Goal: Information Seeking & Learning: Compare options

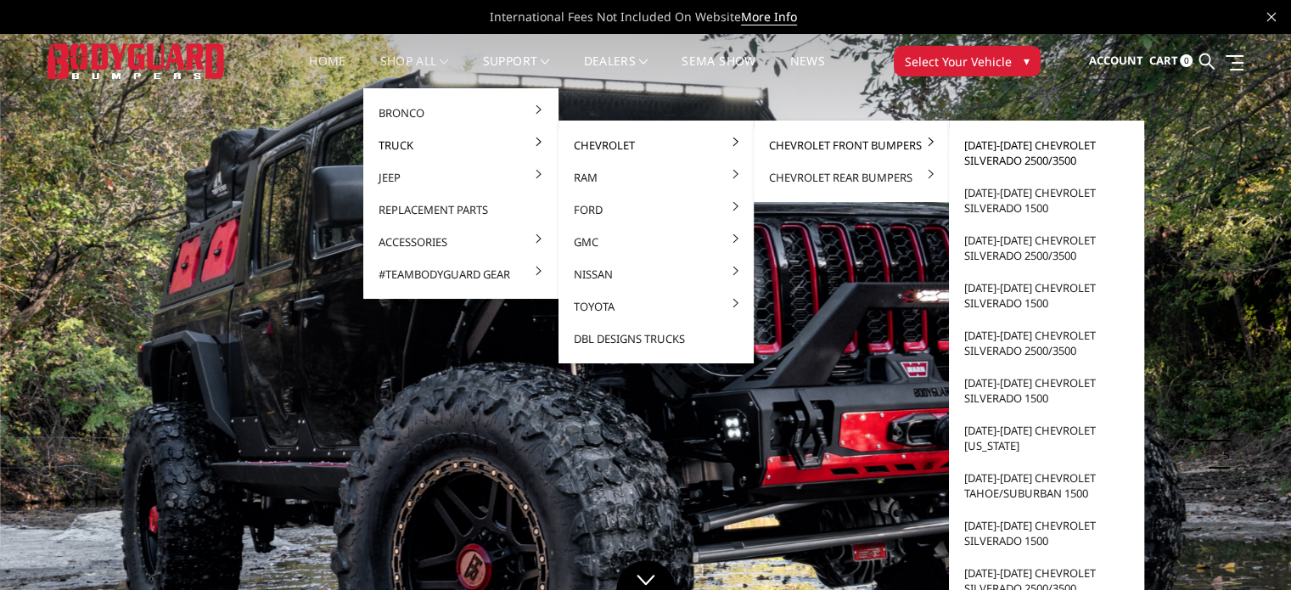
click at [1025, 158] on link "[DATE]-[DATE] Chevrolet Silverado 2500/3500" at bounding box center [1047, 153] width 182 height 48
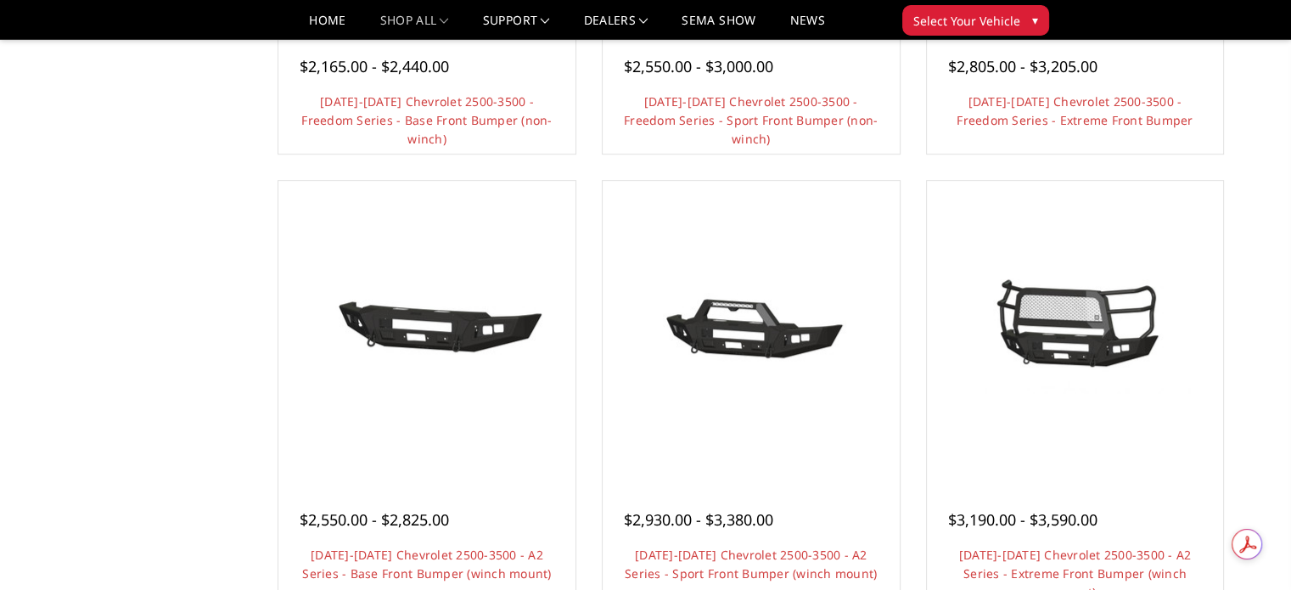
scroll to position [1019, 0]
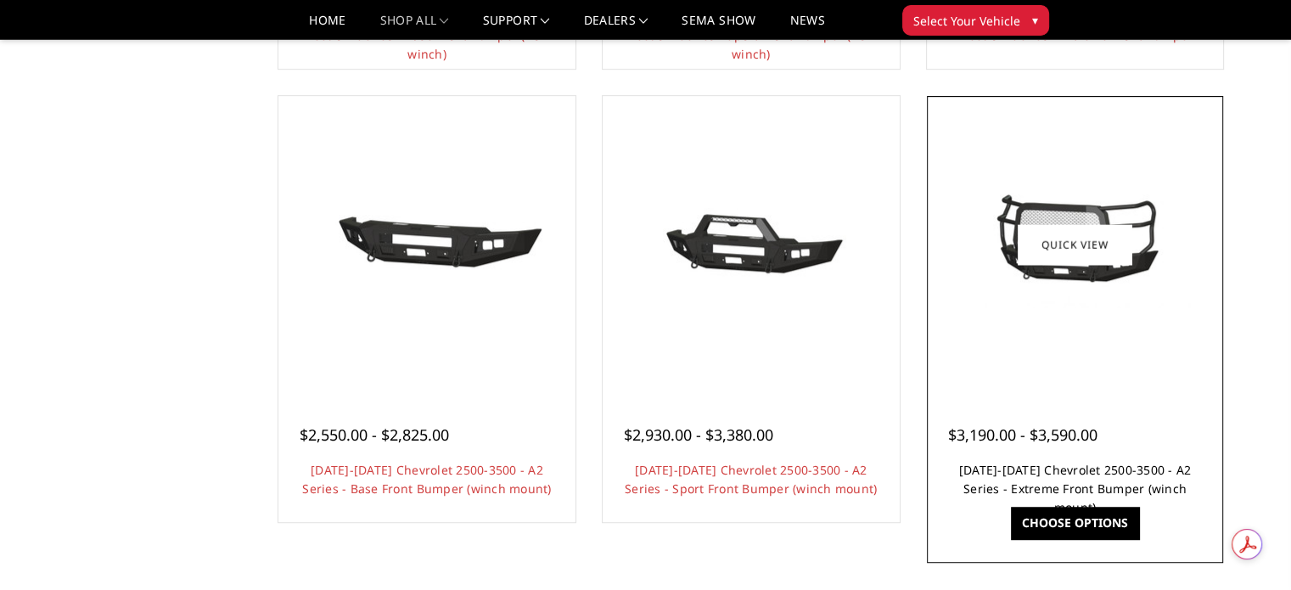
click at [1122, 467] on link "2024-2025 Chevrolet 2500-3500 - A2 Series - Extreme Front Bumper (winch mount)" at bounding box center [1075, 488] width 233 height 53
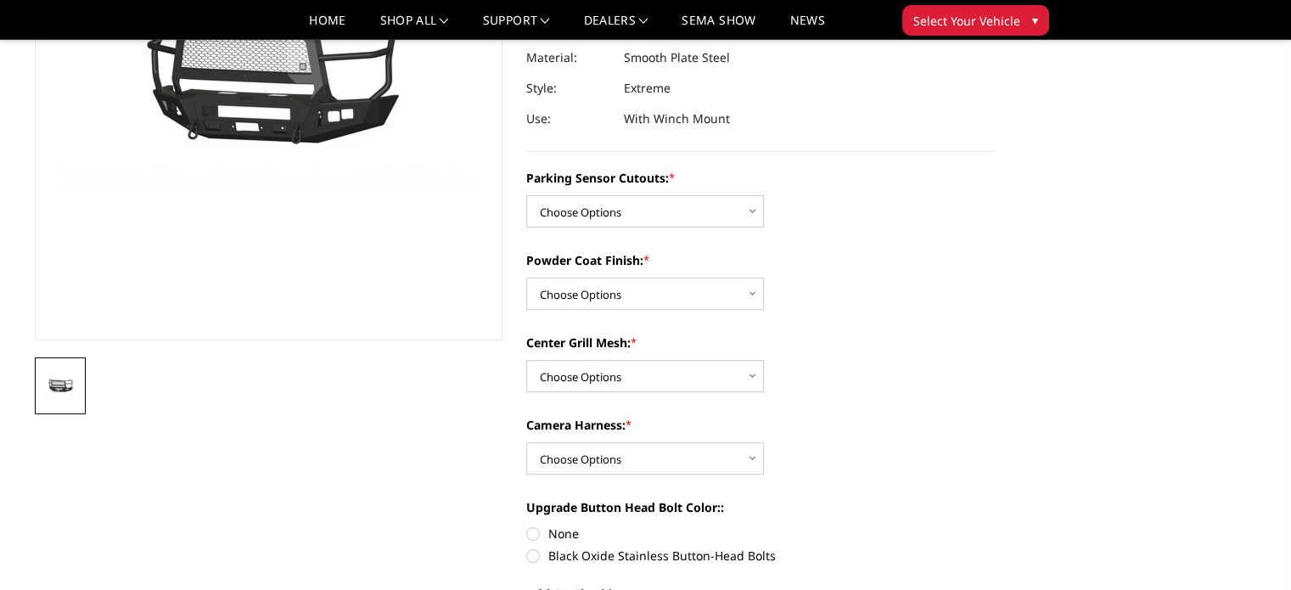
scroll to position [170, 0]
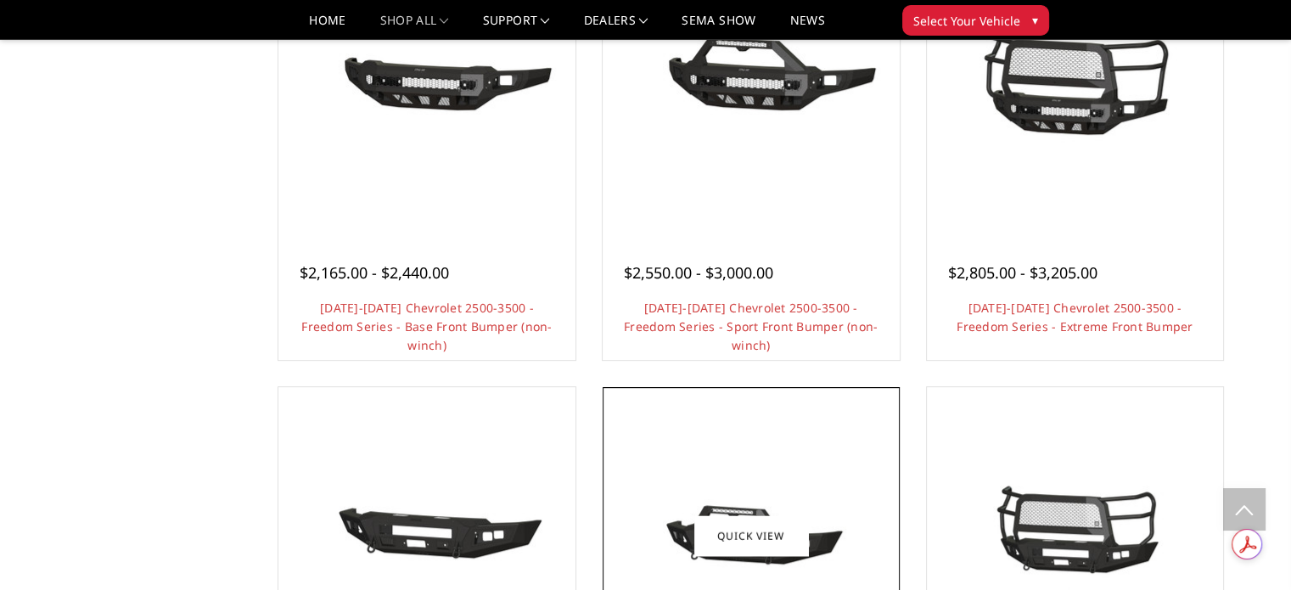
scroll to position [594, 0]
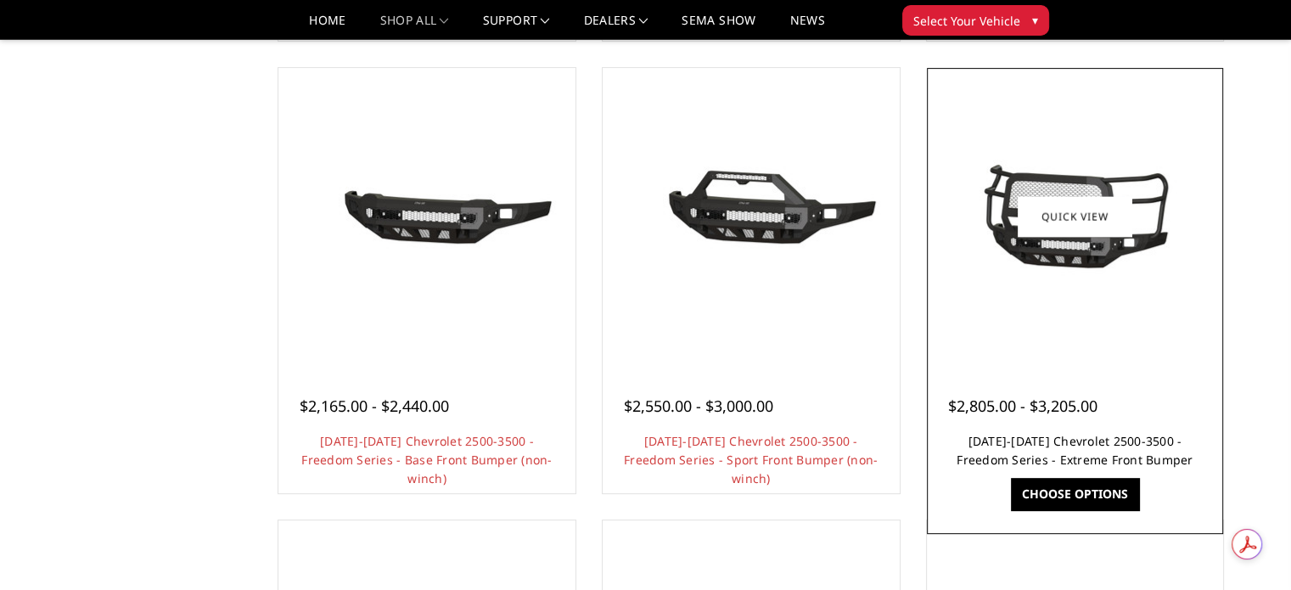
click at [1053, 441] on link "[DATE]-[DATE] Chevrolet 2500-3500 - Freedom Series - Extreme Front Bumper" at bounding box center [1075, 450] width 236 height 35
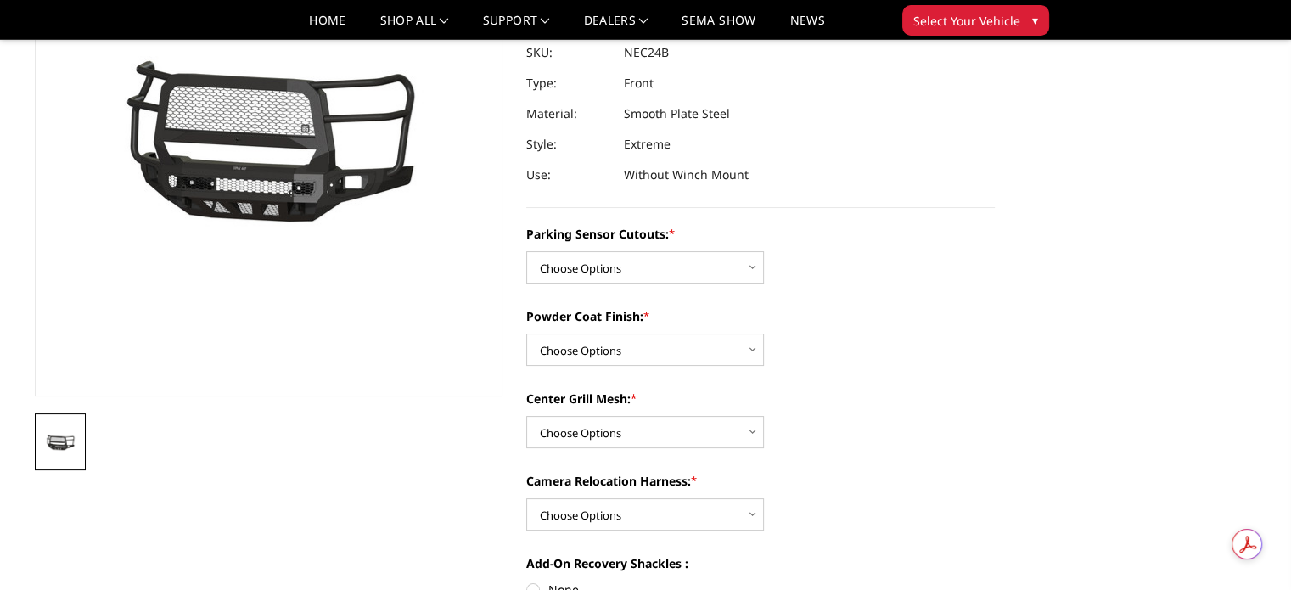
scroll to position [170, 0]
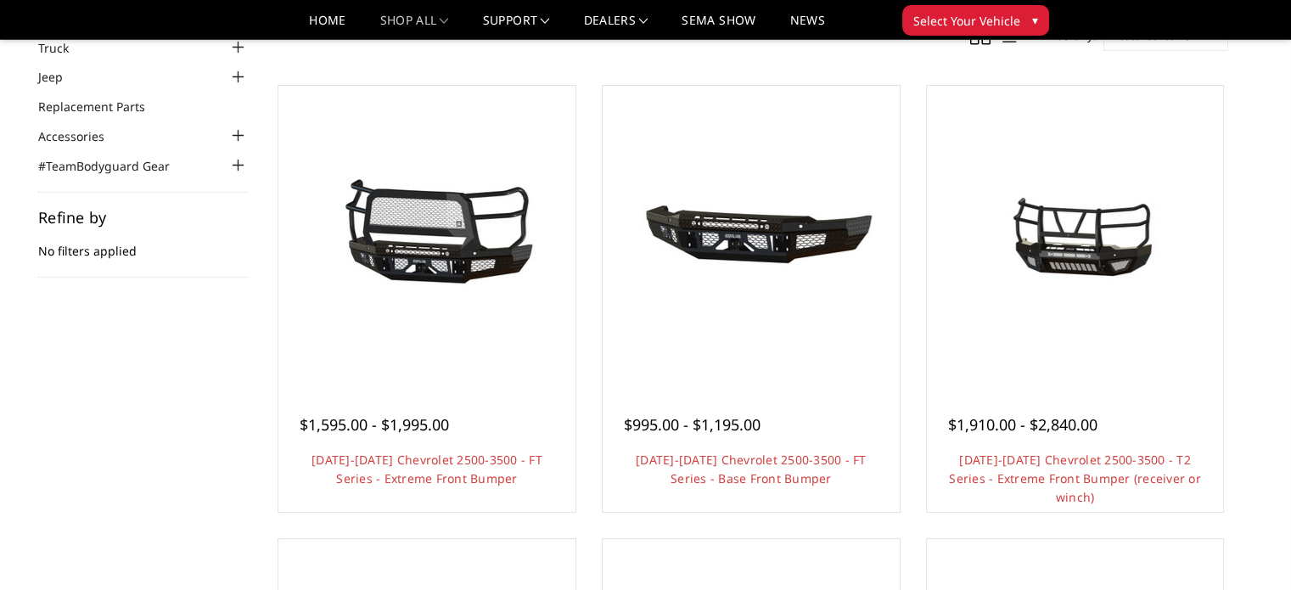
scroll to position [170, 0]
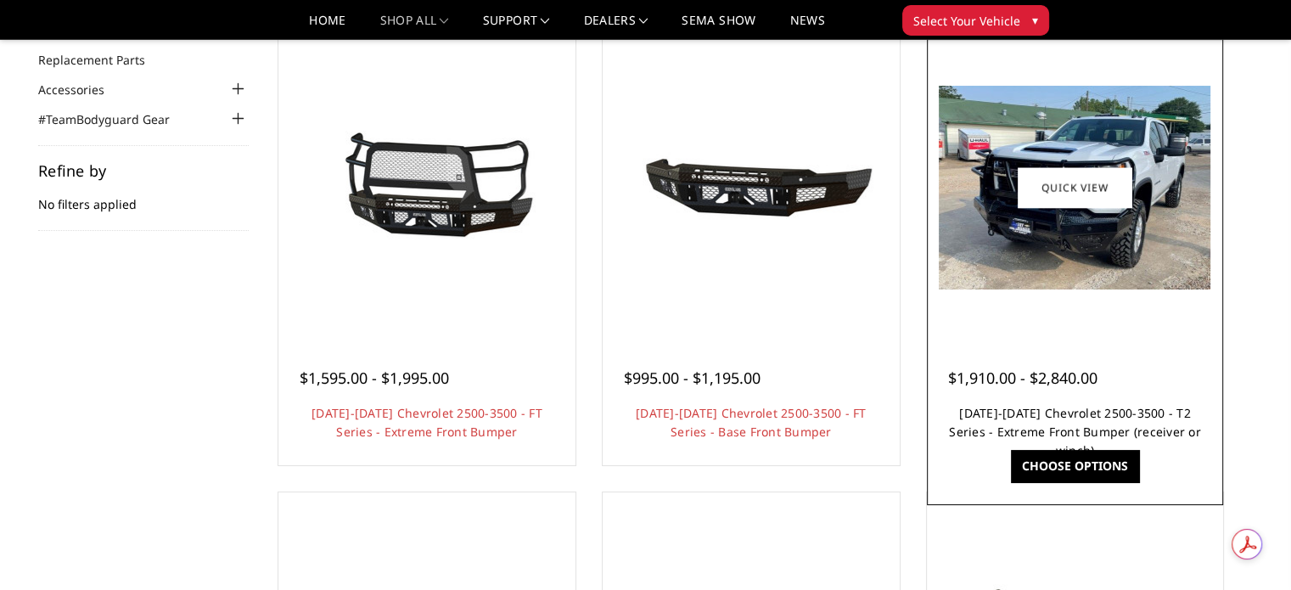
click at [1079, 413] on link "2024-2025 Chevrolet 2500-3500 - T2 Series - Extreme Front Bumper (receiver or w…" at bounding box center [1075, 431] width 252 height 53
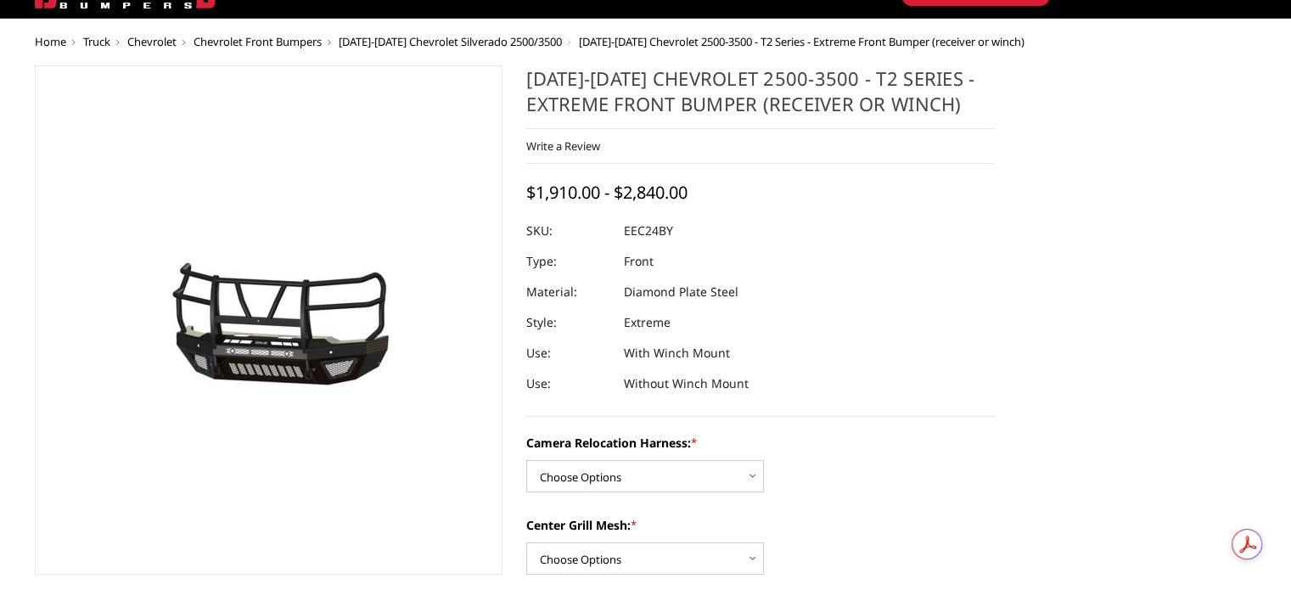
scroll to position [170, 0]
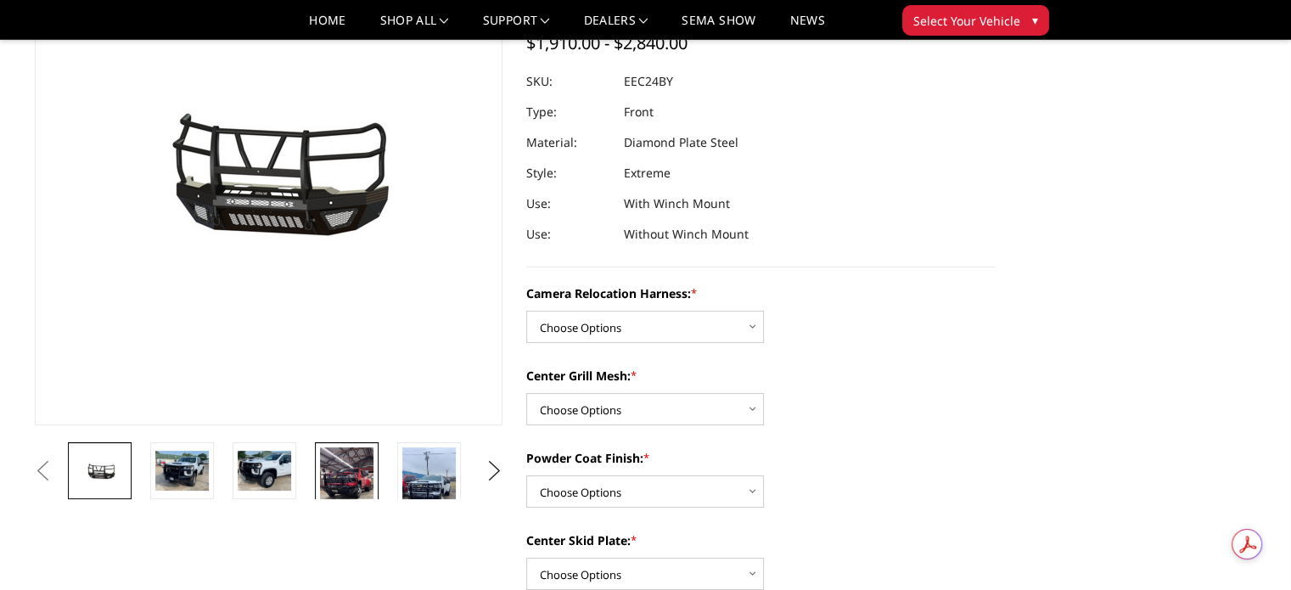
click at [340, 464] on img at bounding box center [346, 494] width 53 height 95
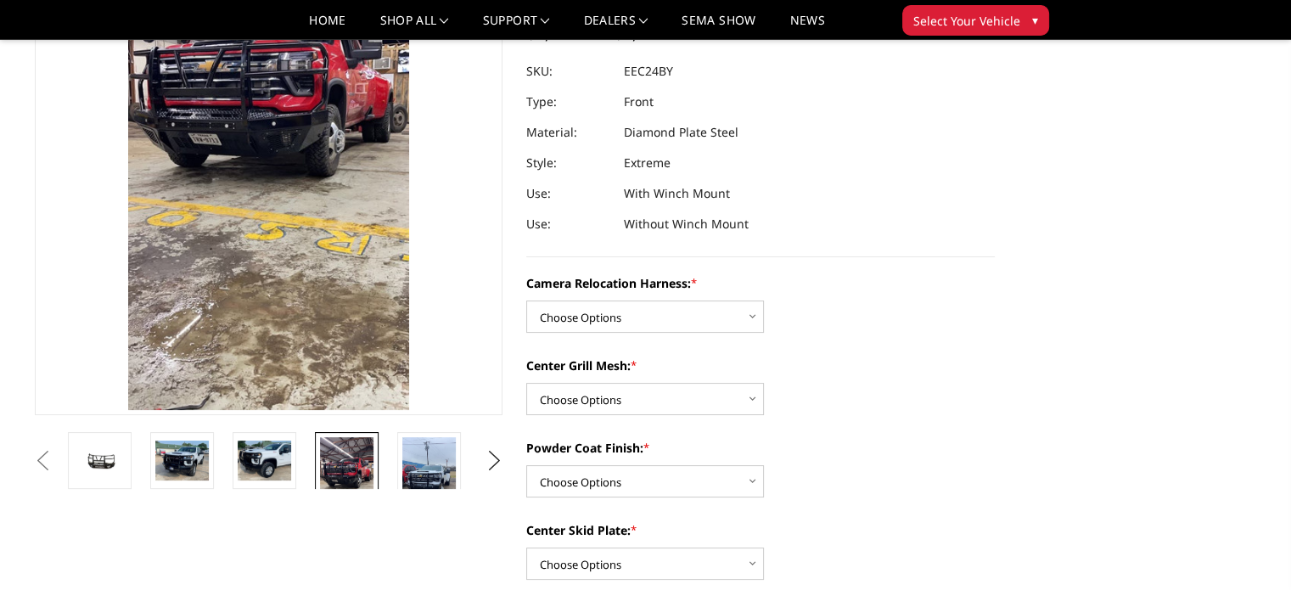
scroll to position [189, 0]
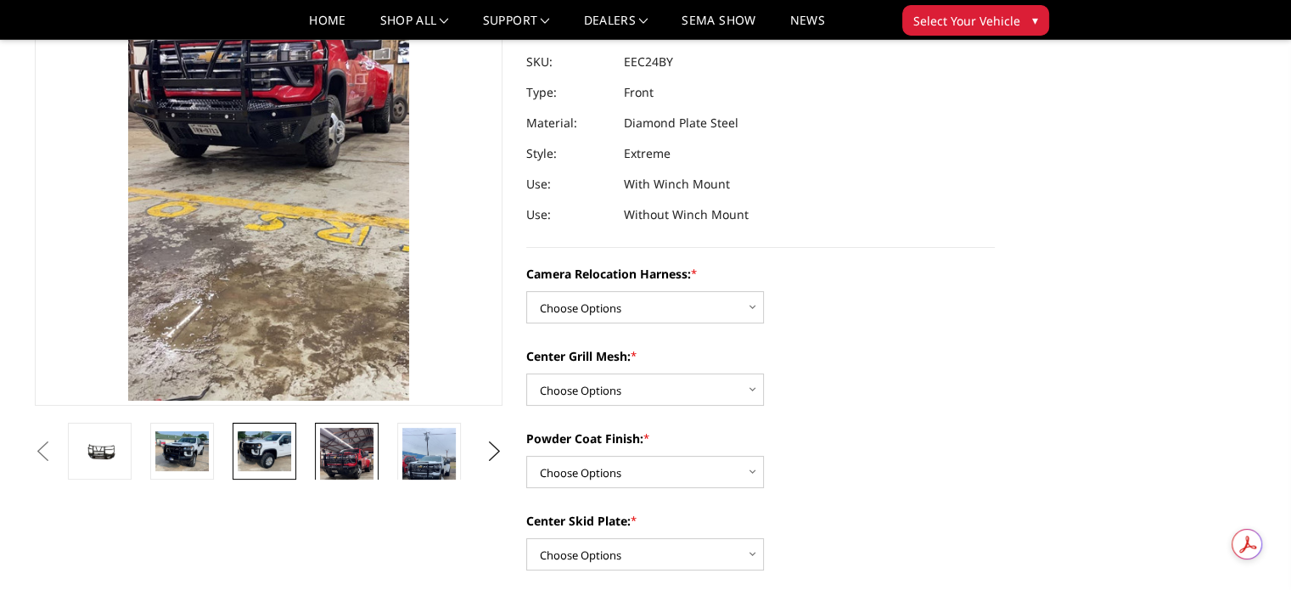
click at [252, 455] on img at bounding box center [264, 451] width 53 height 40
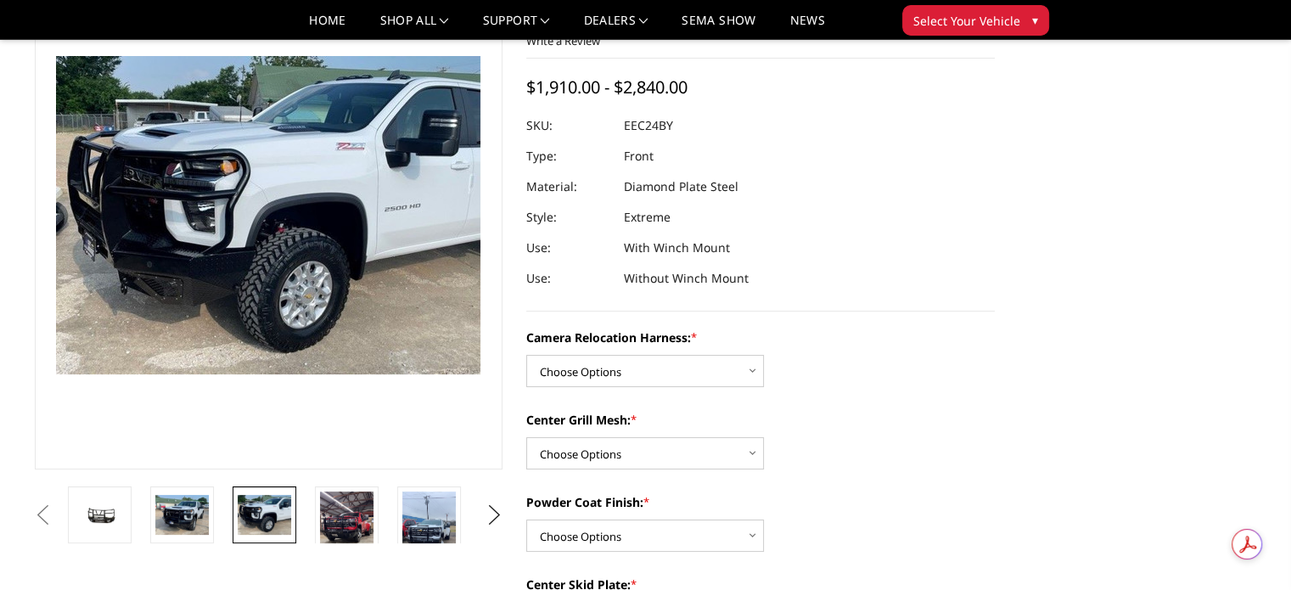
scroll to position [110, 0]
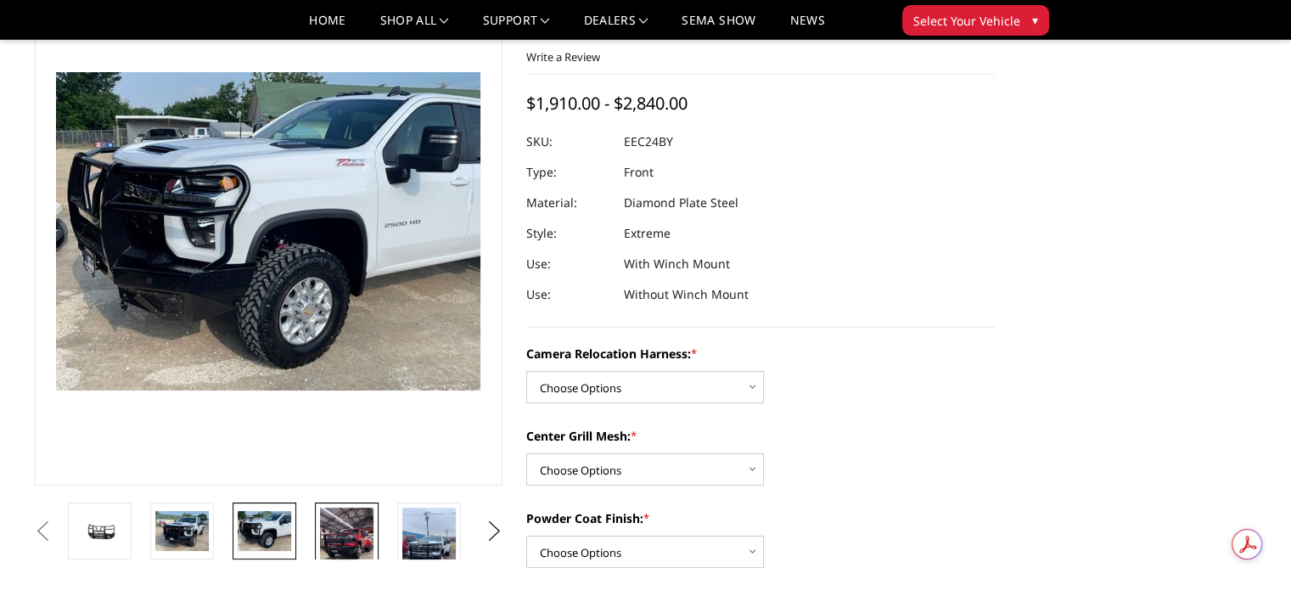
click at [346, 535] on img at bounding box center [346, 555] width 53 height 95
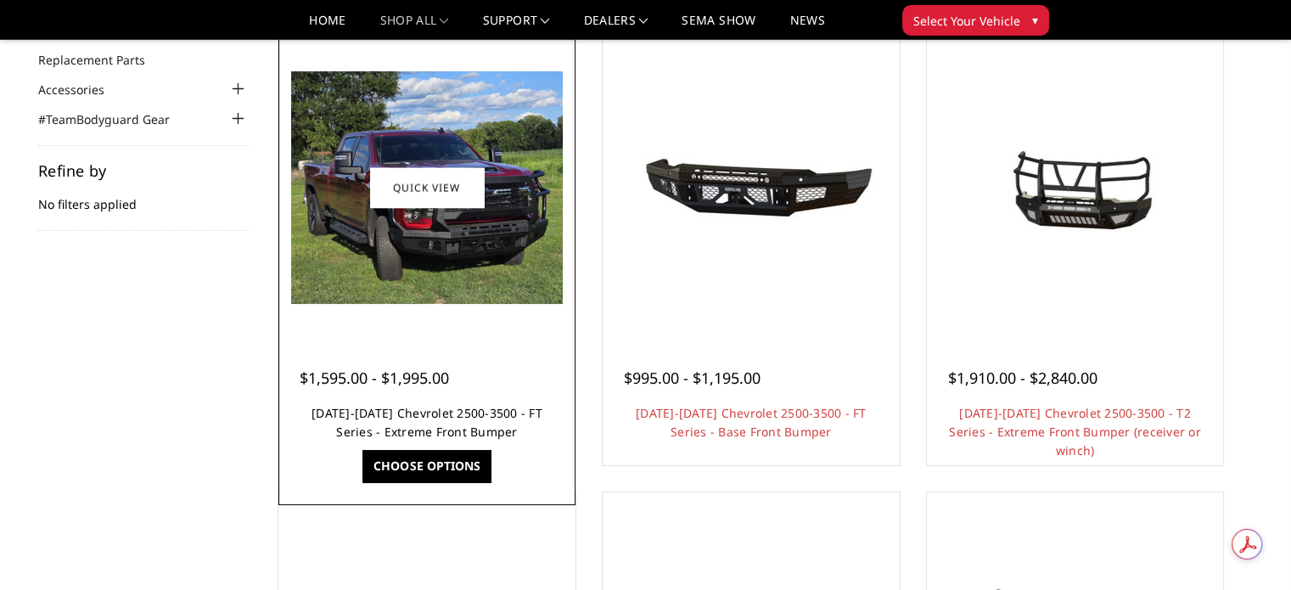
click at [464, 428] on link "[DATE]-[DATE] Chevrolet 2500-3500 - FT Series - Extreme Front Bumper" at bounding box center [427, 422] width 231 height 35
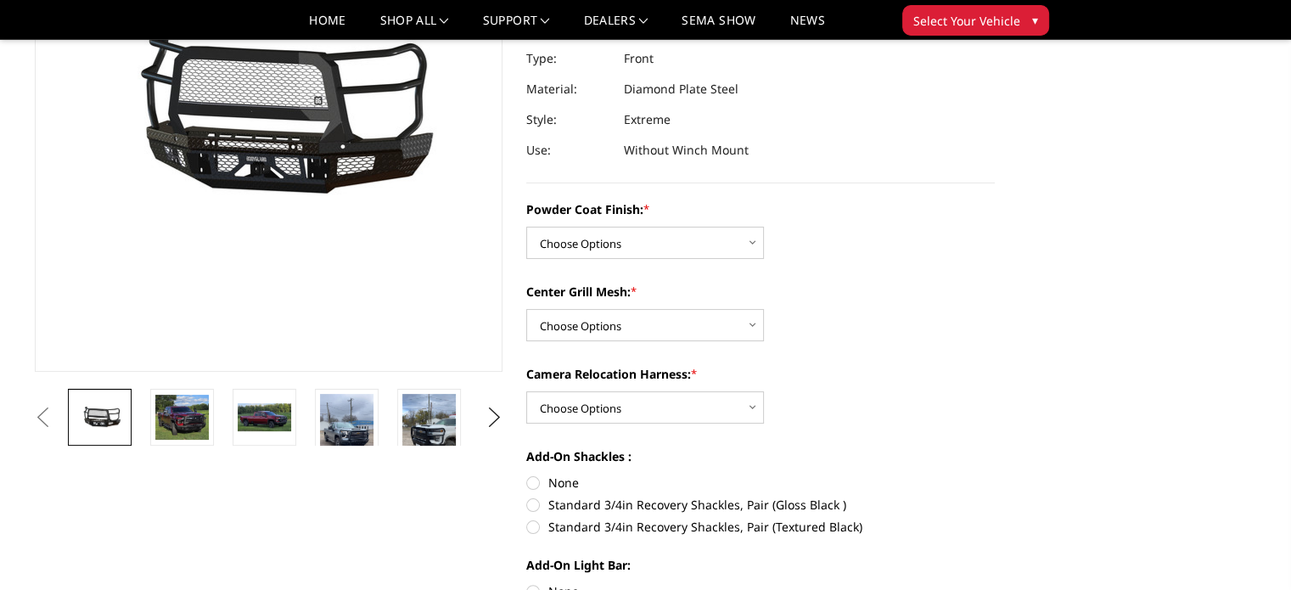
scroll to position [255, 0]
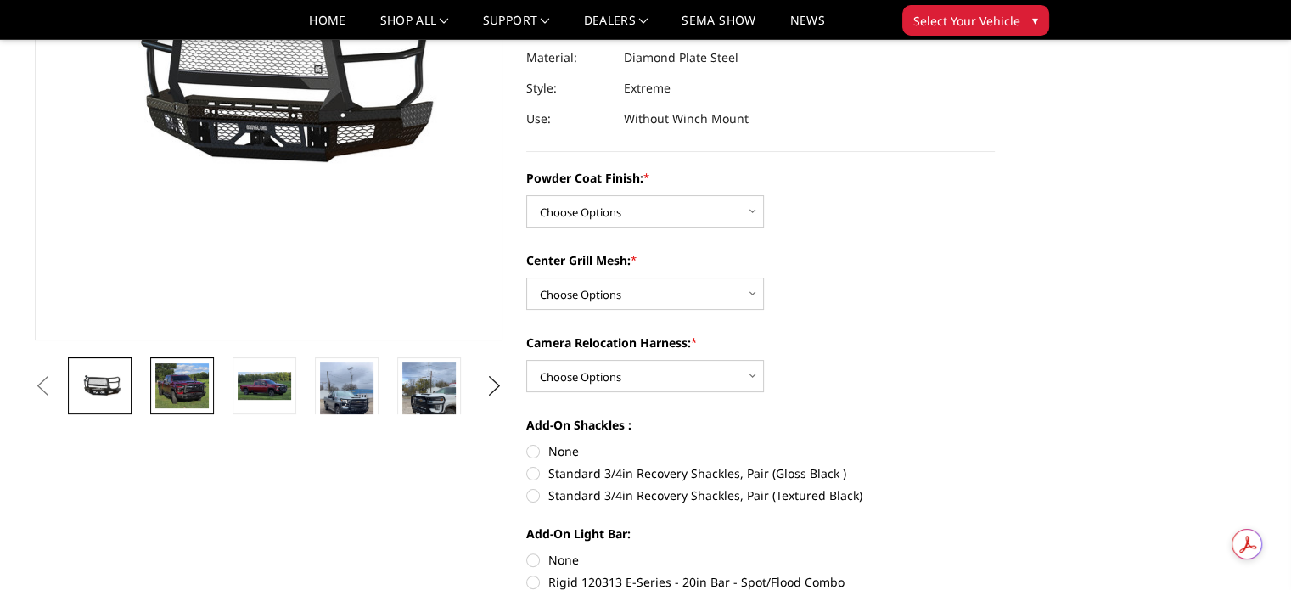
click at [179, 396] on img at bounding box center [181, 386] width 53 height 46
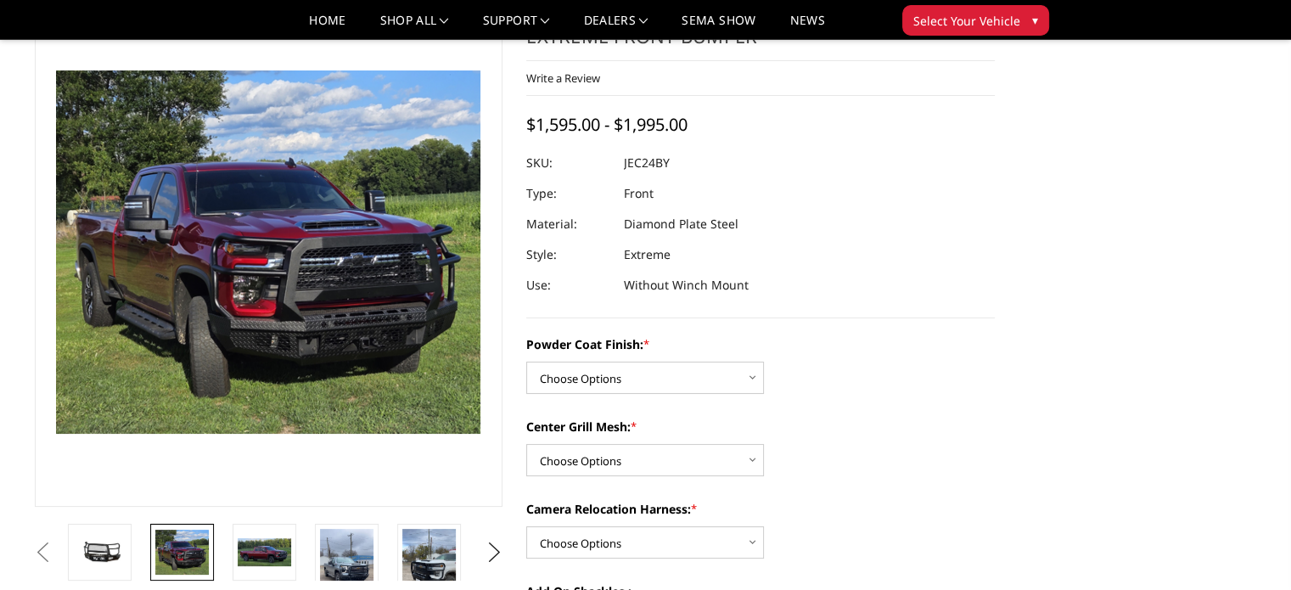
scroll to position [87, 0]
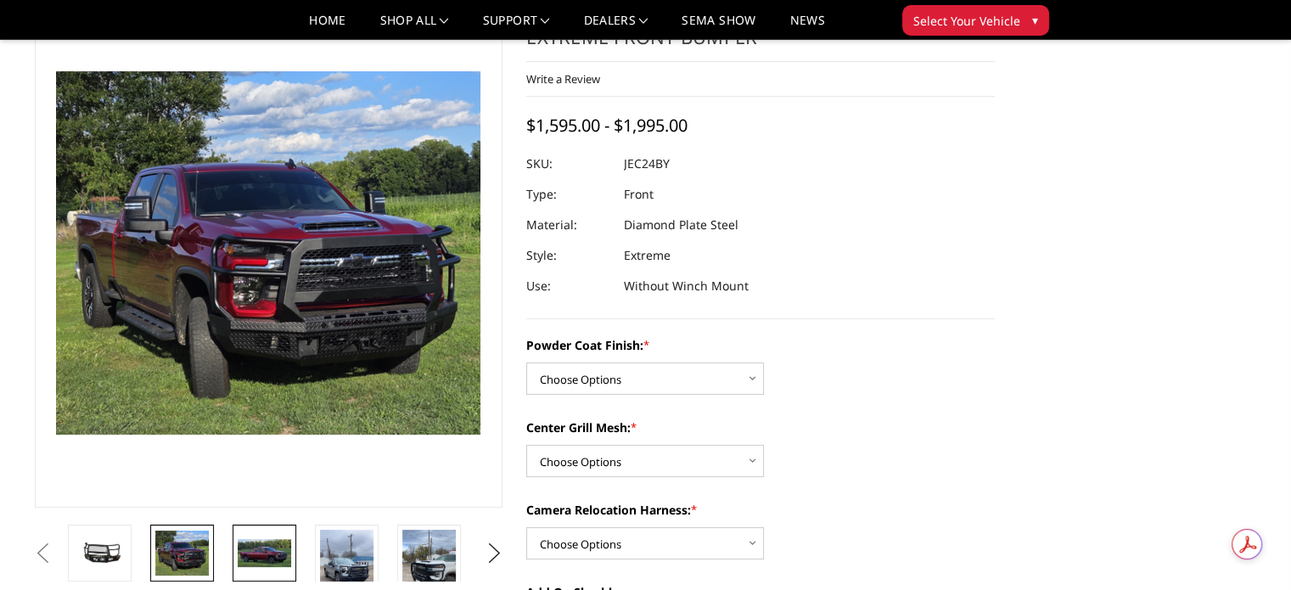
click at [270, 558] on img at bounding box center [264, 553] width 53 height 29
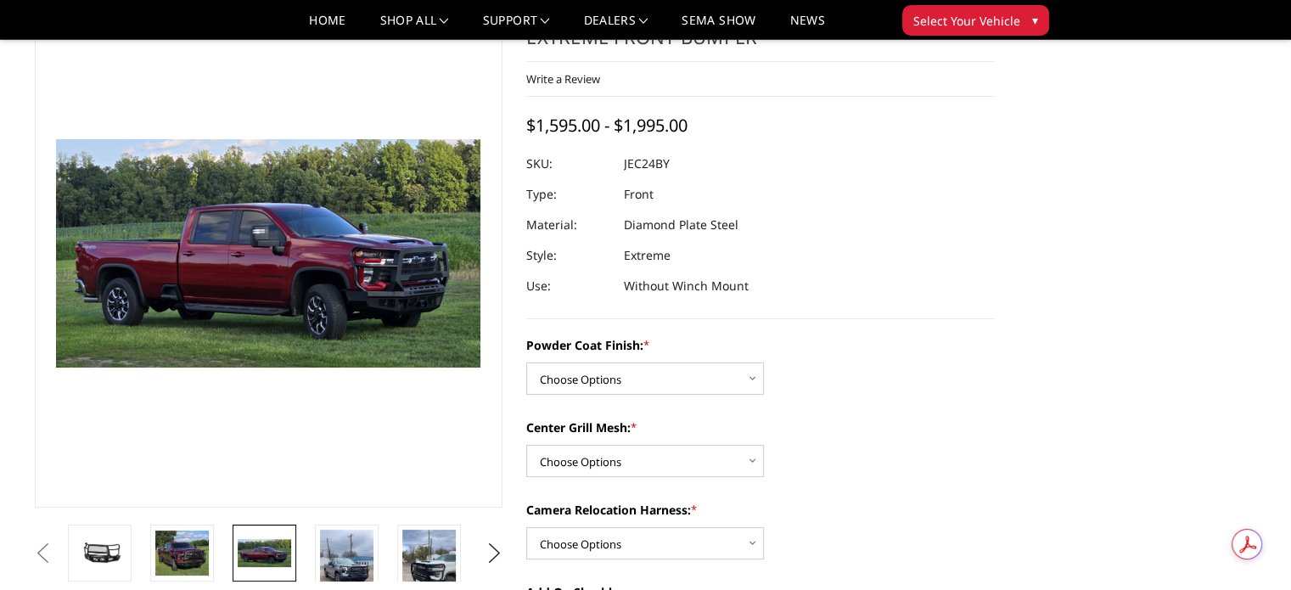
scroll to position [154, 0]
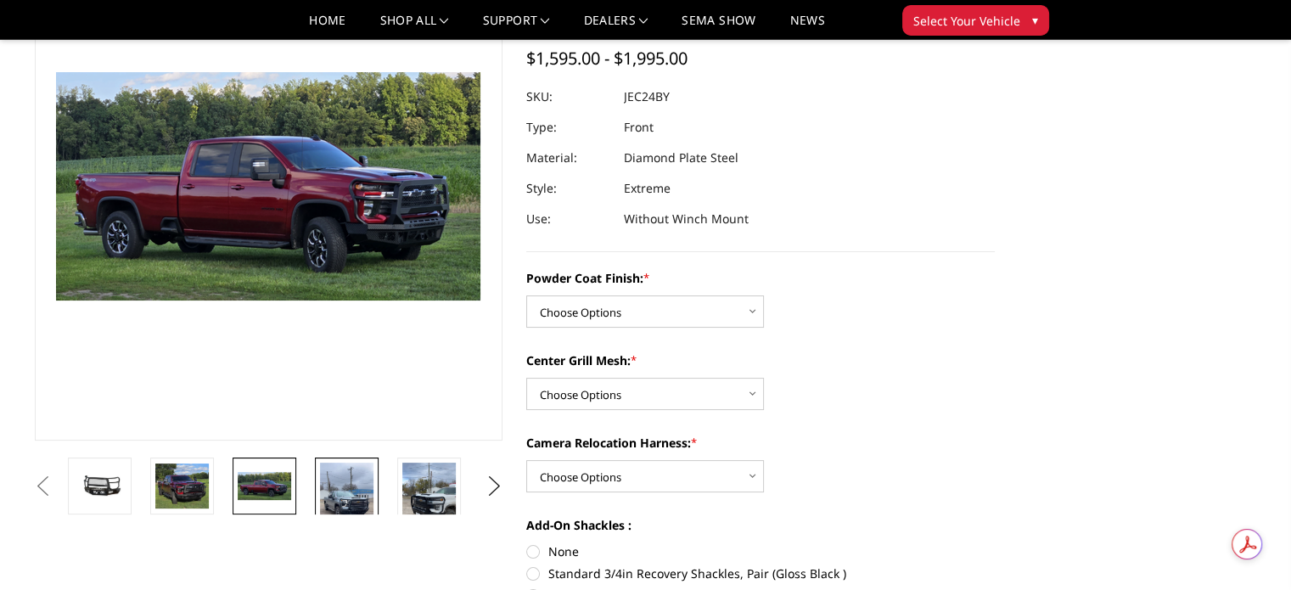
click at [354, 487] on img at bounding box center [346, 510] width 53 height 95
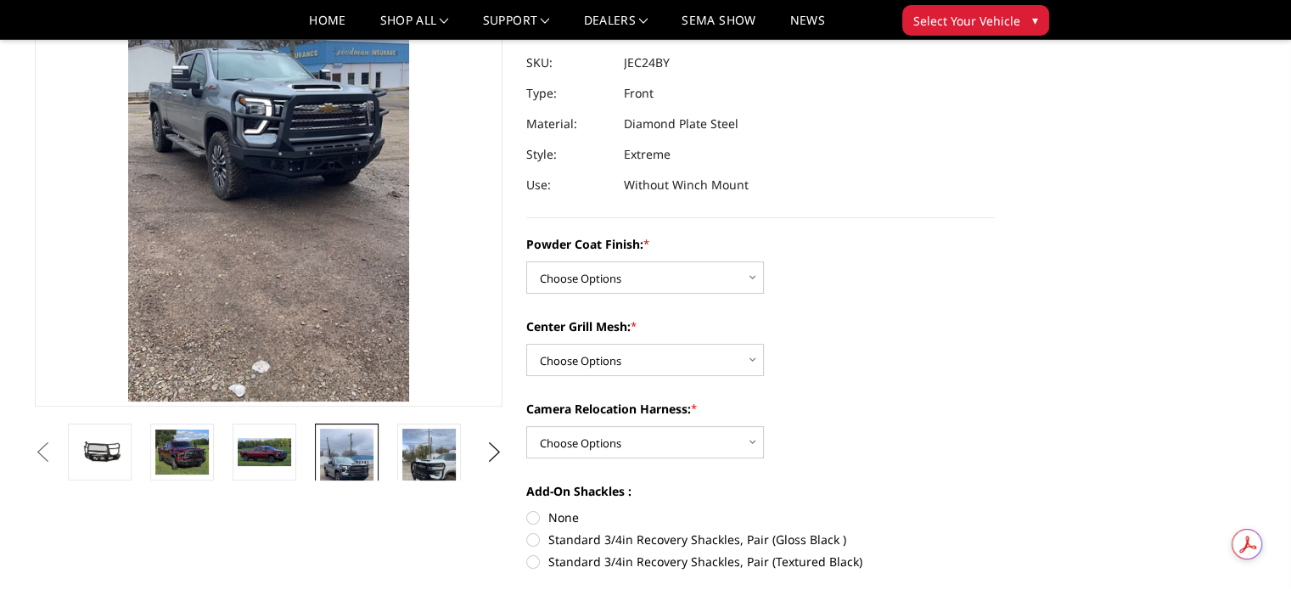
scroll to position [189, 0]
click at [437, 464] on img at bounding box center [428, 475] width 53 height 95
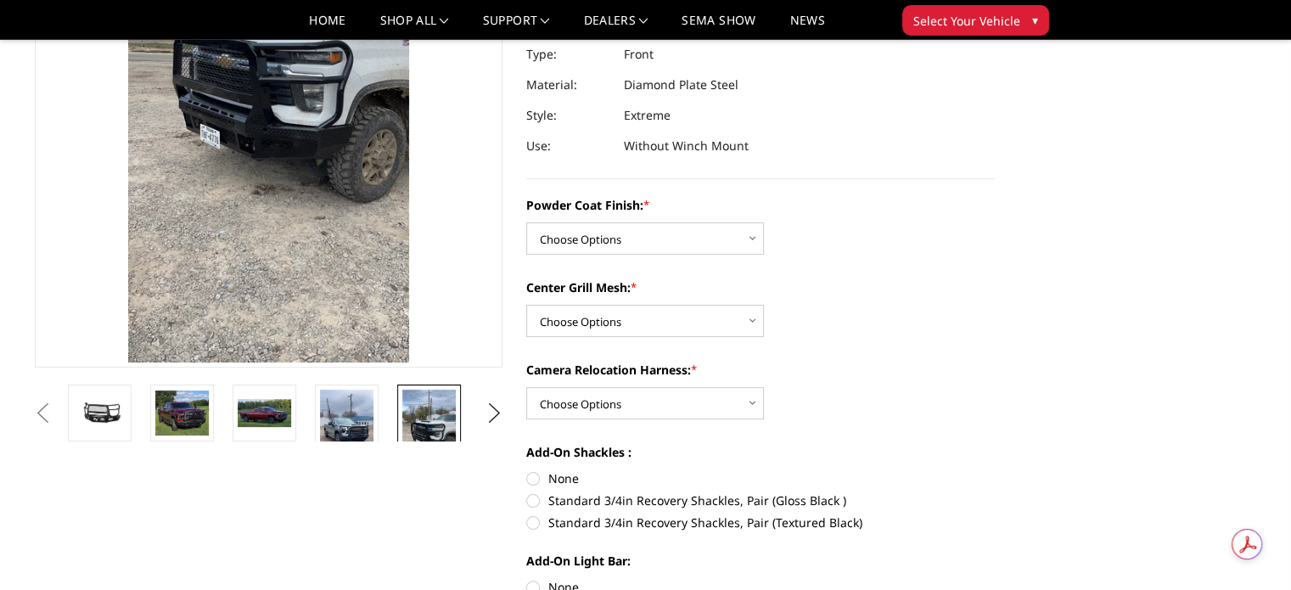
scroll to position [274, 0]
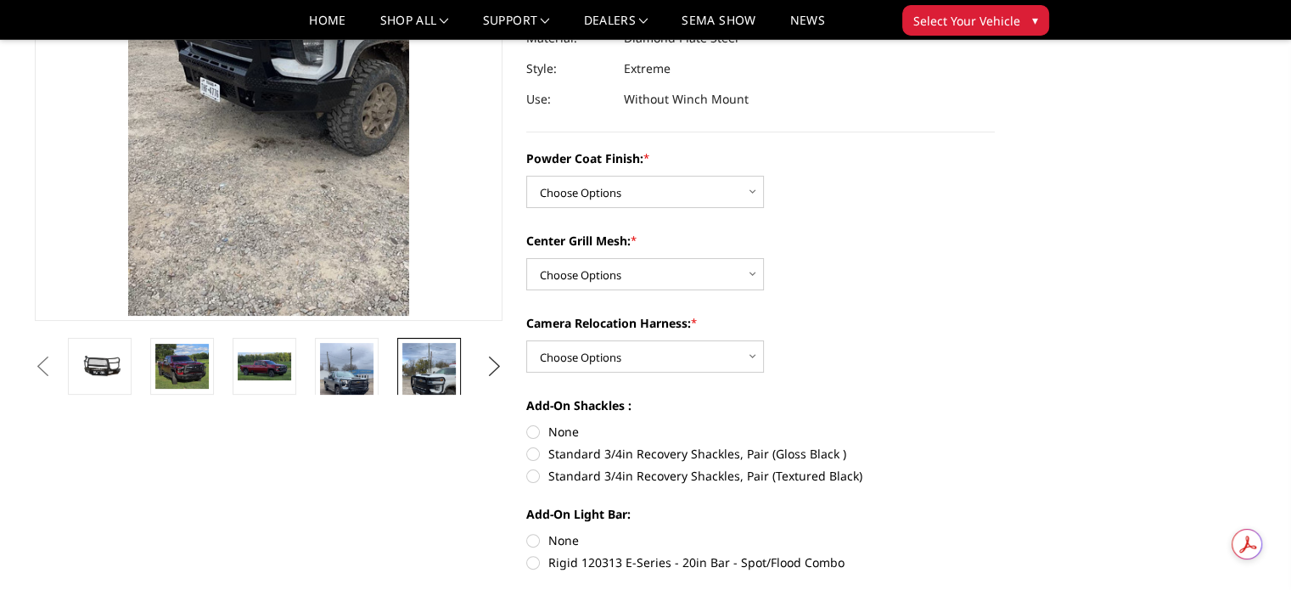
click at [492, 368] on button "Next" at bounding box center [493, 366] width 25 height 25
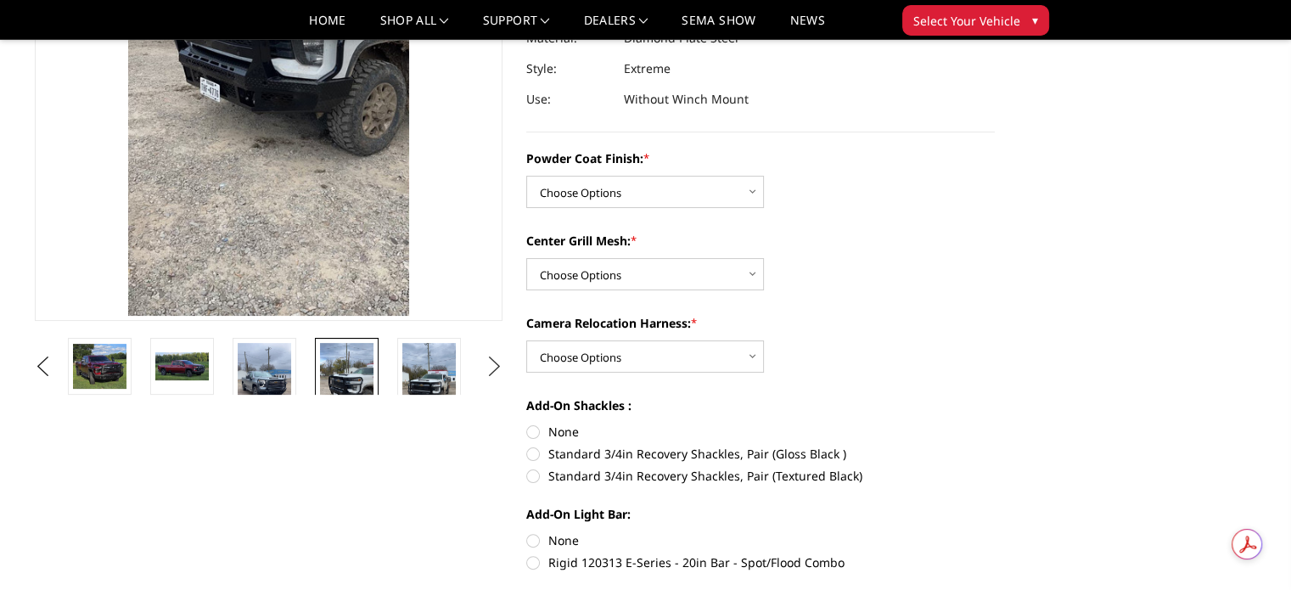
click at [492, 368] on button "Next" at bounding box center [493, 366] width 25 height 25
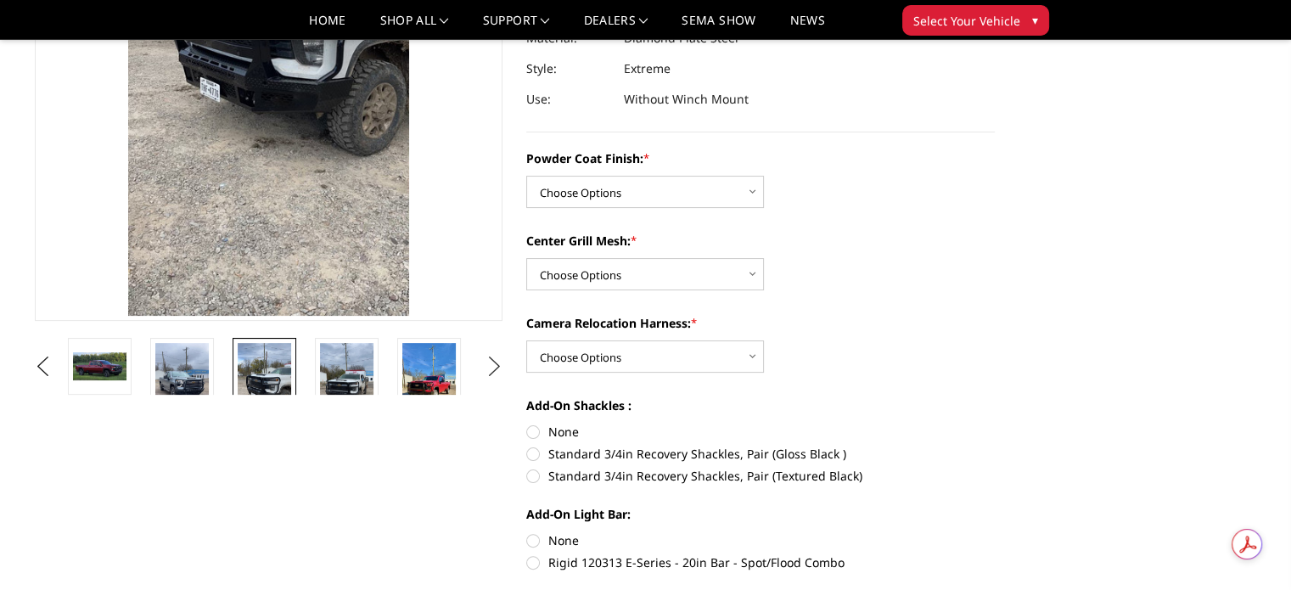
click at [492, 368] on button "Next" at bounding box center [493, 366] width 25 height 25
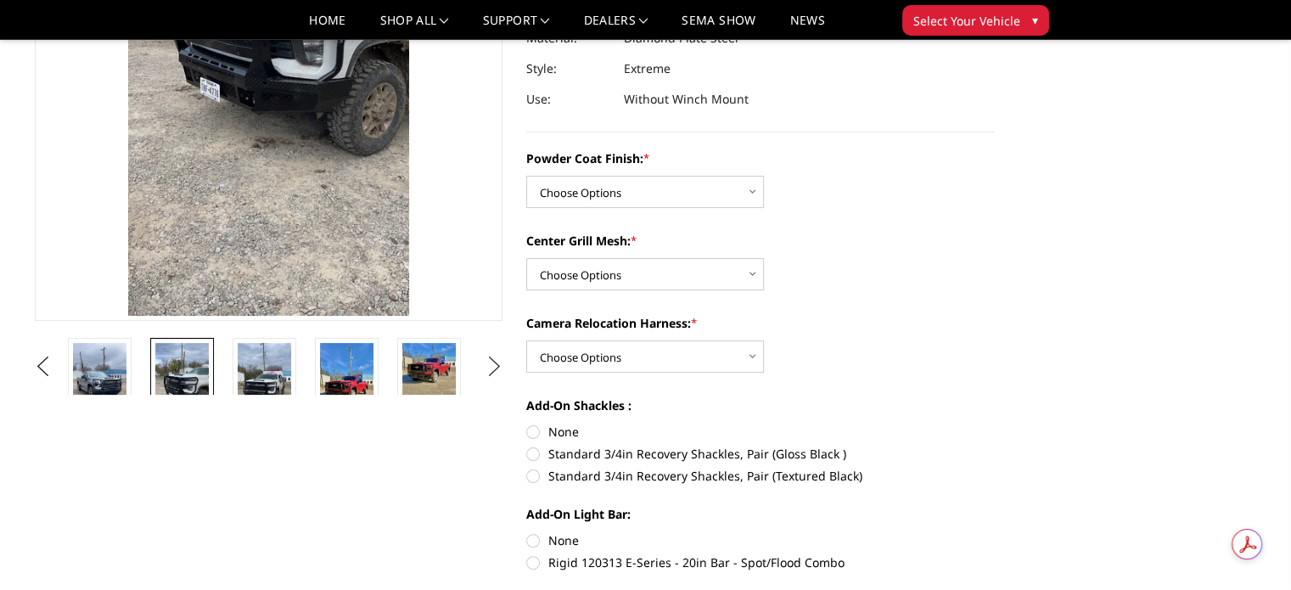
click at [491, 368] on button "Next" at bounding box center [493, 366] width 25 height 25
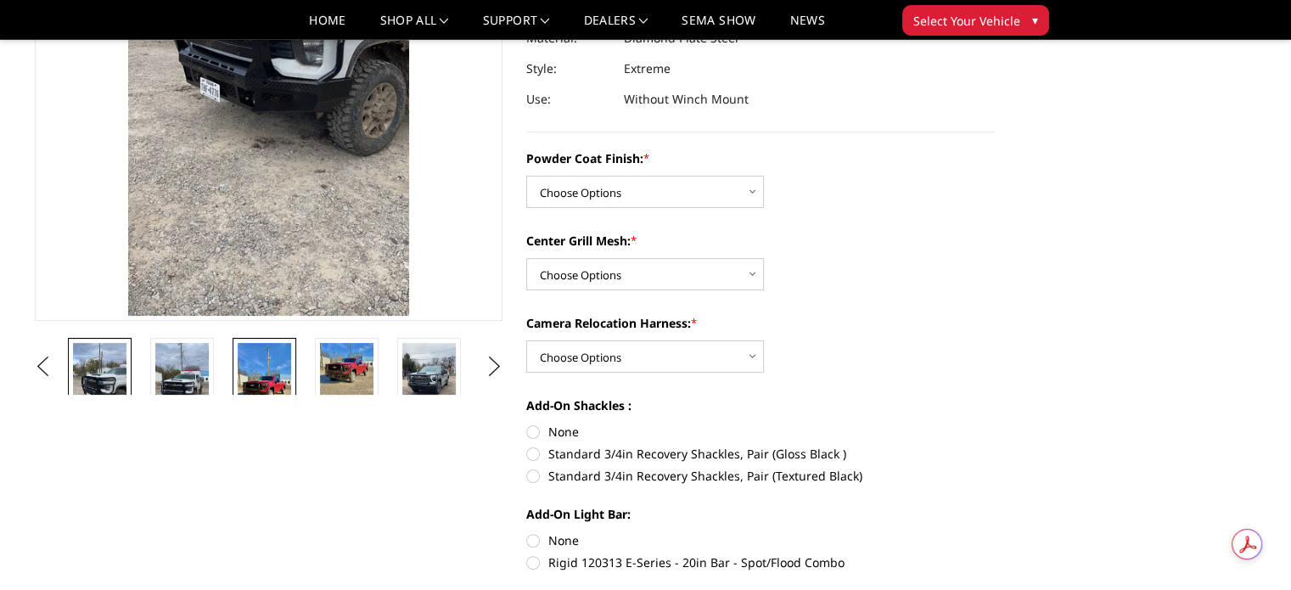
click at [280, 371] on img at bounding box center [264, 390] width 53 height 95
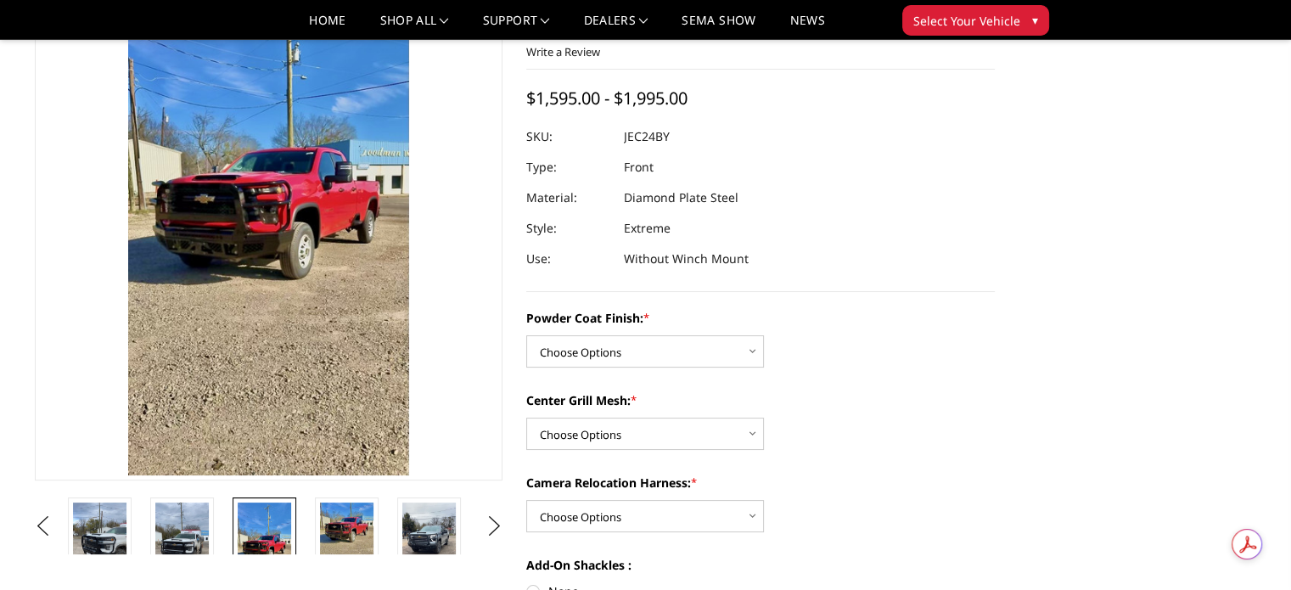
scroll to position [104, 0]
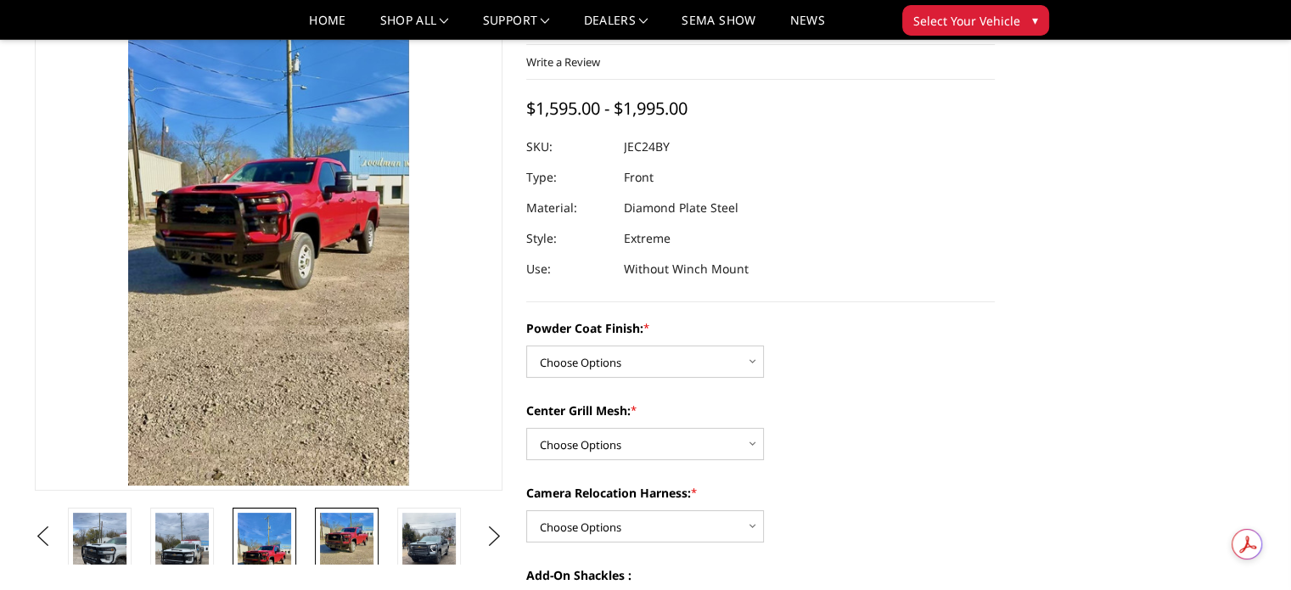
click at [358, 539] on img at bounding box center [346, 541] width 53 height 56
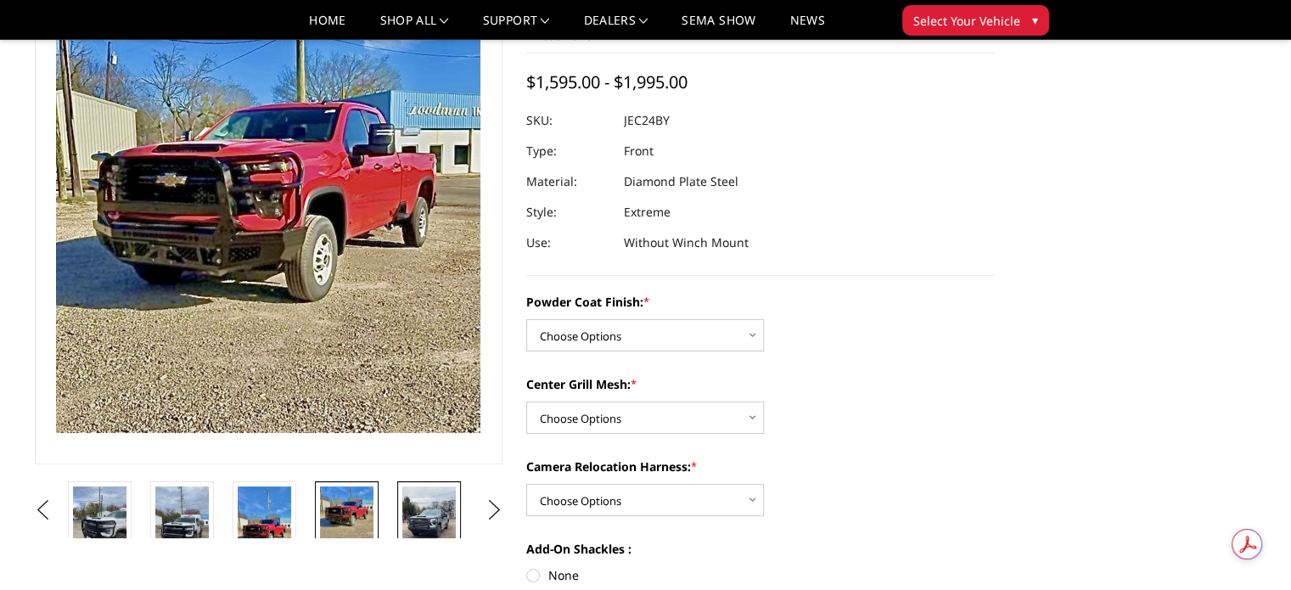
click at [429, 508] on img at bounding box center [428, 533] width 53 height 95
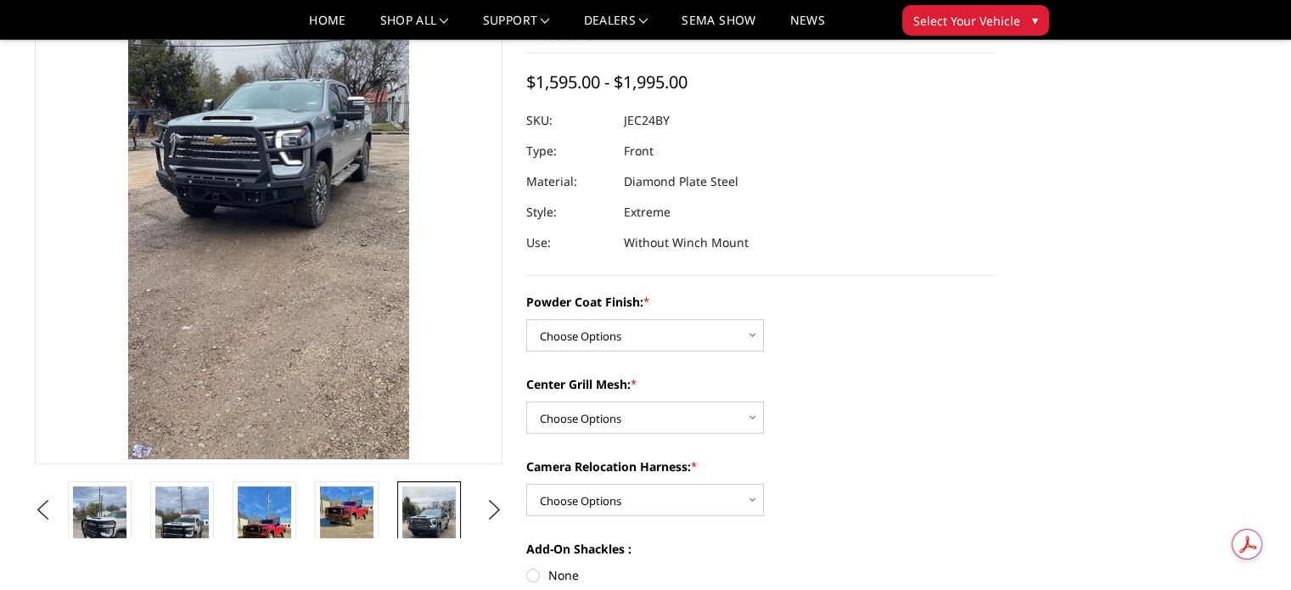
scroll to position [104, 0]
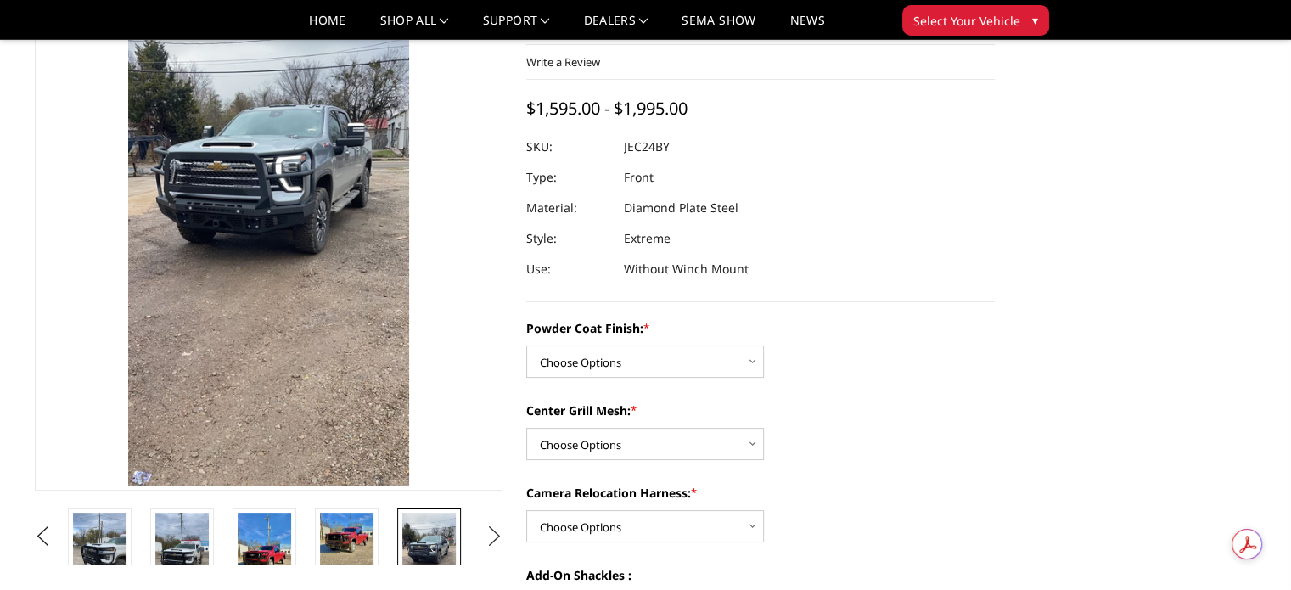
click at [495, 533] on button "Next" at bounding box center [493, 536] width 25 height 25
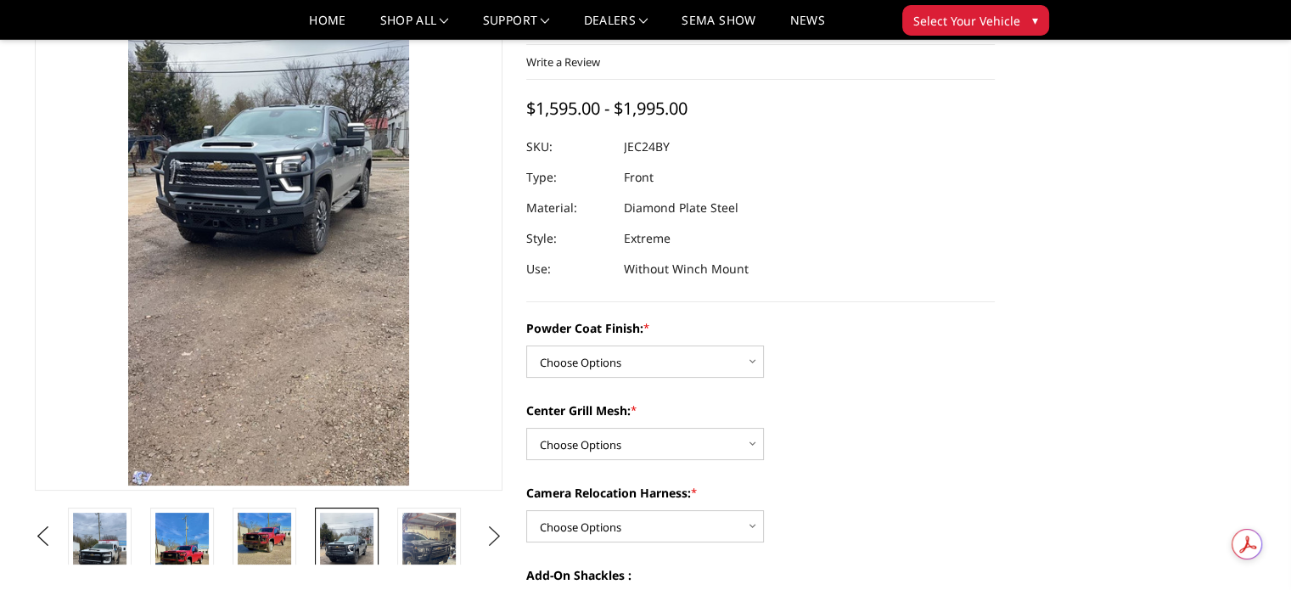
click at [495, 533] on button "Next" at bounding box center [493, 536] width 25 height 25
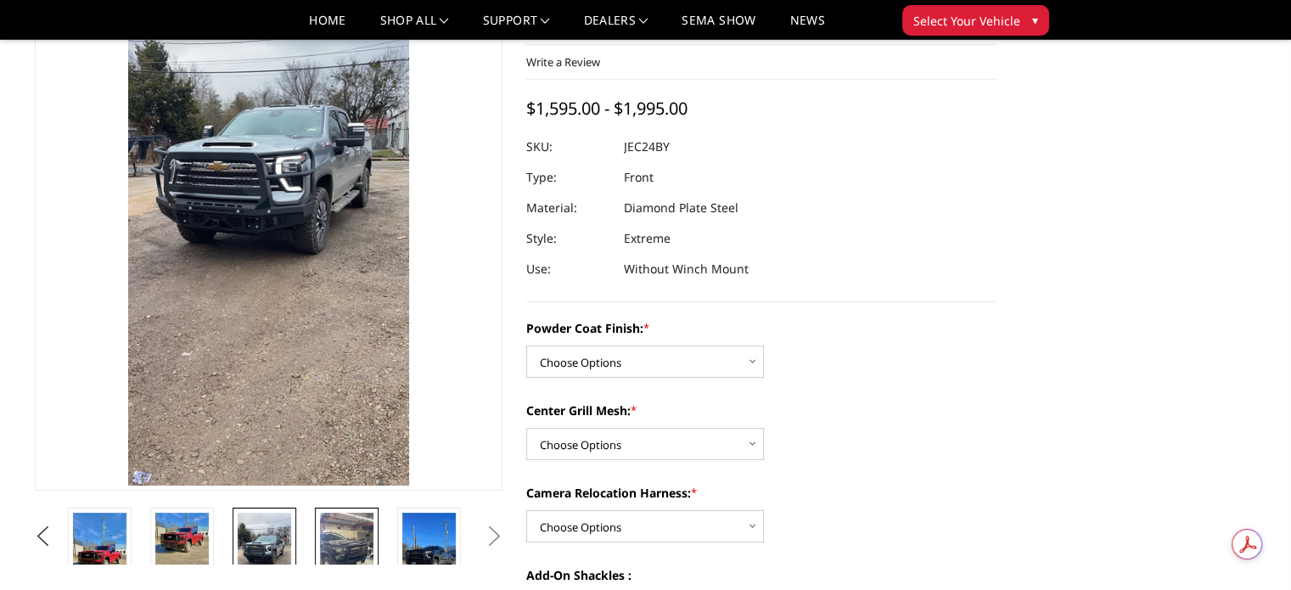
click at [343, 546] on img at bounding box center [346, 560] width 53 height 95
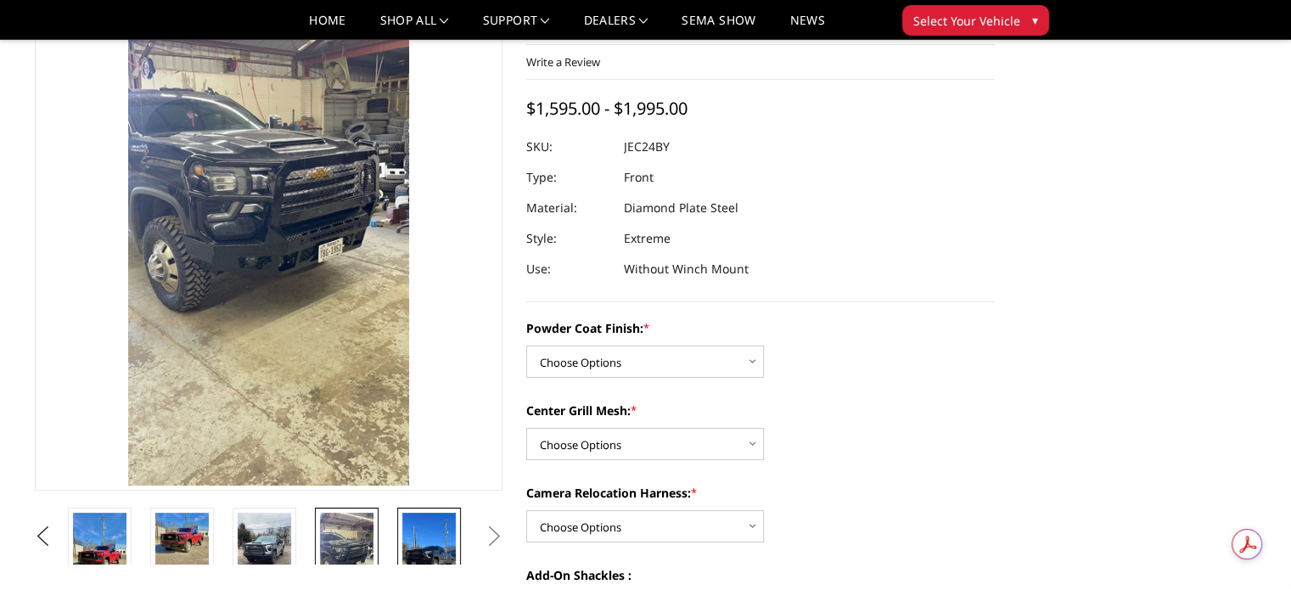
click at [413, 545] on img at bounding box center [428, 560] width 53 height 95
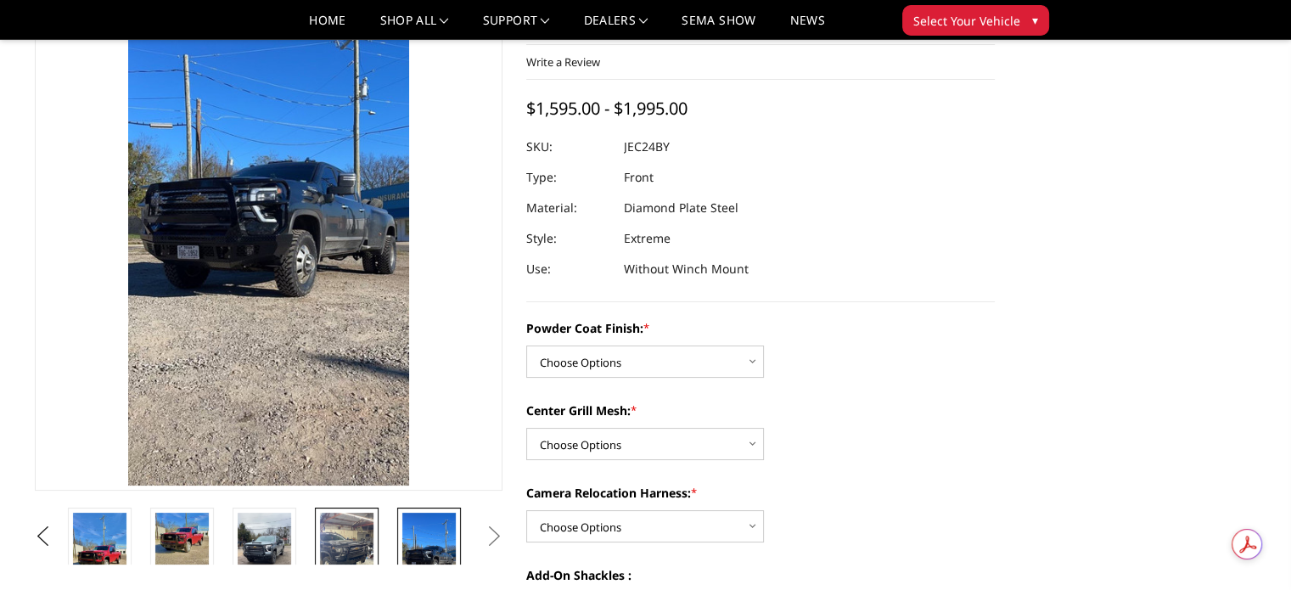
click at [356, 554] on img at bounding box center [346, 560] width 53 height 95
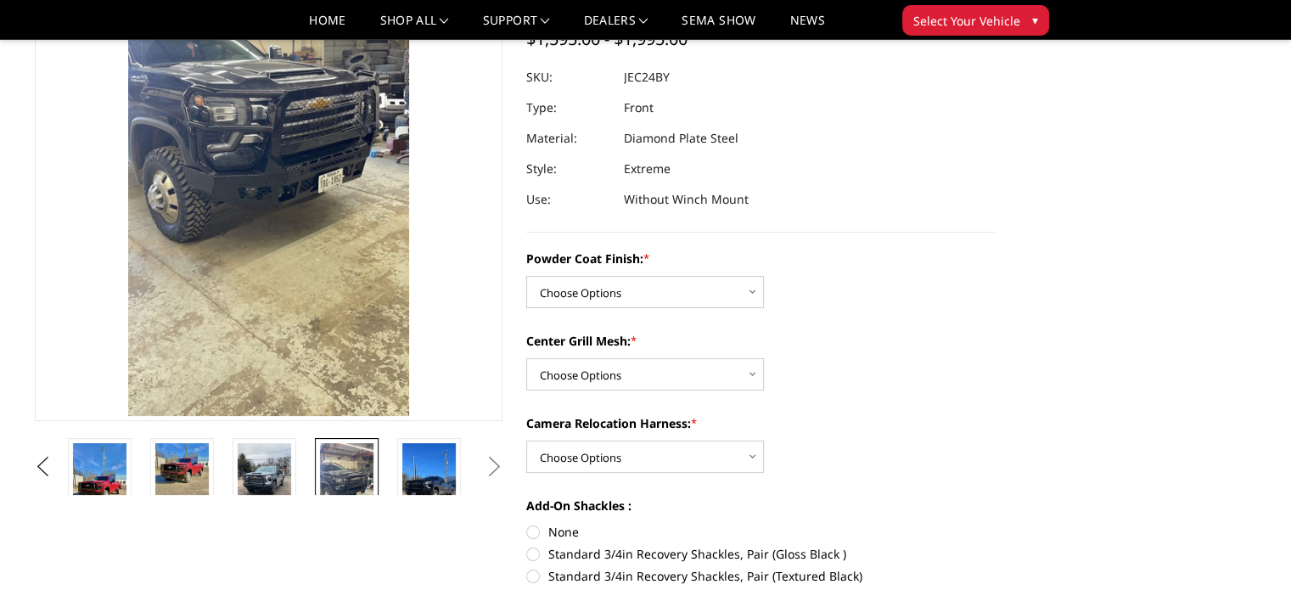
scroll to position [274, 0]
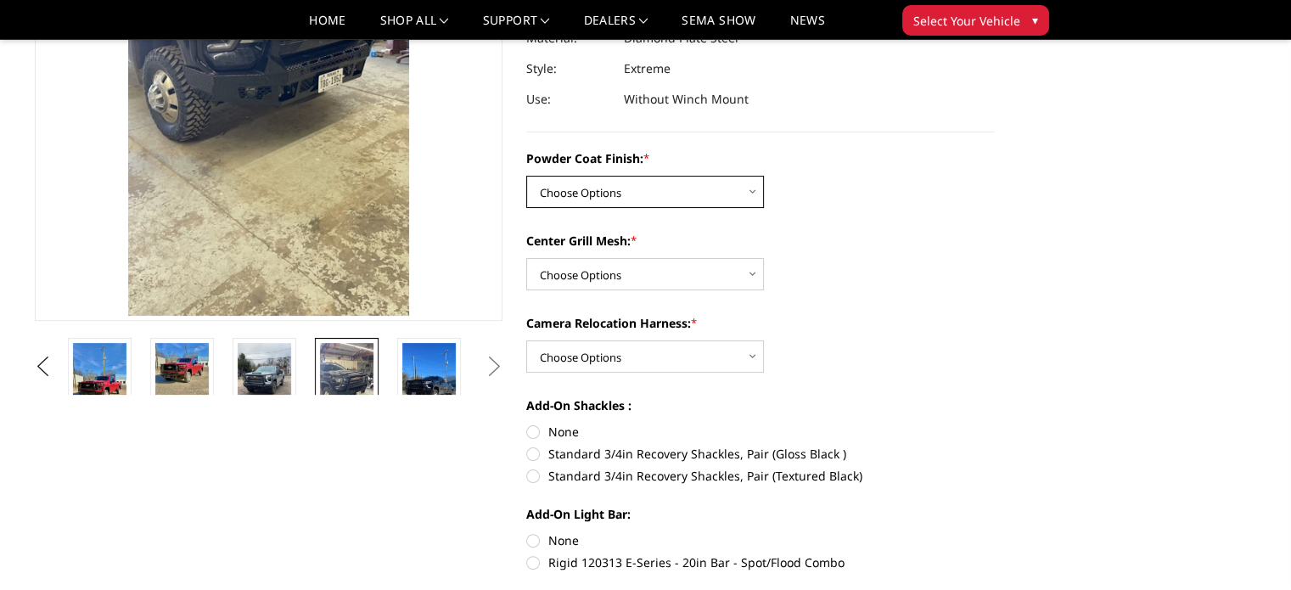
click at [601, 185] on select "Choose Options Bare Metal Gloss Black Powder Coat Textured Black Powder Coat" at bounding box center [645, 192] width 238 height 32
select select "3278"
click at [526, 176] on select "Choose Options Bare Metal Gloss Black Powder Coat Textured Black Powder Coat" at bounding box center [645, 192] width 238 height 32
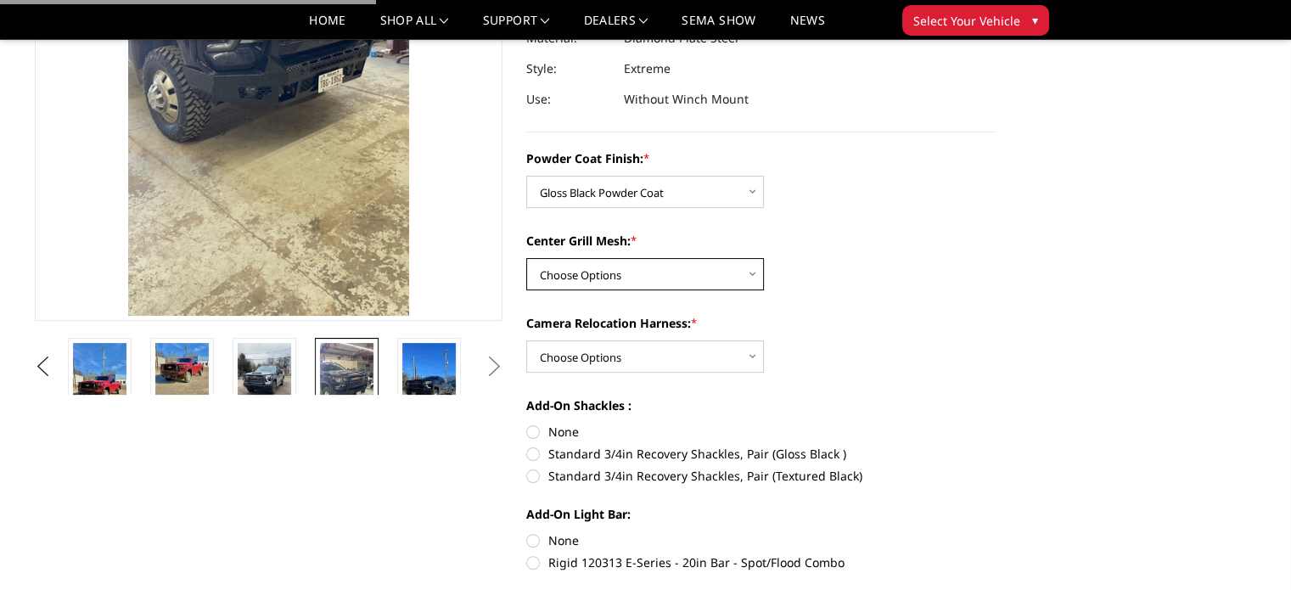
click at [577, 276] on select "Choose Options WITH Expanded Metal in Center Grill WITHOUT Expanded Metal in Ce…" at bounding box center [645, 274] width 238 height 32
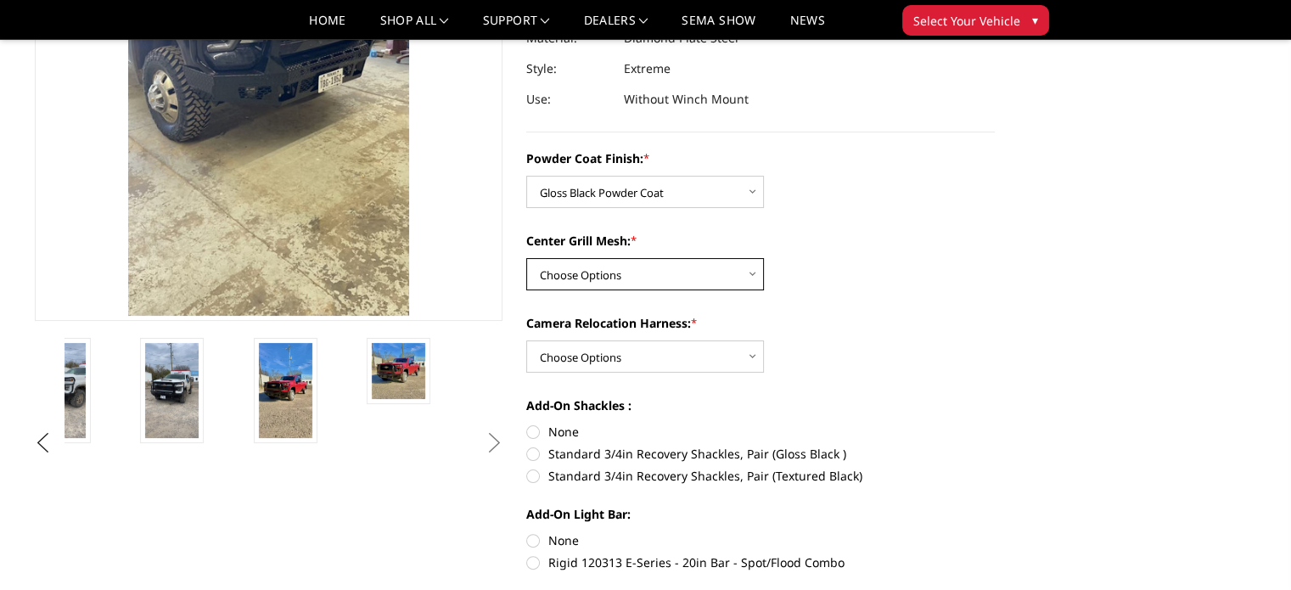
select select "3280"
click at [526, 258] on select "Choose Options WITH Expanded Metal in Center Grill WITHOUT Expanded Metal in Ce…" at bounding box center [645, 274] width 238 height 32
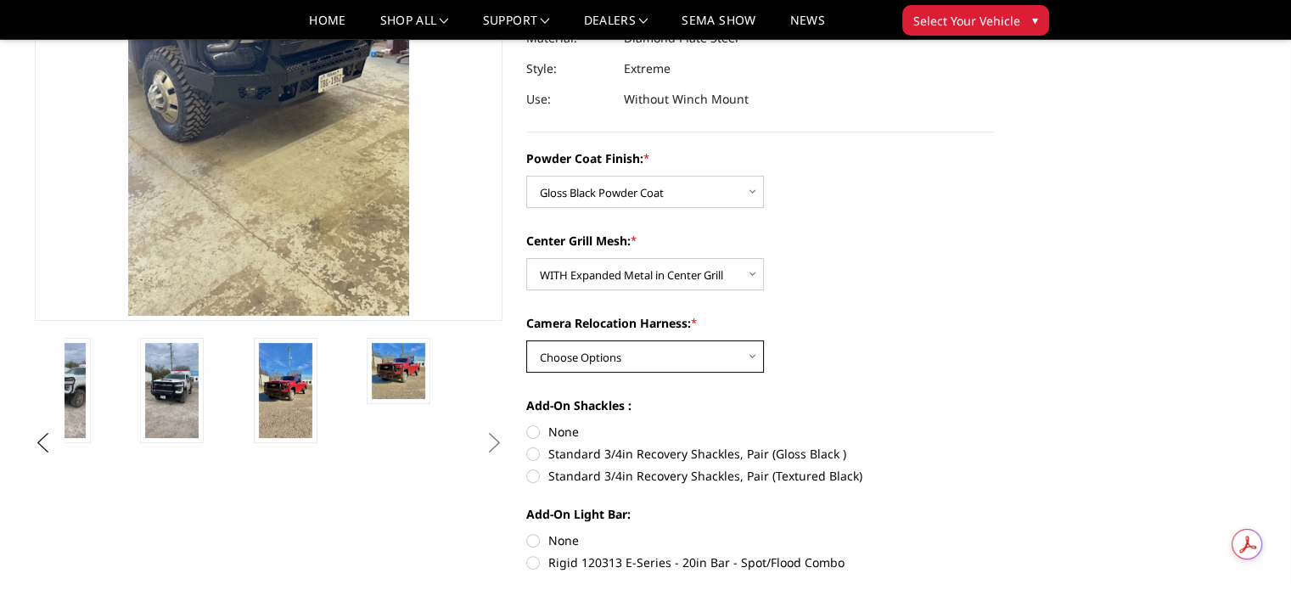
click at [587, 366] on select "Choose Options WITH Camera Relocation Harness WITHOUT Camera Relocation Harness" at bounding box center [645, 356] width 238 height 32
select select "3282"
click at [526, 340] on select "Choose Options WITH Camera Relocation Harness WITHOUT Camera Relocation Harness" at bounding box center [645, 356] width 238 height 32
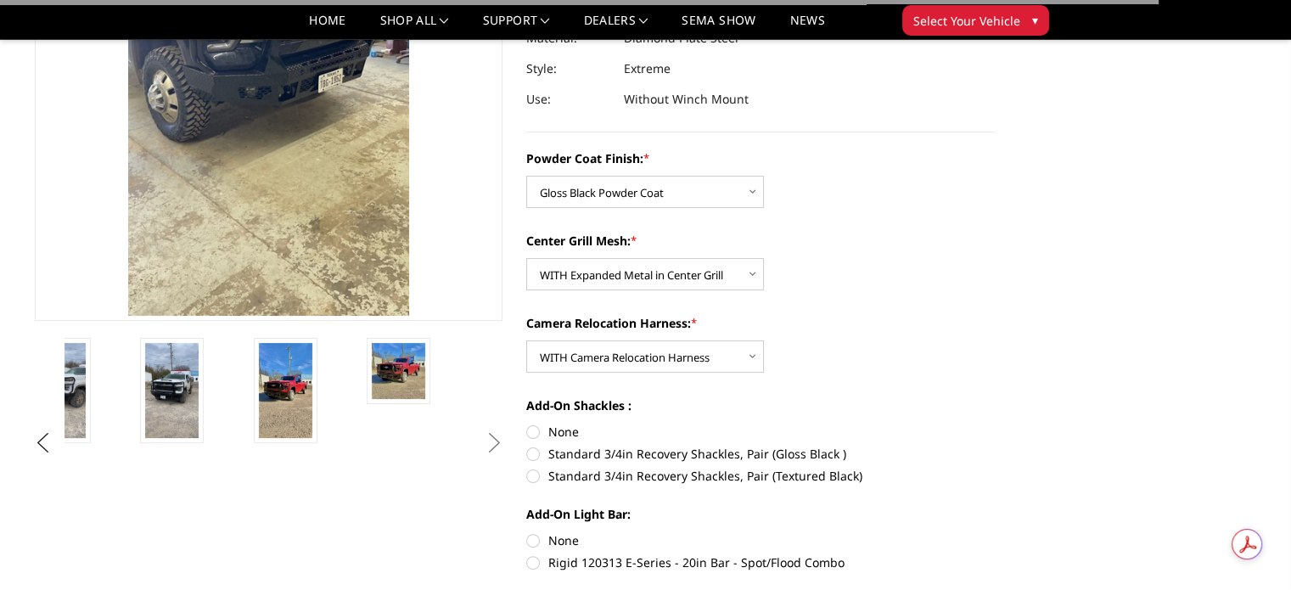
click at [825, 354] on div "Camera Relocation Harness: * Choose Options WITH Camera Relocation Harness WITH…" at bounding box center [760, 343] width 469 height 59
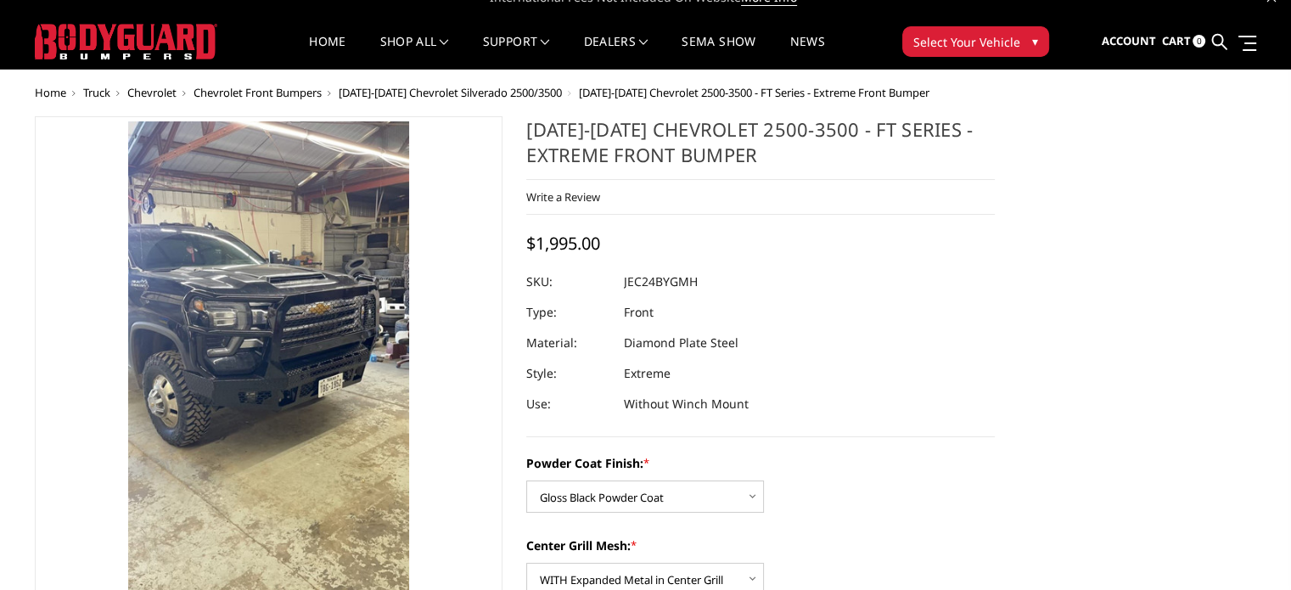
scroll to position [104, 0]
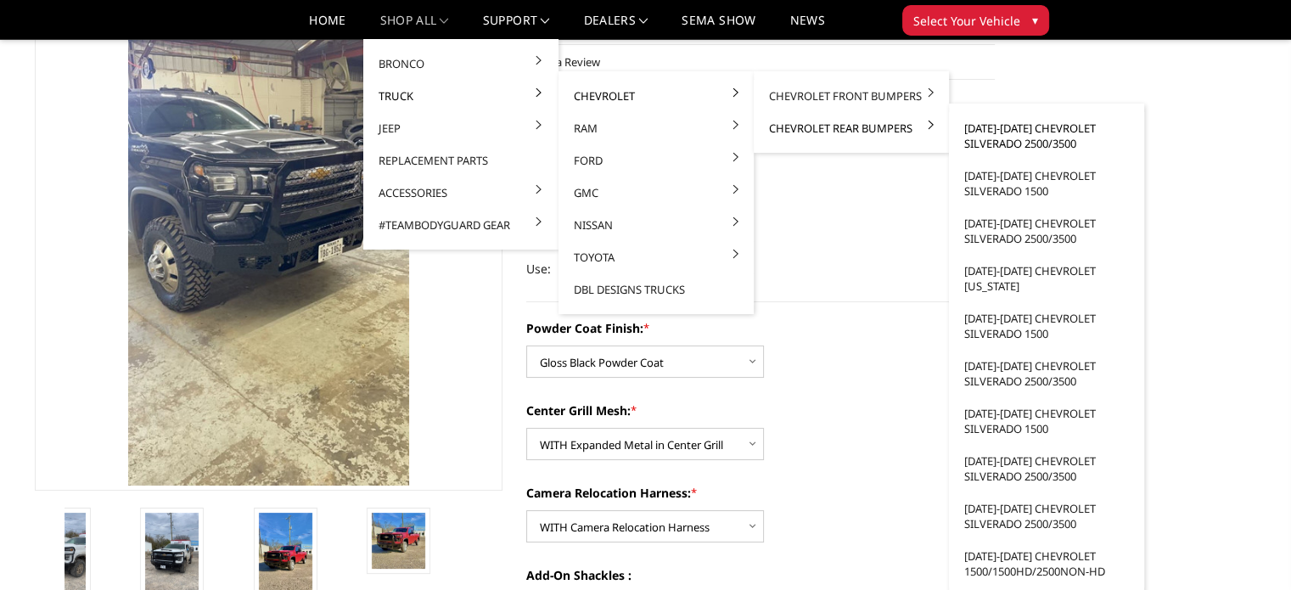
click at [1001, 127] on link "[DATE]-[DATE] Chevrolet Silverado 2500/3500" at bounding box center [1047, 136] width 182 height 48
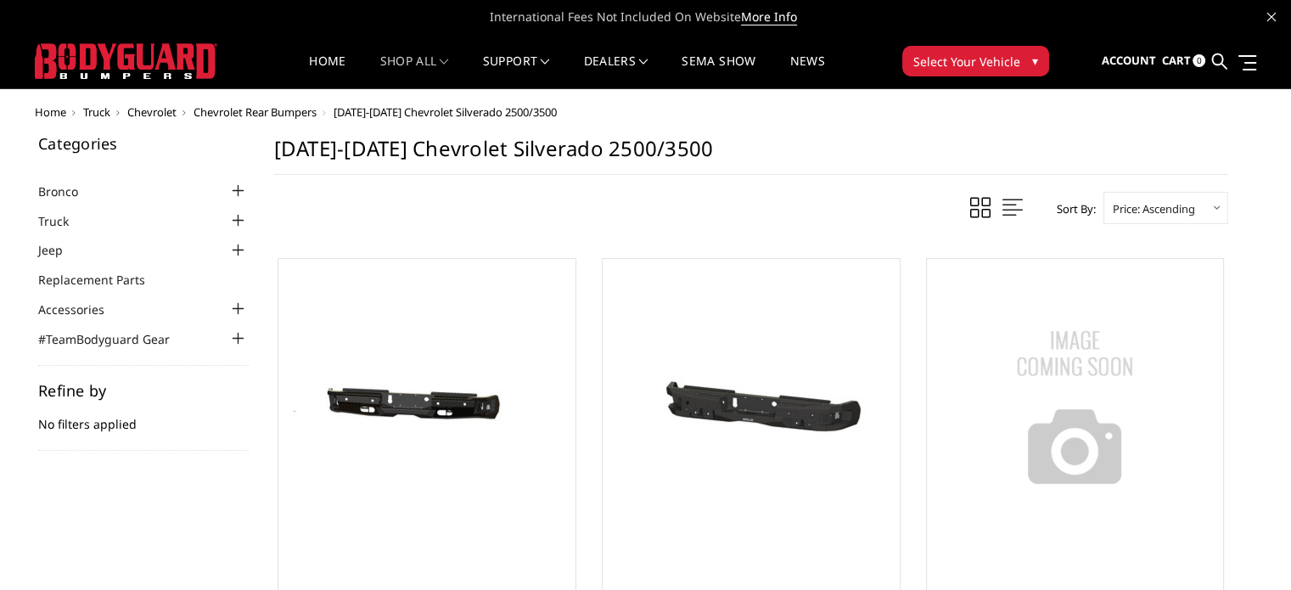
scroll to position [85, 0]
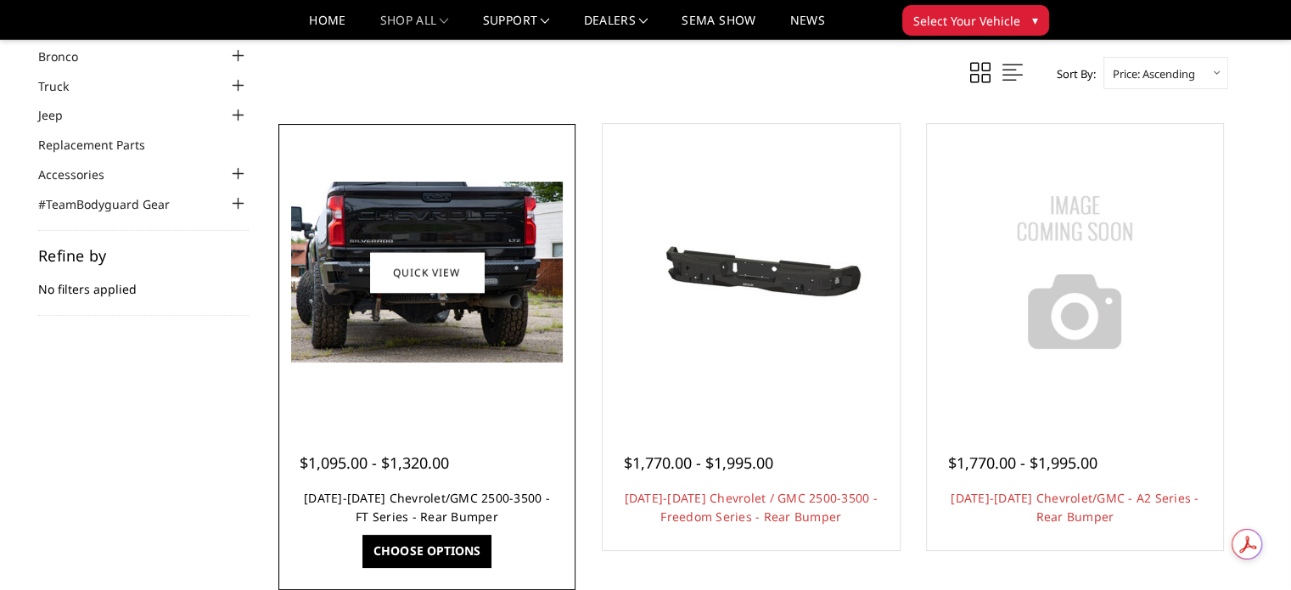
click at [406, 498] on link "[DATE]-[DATE] Chevrolet/GMC 2500-3500 - FT Series - Rear Bumper" at bounding box center [427, 507] width 246 height 35
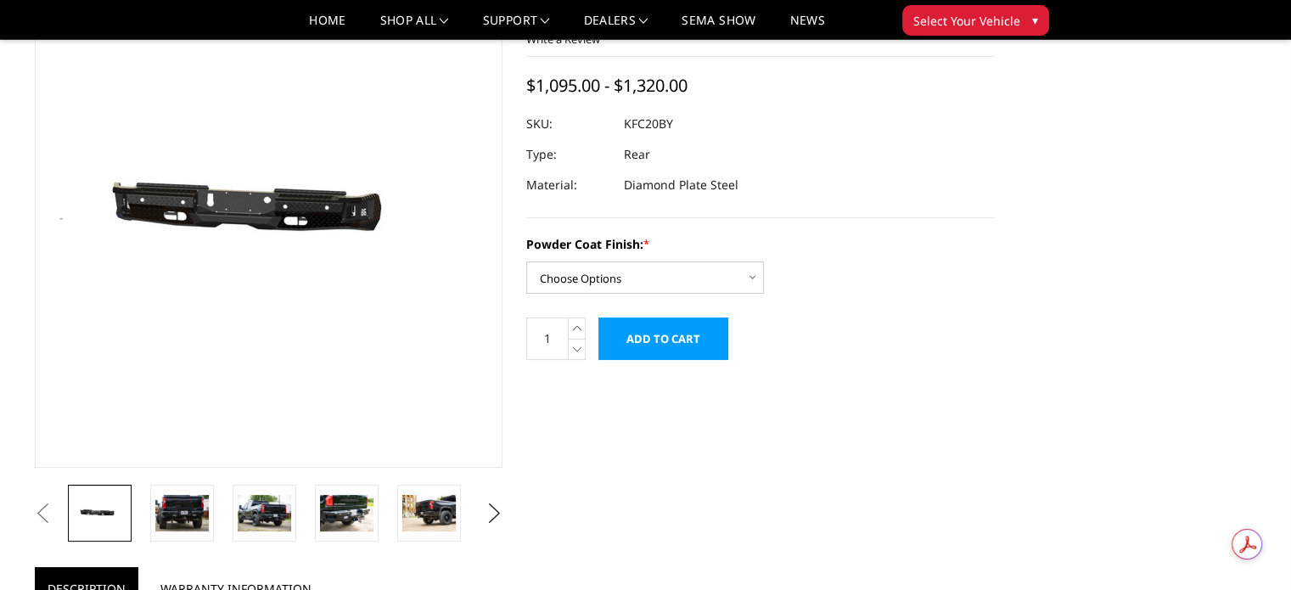
scroll to position [170, 0]
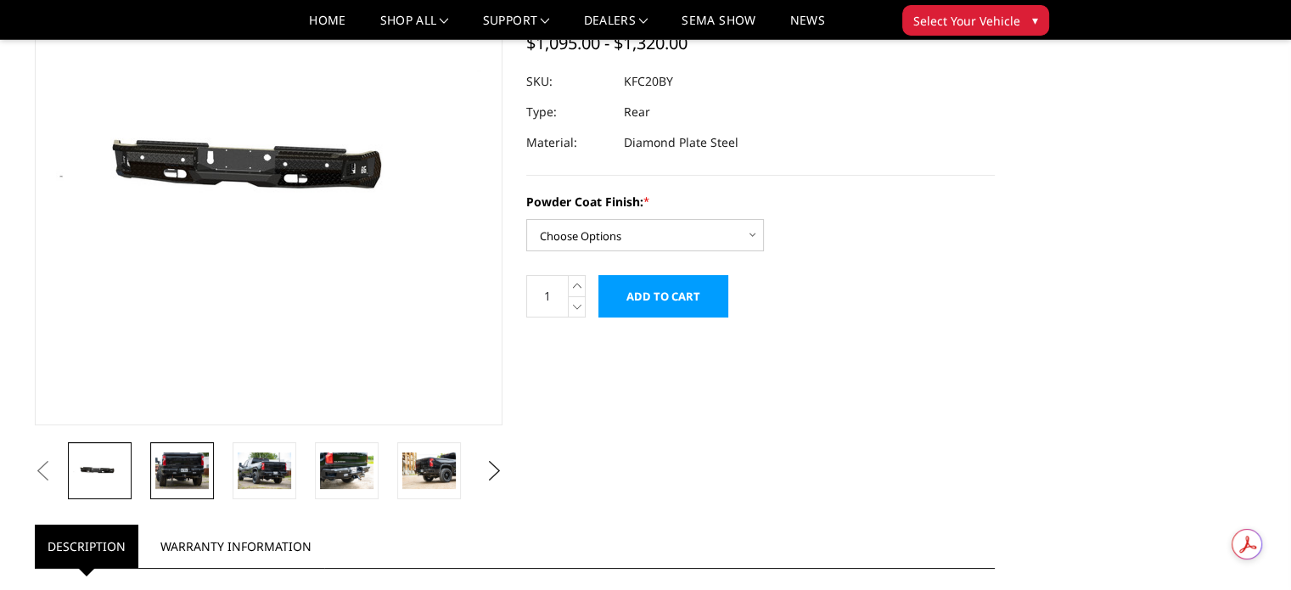
click at [206, 475] on img at bounding box center [181, 470] width 53 height 36
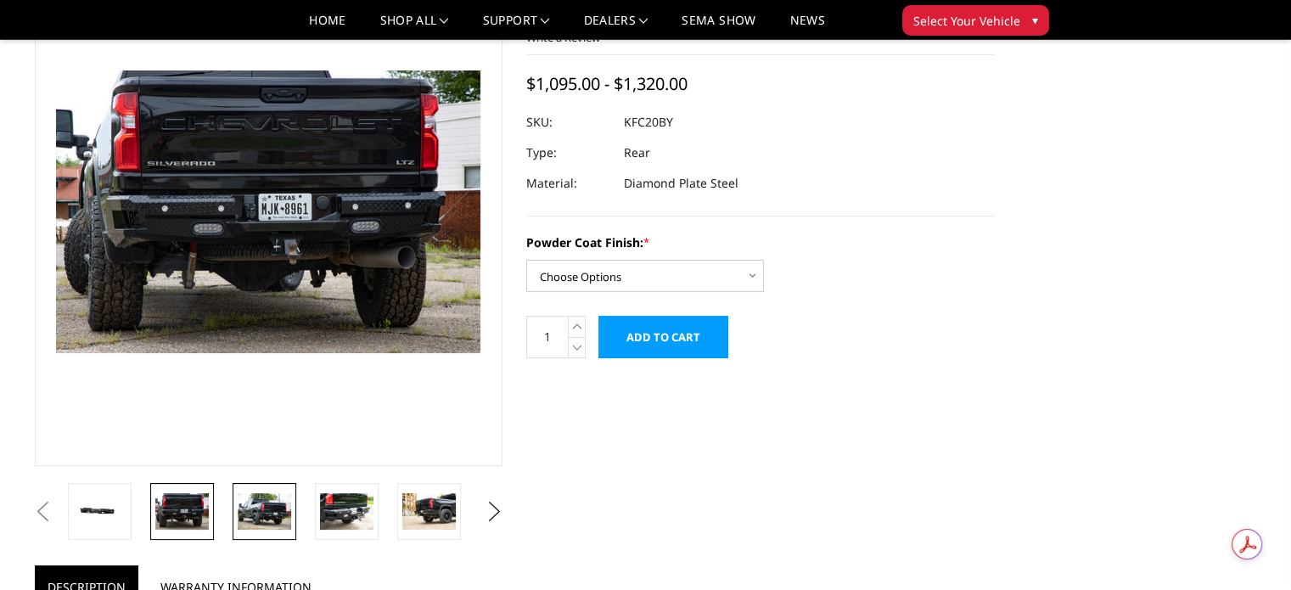
click at [276, 515] on img at bounding box center [264, 511] width 53 height 36
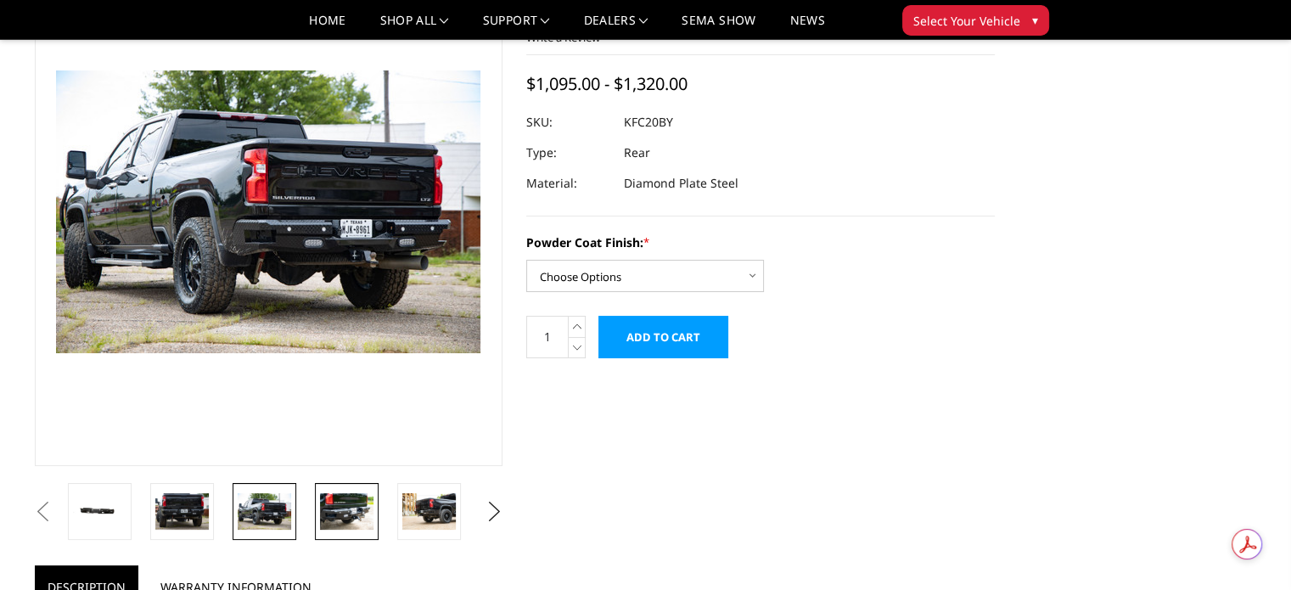
click at [340, 509] on img at bounding box center [346, 511] width 53 height 36
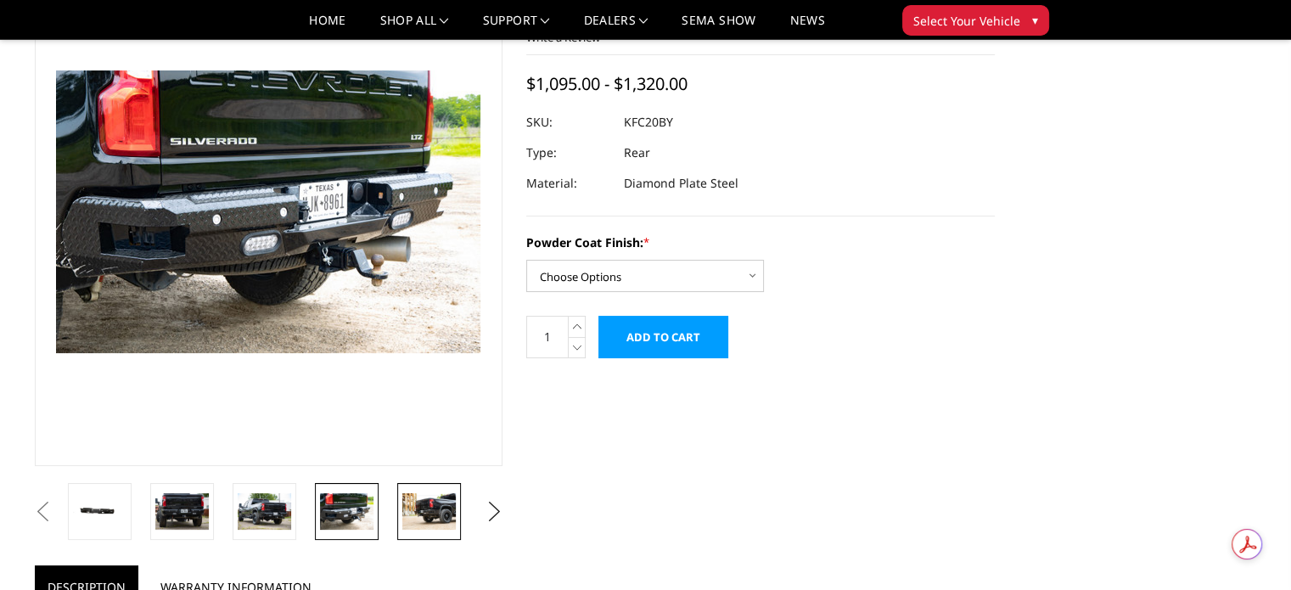
click at [428, 513] on img at bounding box center [428, 511] width 53 height 36
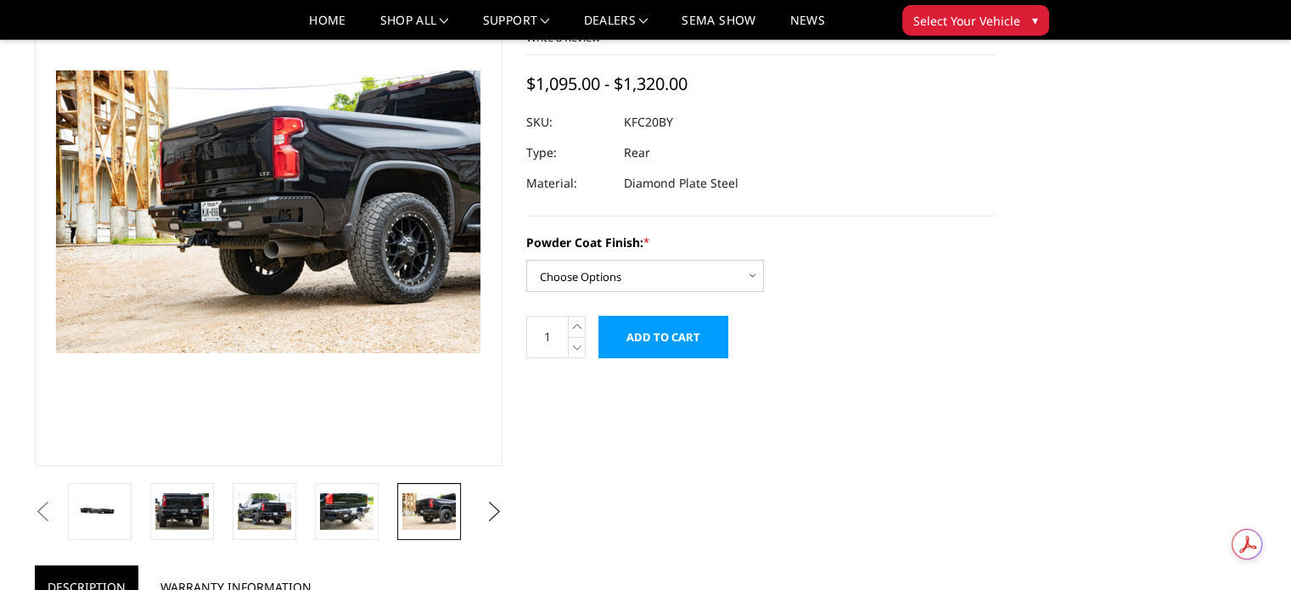
click at [490, 513] on button "Next" at bounding box center [493, 511] width 25 height 25
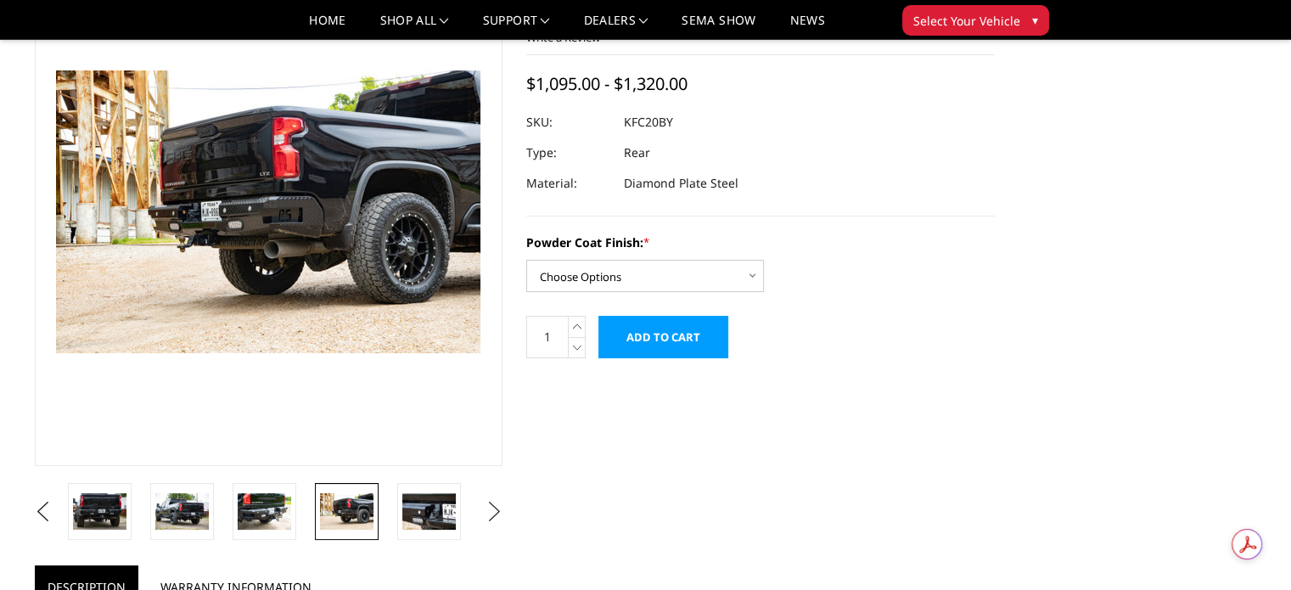
click at [490, 513] on button "Next" at bounding box center [493, 511] width 25 height 25
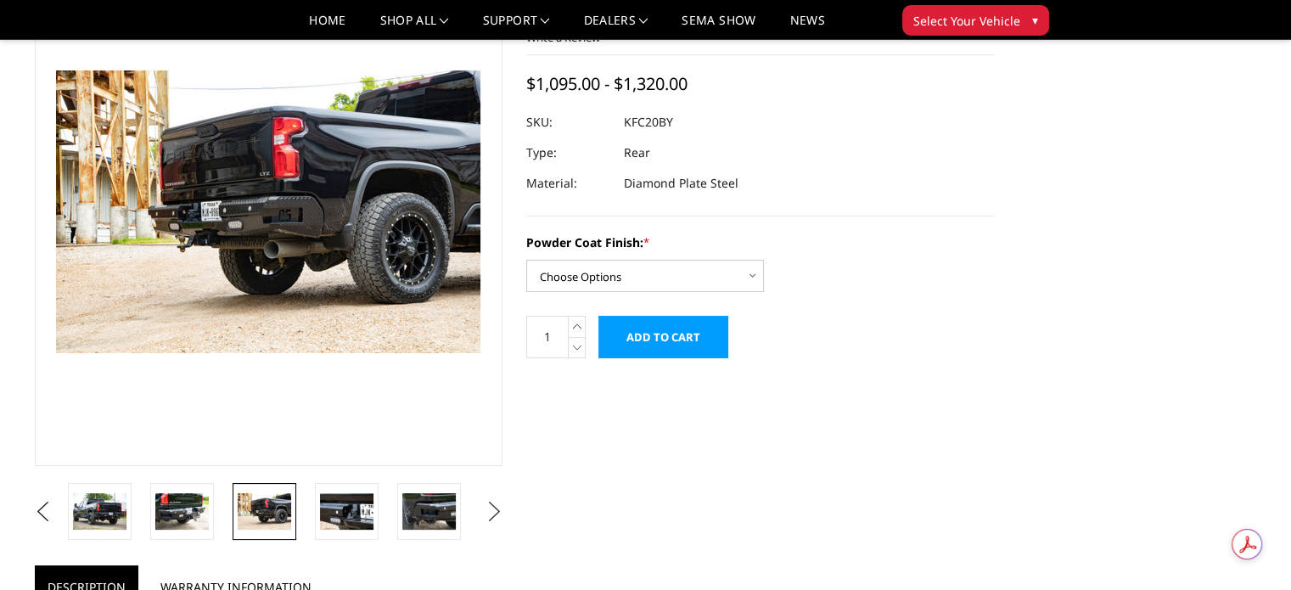
click at [490, 513] on button "Next" at bounding box center [493, 511] width 25 height 25
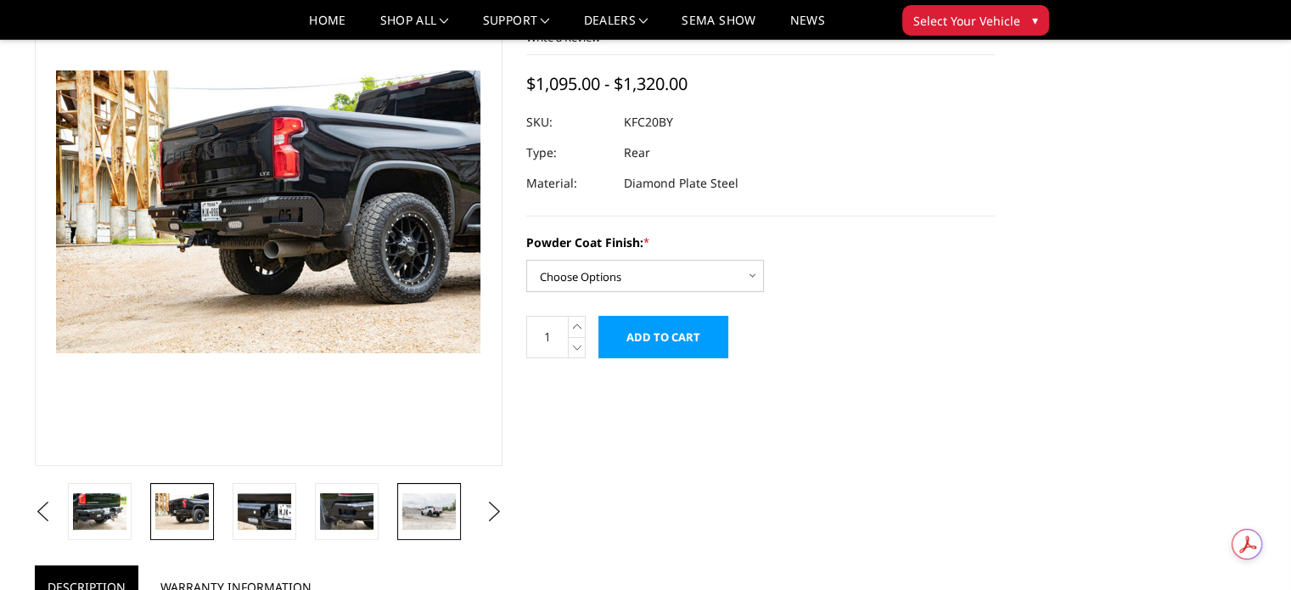
click at [439, 512] on img at bounding box center [428, 511] width 53 height 36
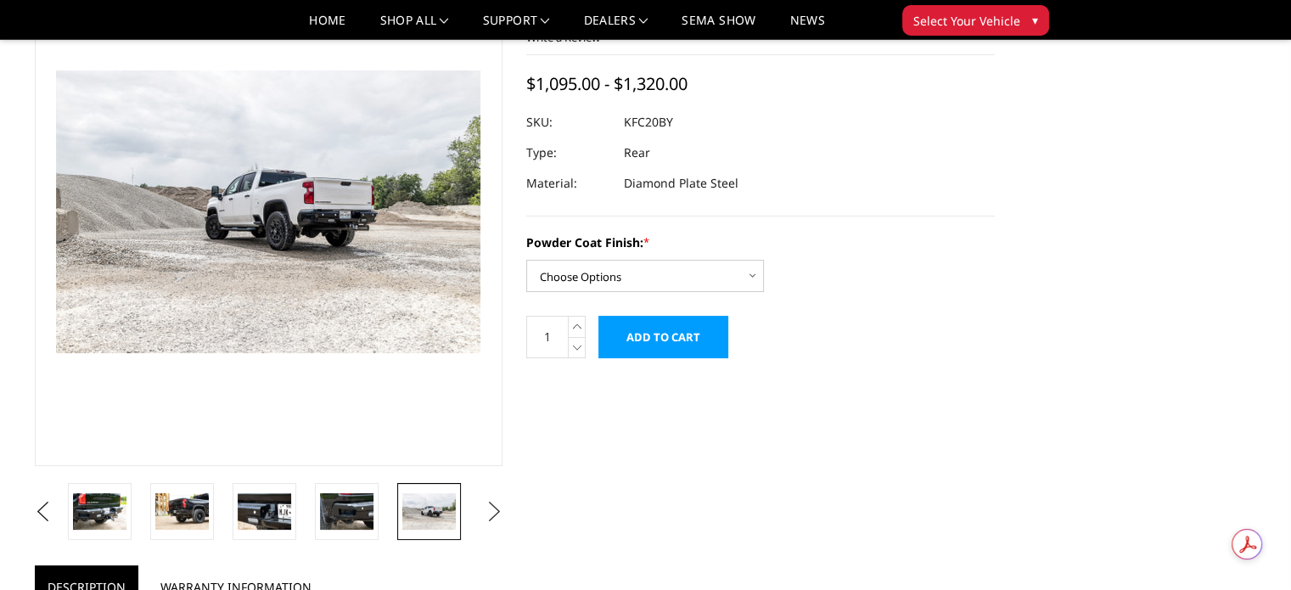
click at [494, 509] on button "Next" at bounding box center [493, 511] width 25 height 25
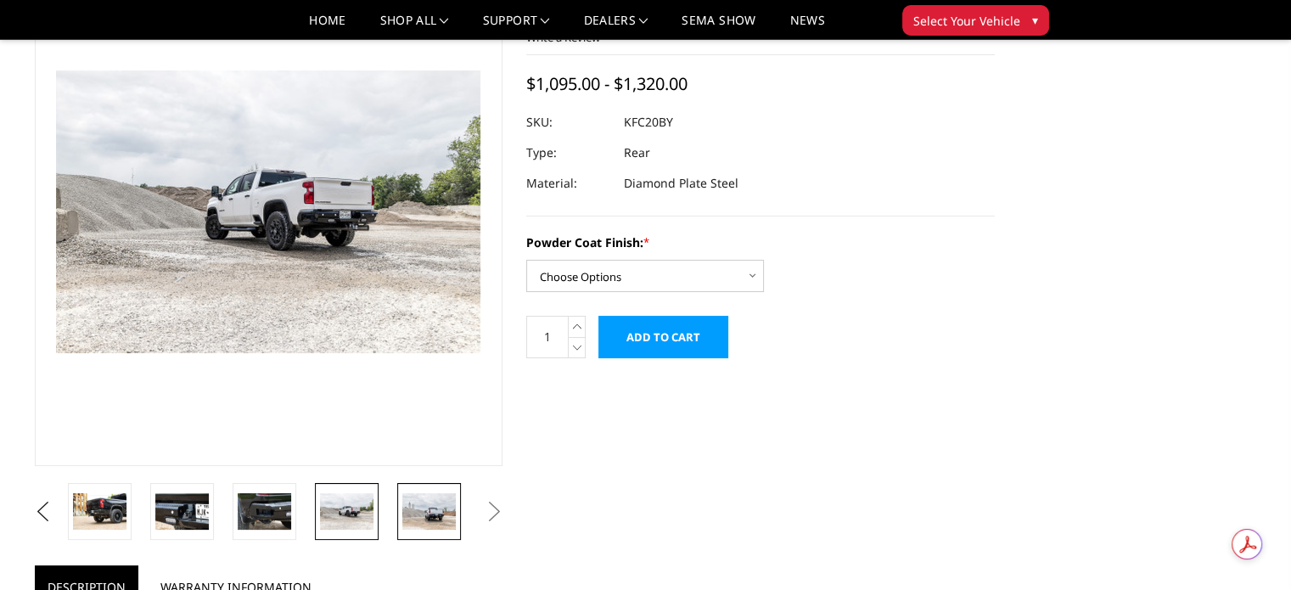
click at [414, 510] on img at bounding box center [428, 511] width 53 height 36
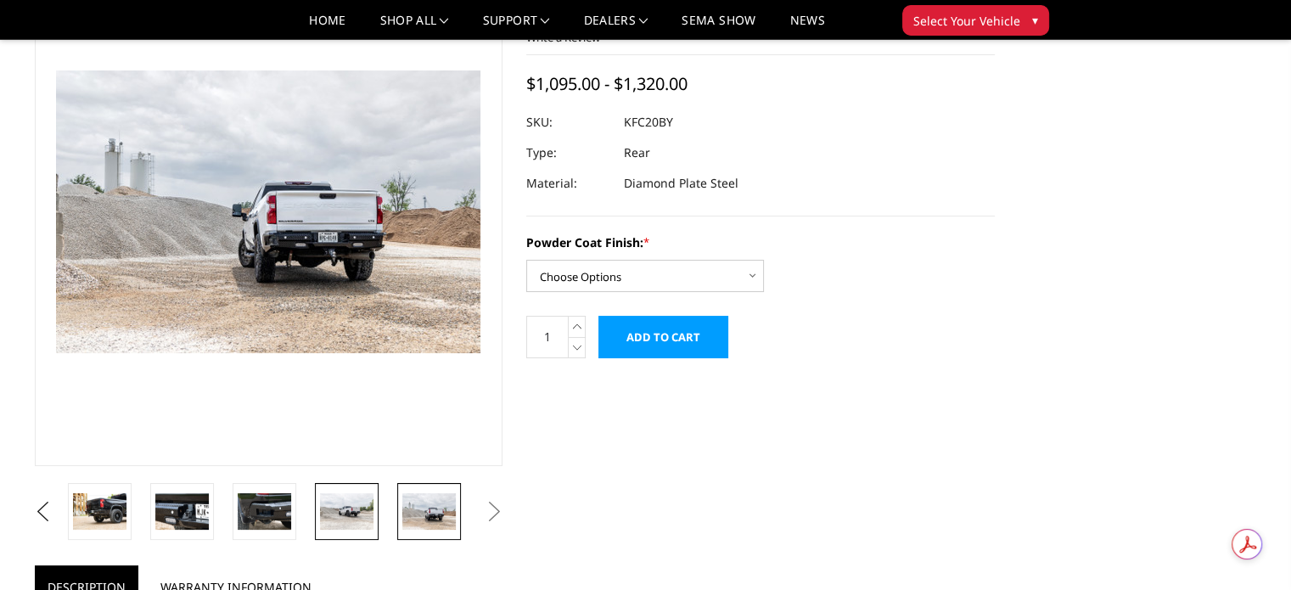
click at [343, 515] on img at bounding box center [346, 511] width 53 height 36
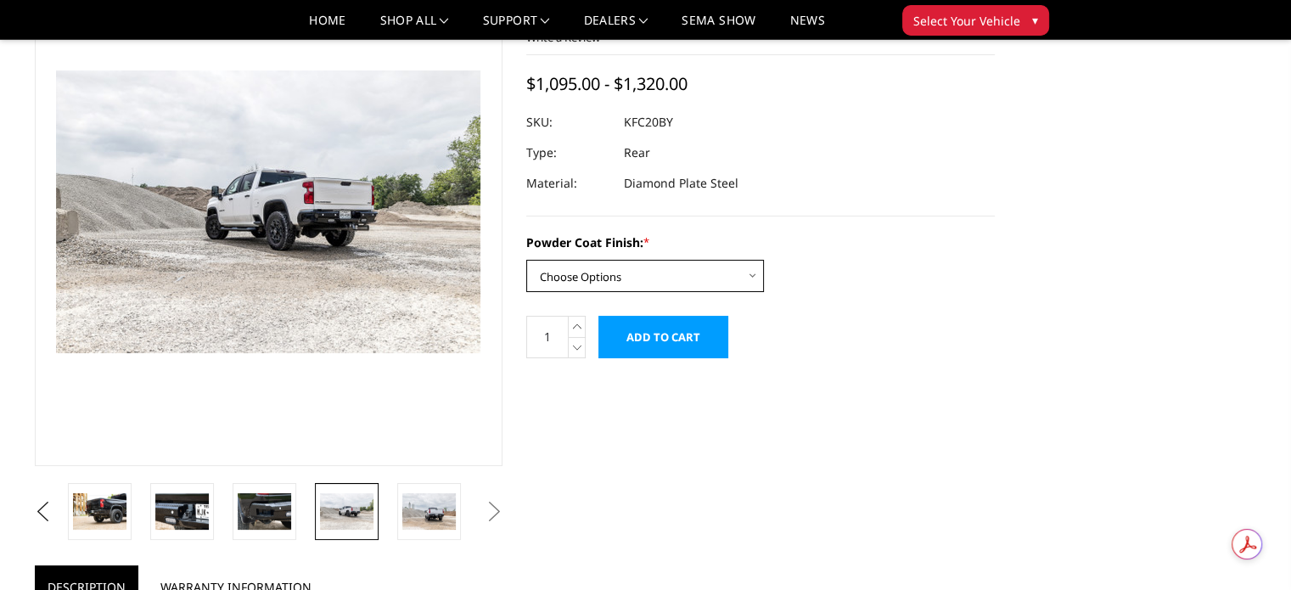
click at [703, 268] on select "Choose Options Bare Metal Gloss Black Powder Coat Textured Black Powder Coat" at bounding box center [645, 276] width 238 height 32
select select "3418"
click at [526, 260] on select "Choose Options Bare Metal Gloss Black Powder Coat Textured Black Powder Coat" at bounding box center [645, 276] width 238 height 32
click at [908, 270] on div "Powder Coat Finish: * Choose Options Bare Metal Gloss Black Powder Coat Texture…" at bounding box center [760, 262] width 469 height 59
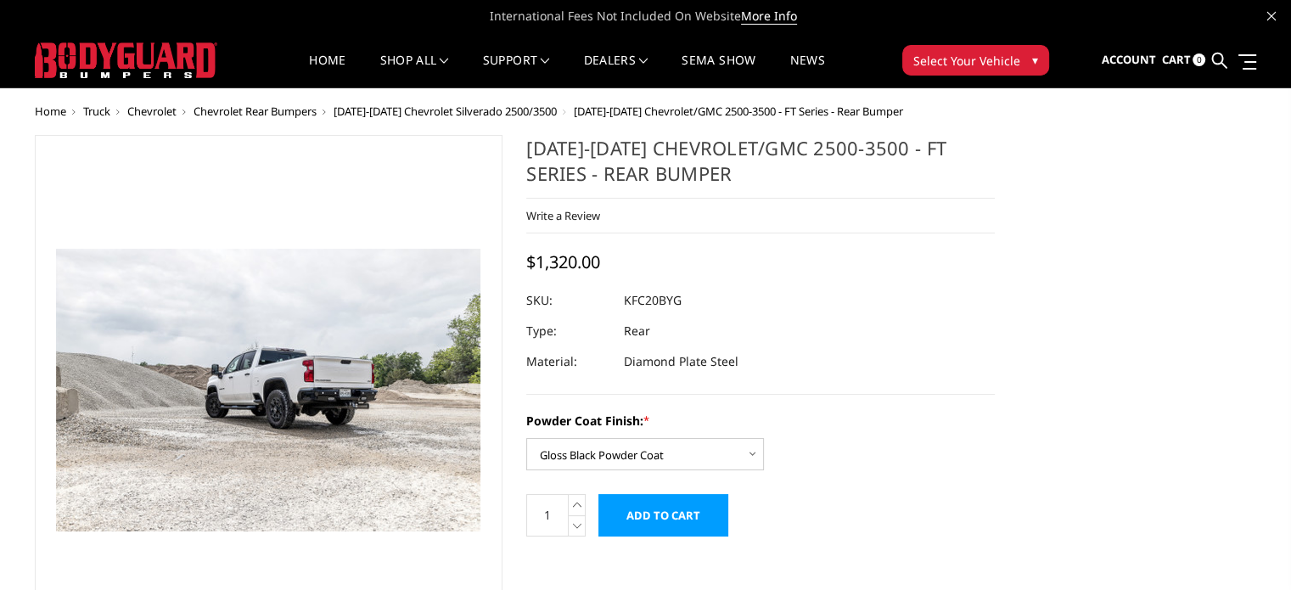
scroll to position [0, 0]
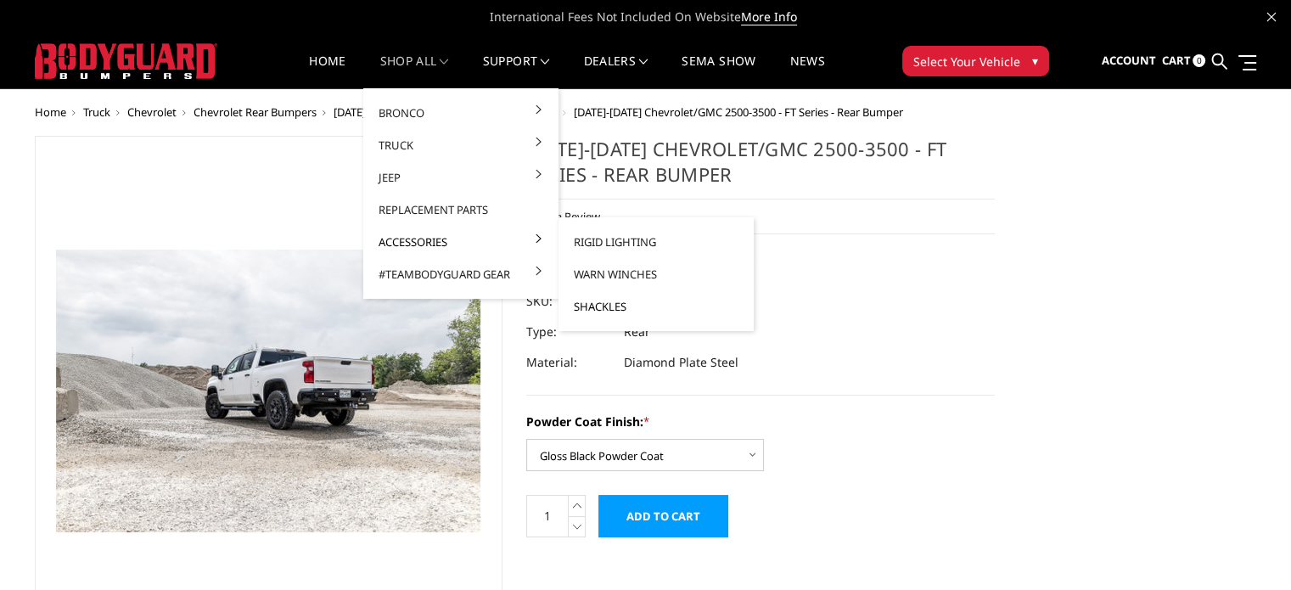
click at [587, 306] on link "Shackles" at bounding box center [656, 306] width 182 height 32
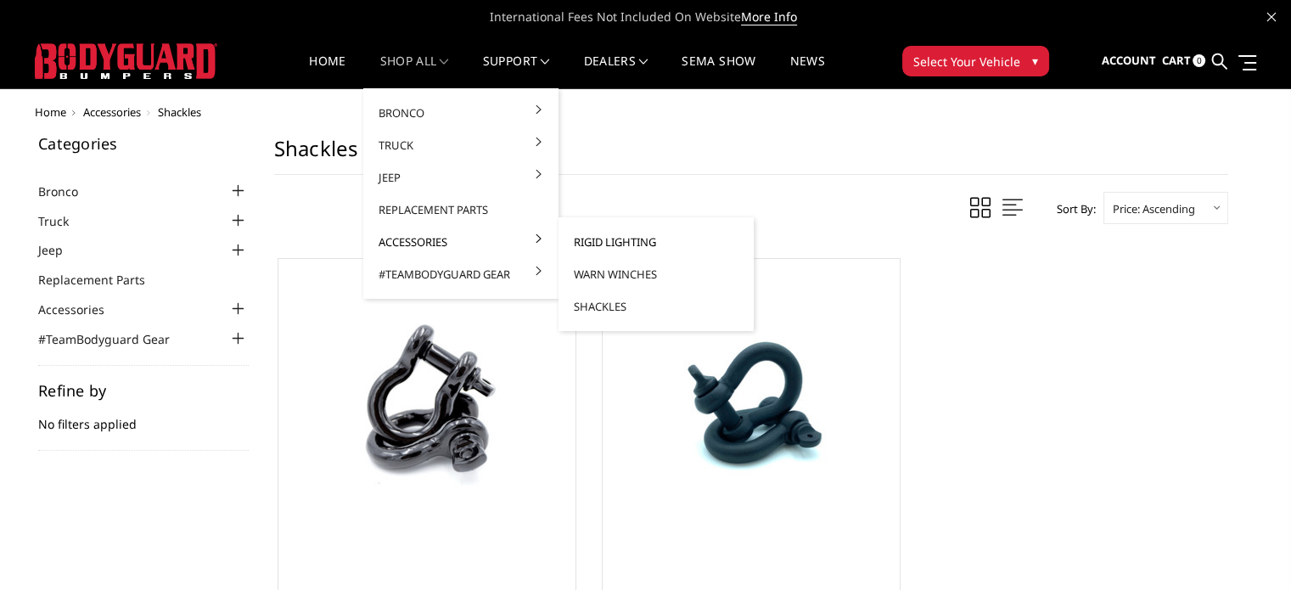
click at [589, 239] on link "Rigid Lighting" at bounding box center [656, 242] width 182 height 32
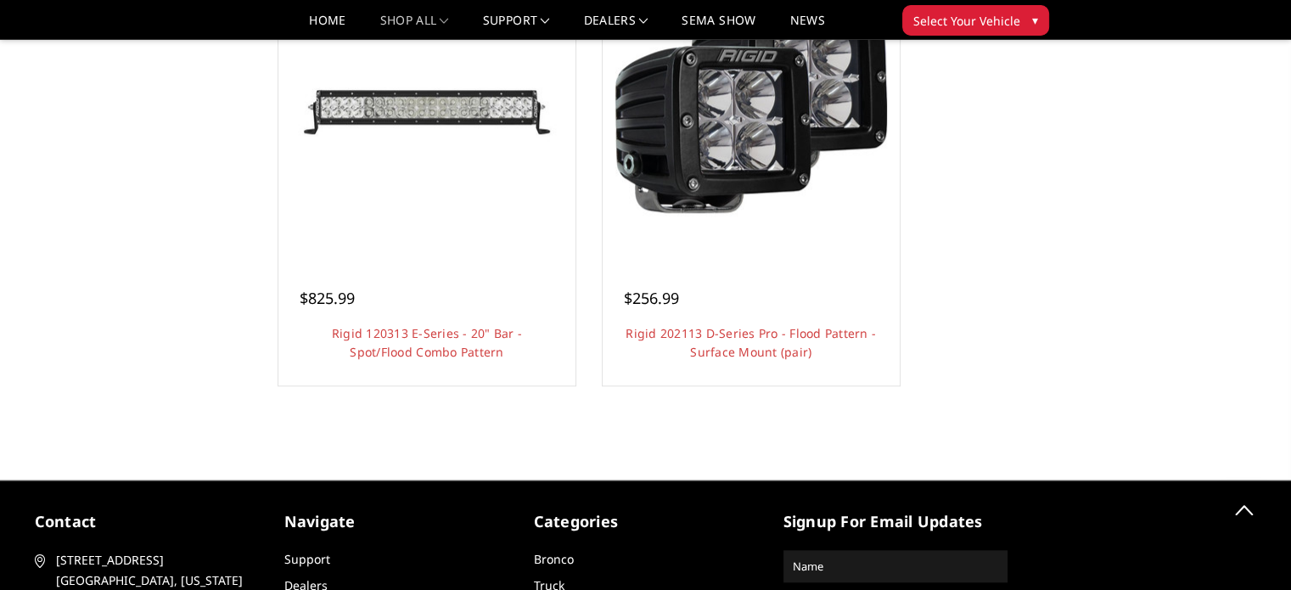
scroll to position [1613, 0]
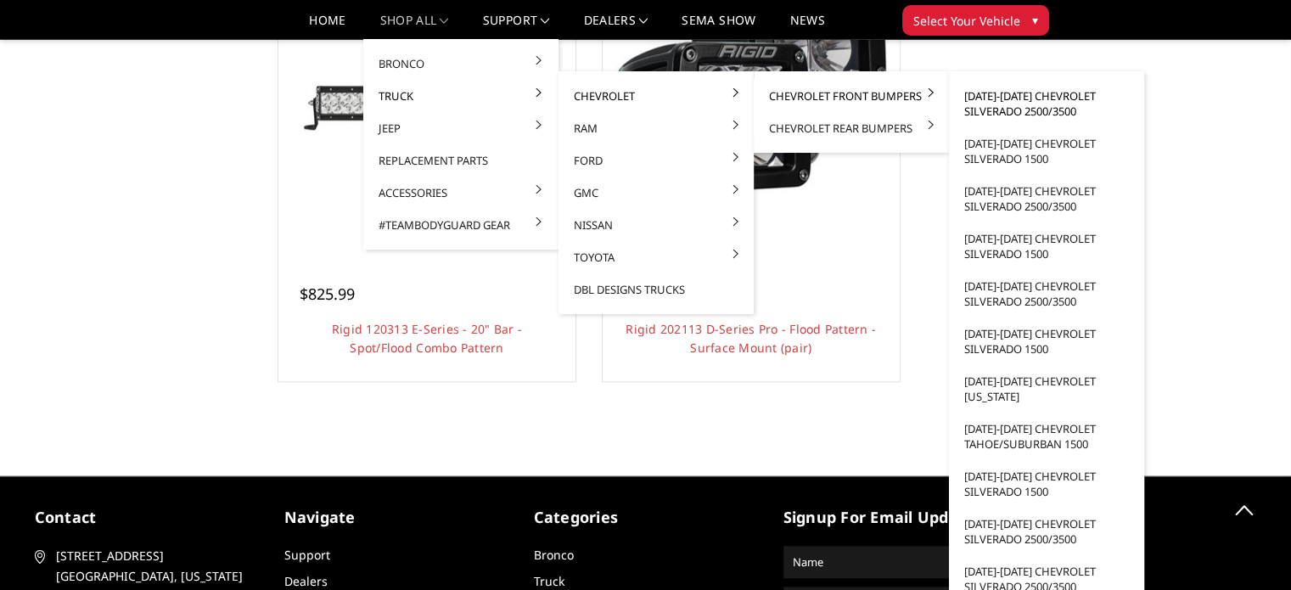
click at [1005, 94] on link "[DATE]-[DATE] Chevrolet Silverado 2500/3500" at bounding box center [1047, 104] width 182 height 48
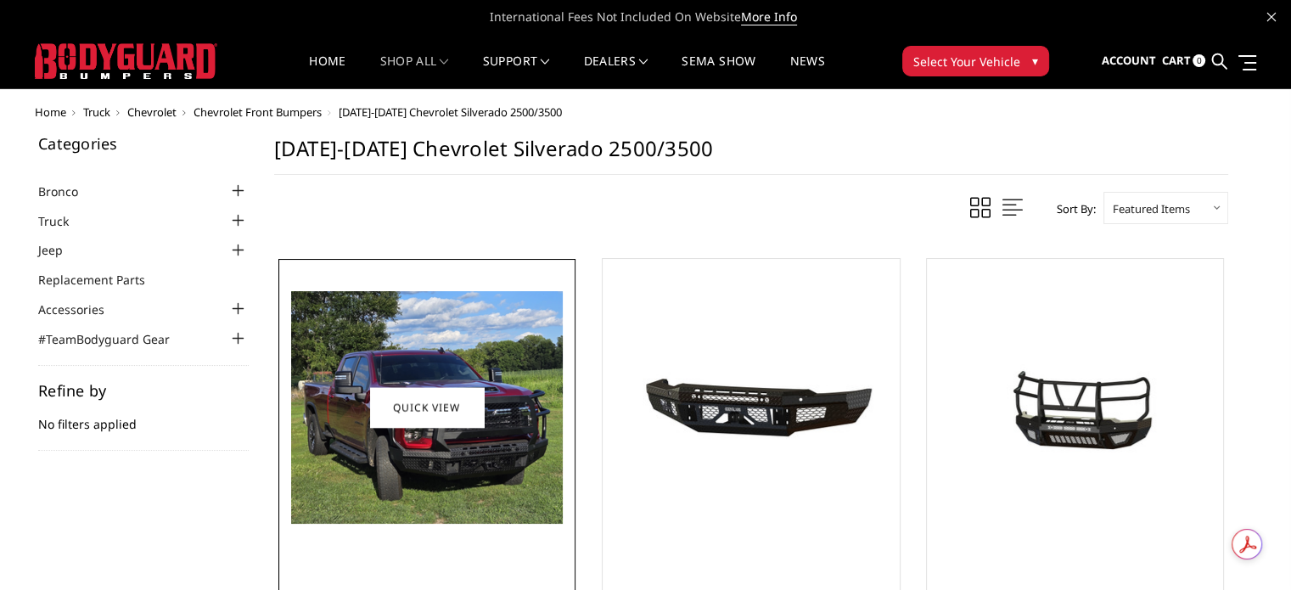
click at [510, 413] on img at bounding box center [427, 407] width 272 height 233
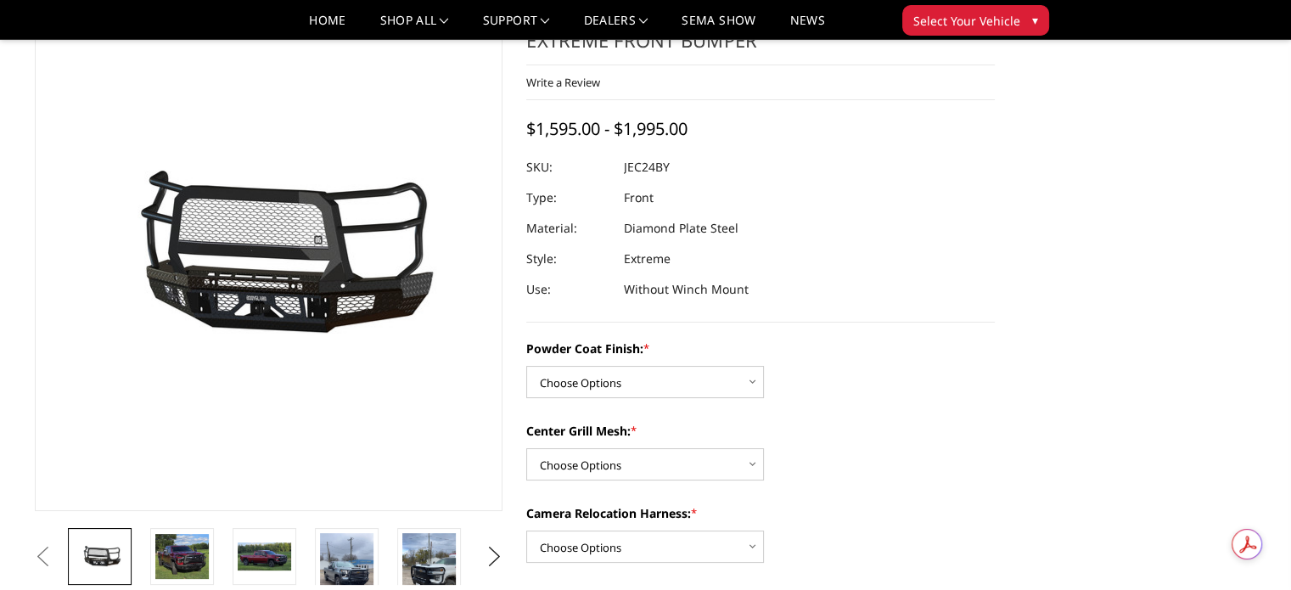
scroll to position [170, 0]
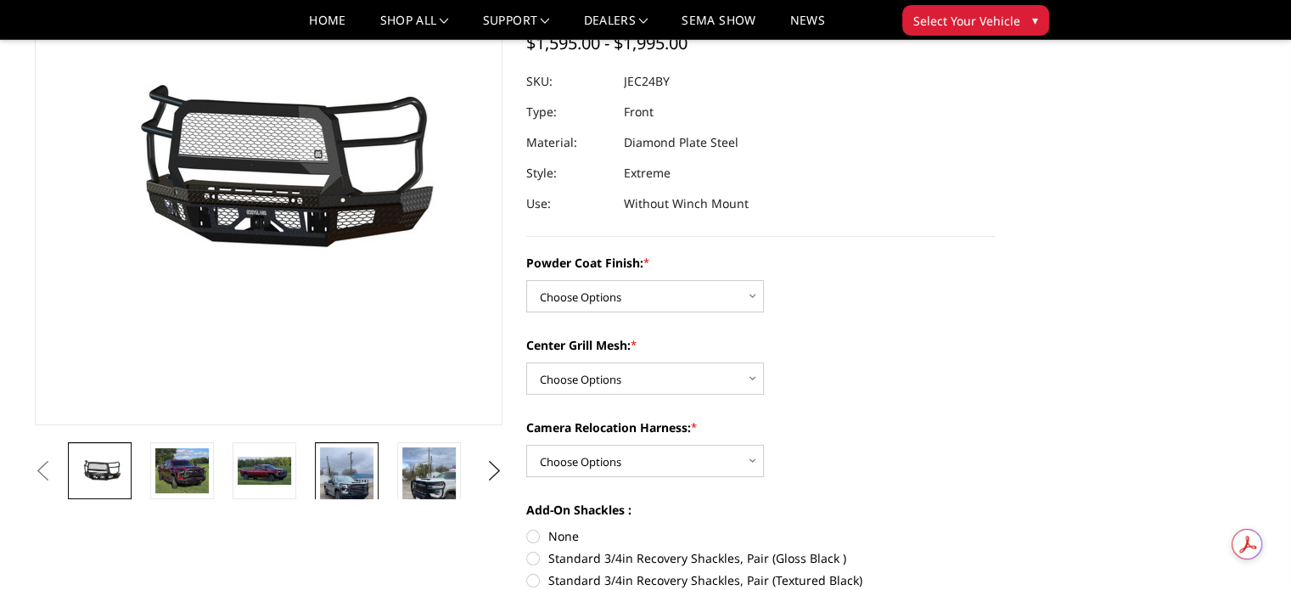
click at [345, 481] on img at bounding box center [346, 494] width 53 height 95
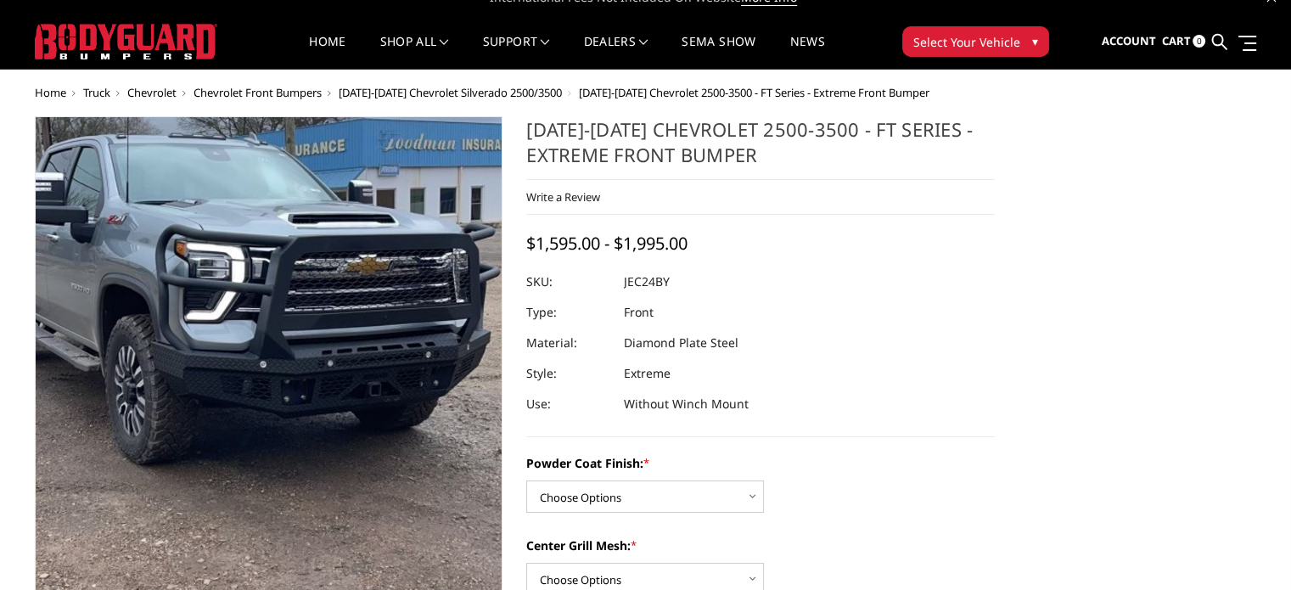
scroll to position [104, 0]
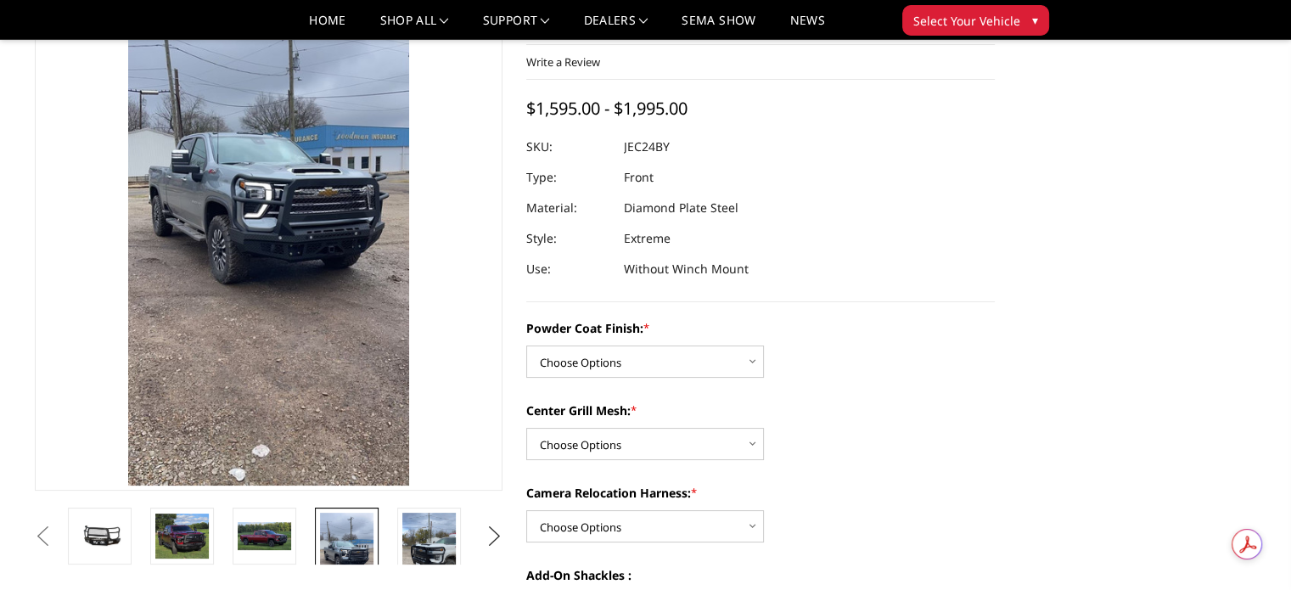
click at [492, 530] on button "Next" at bounding box center [493, 536] width 25 height 25
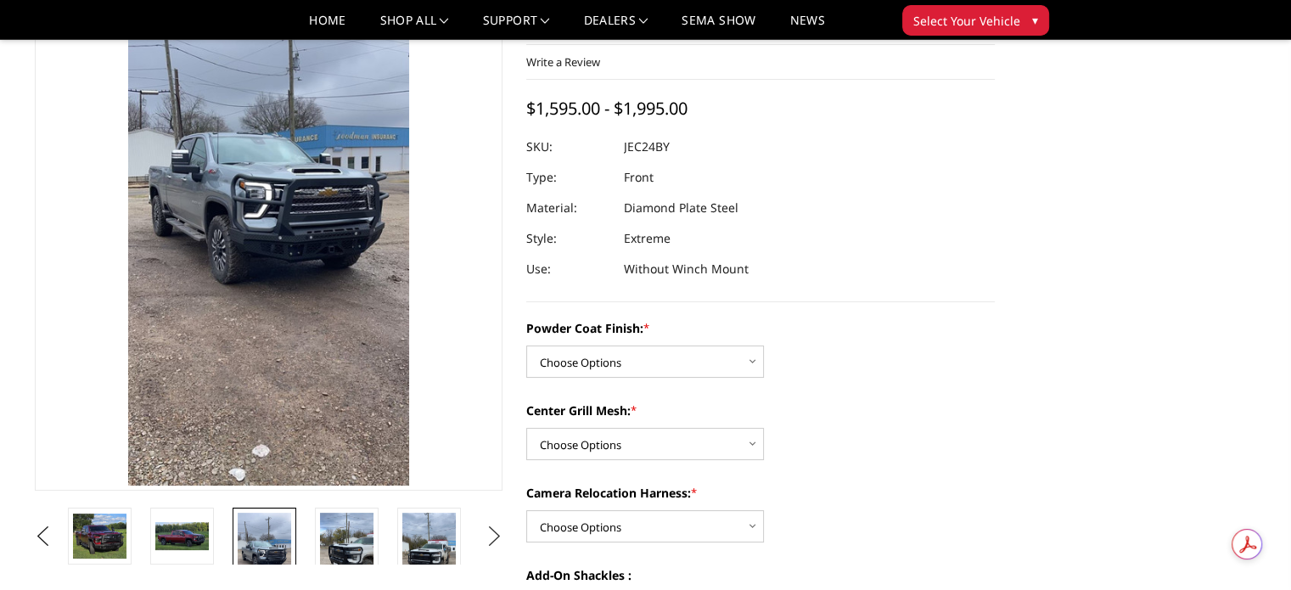
click at [492, 530] on button "Next" at bounding box center [493, 536] width 25 height 25
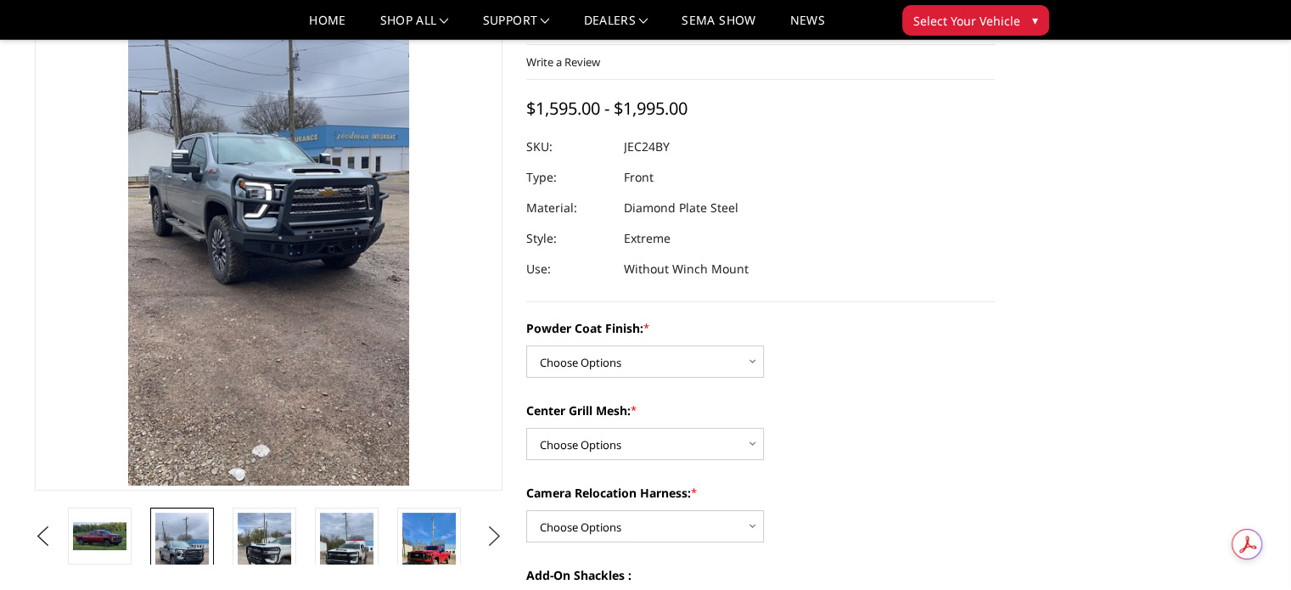
click at [492, 530] on button "Next" at bounding box center [493, 536] width 25 height 25
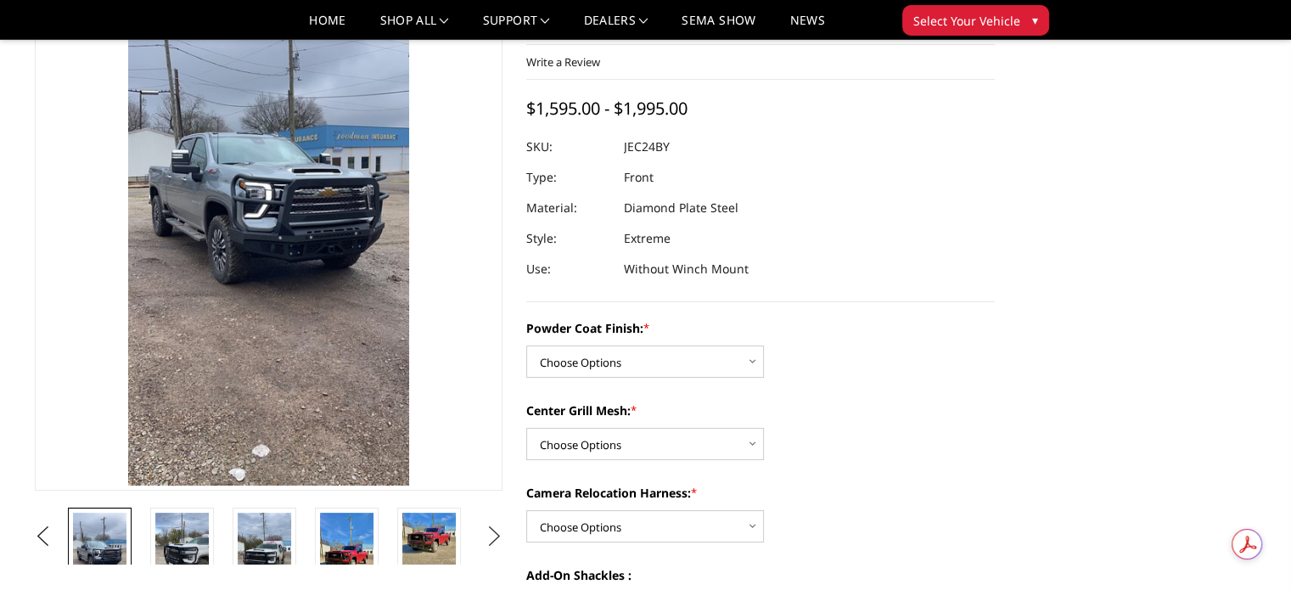
click at [492, 530] on button "Next" at bounding box center [493, 536] width 25 height 25
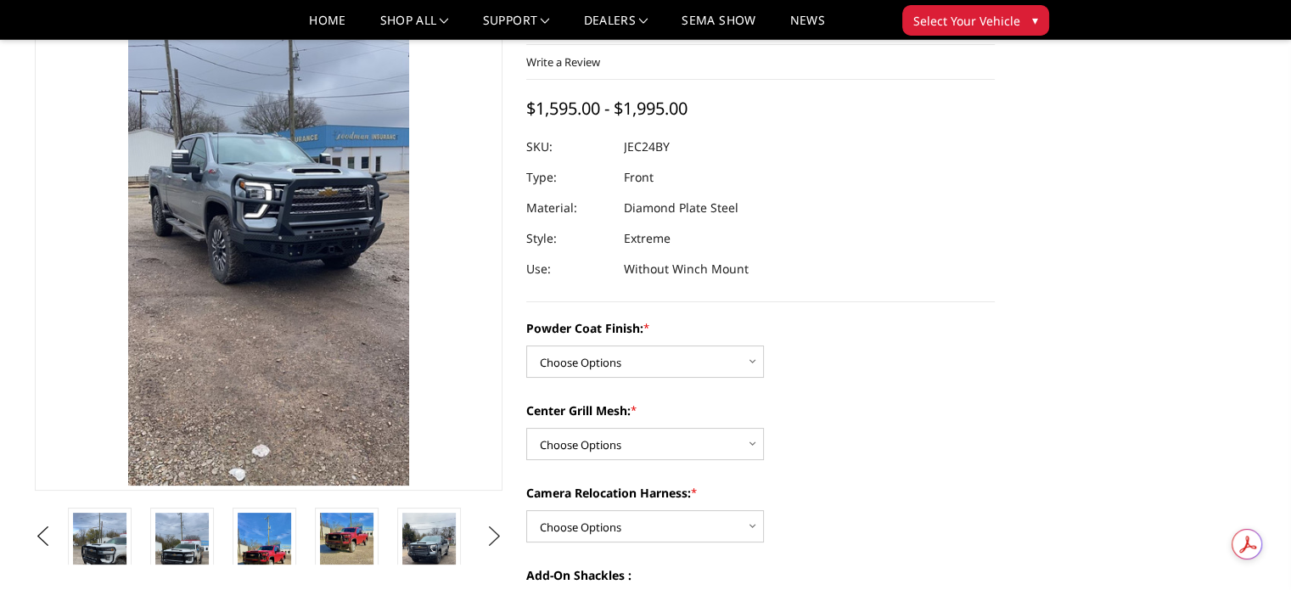
click at [492, 530] on button "Next" at bounding box center [493, 536] width 25 height 25
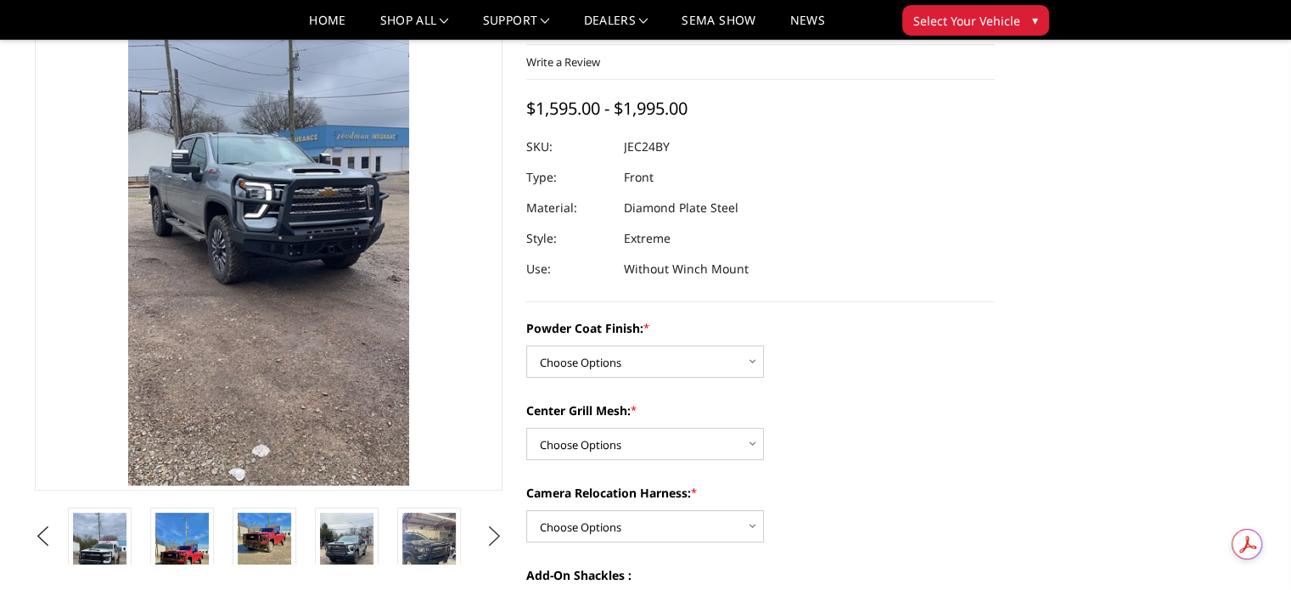
click at [492, 530] on button "Next" at bounding box center [493, 536] width 25 height 25
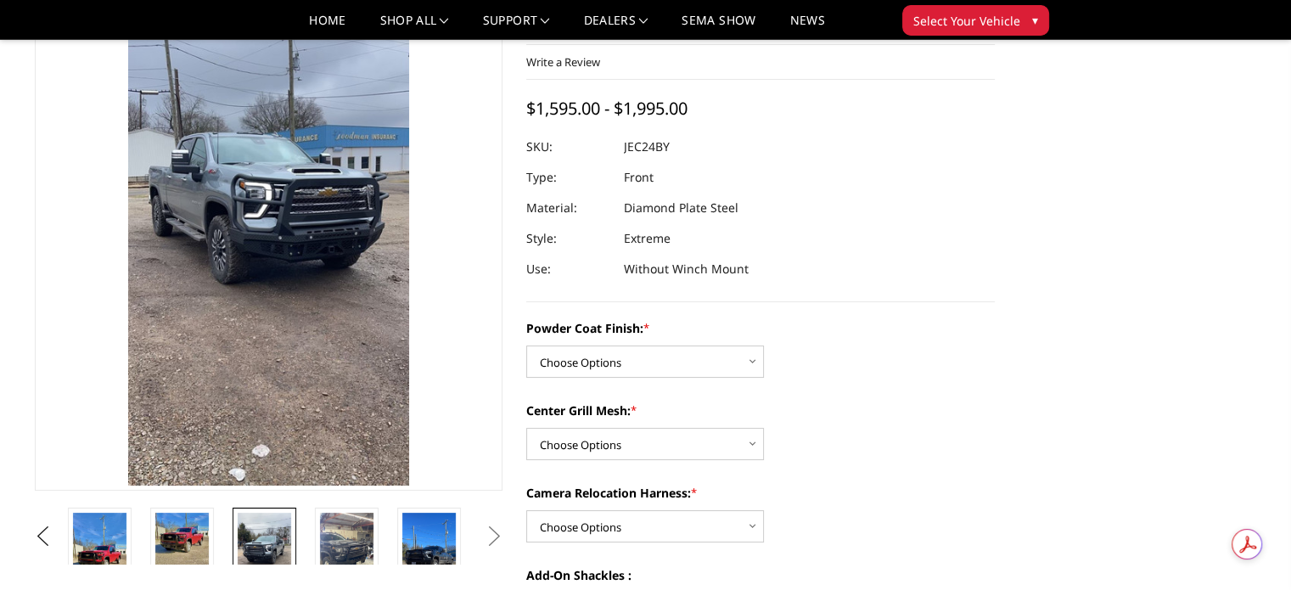
click at [256, 533] on img at bounding box center [264, 560] width 53 height 95
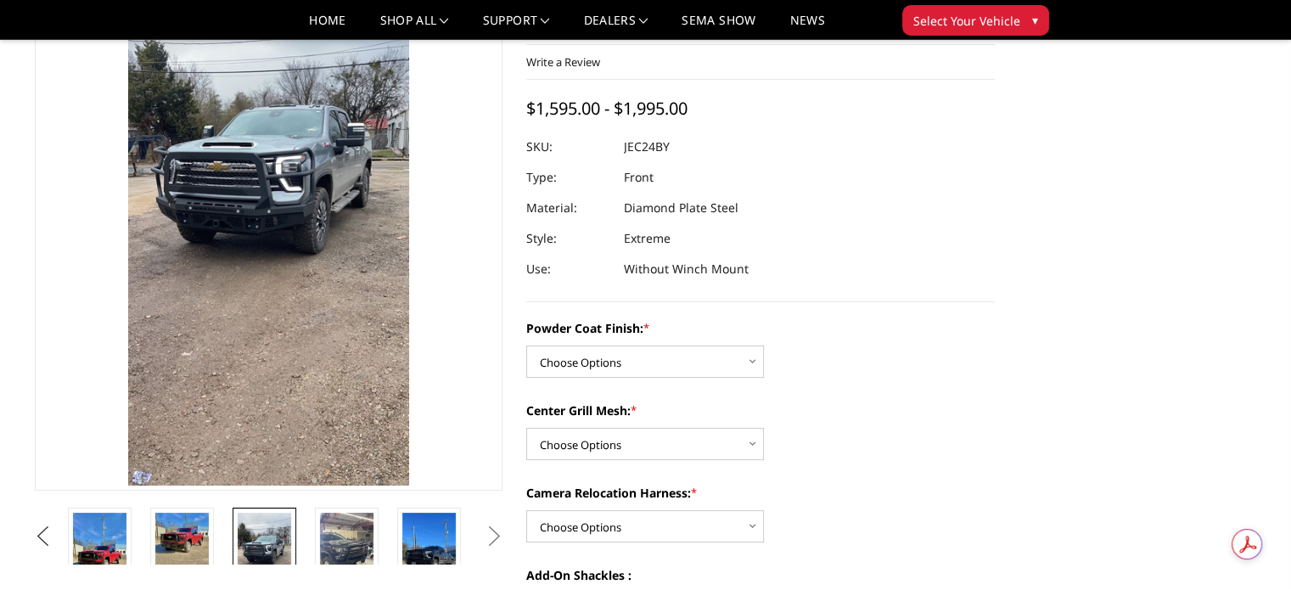
click at [48, 526] on button "Previous" at bounding box center [43, 536] width 25 height 25
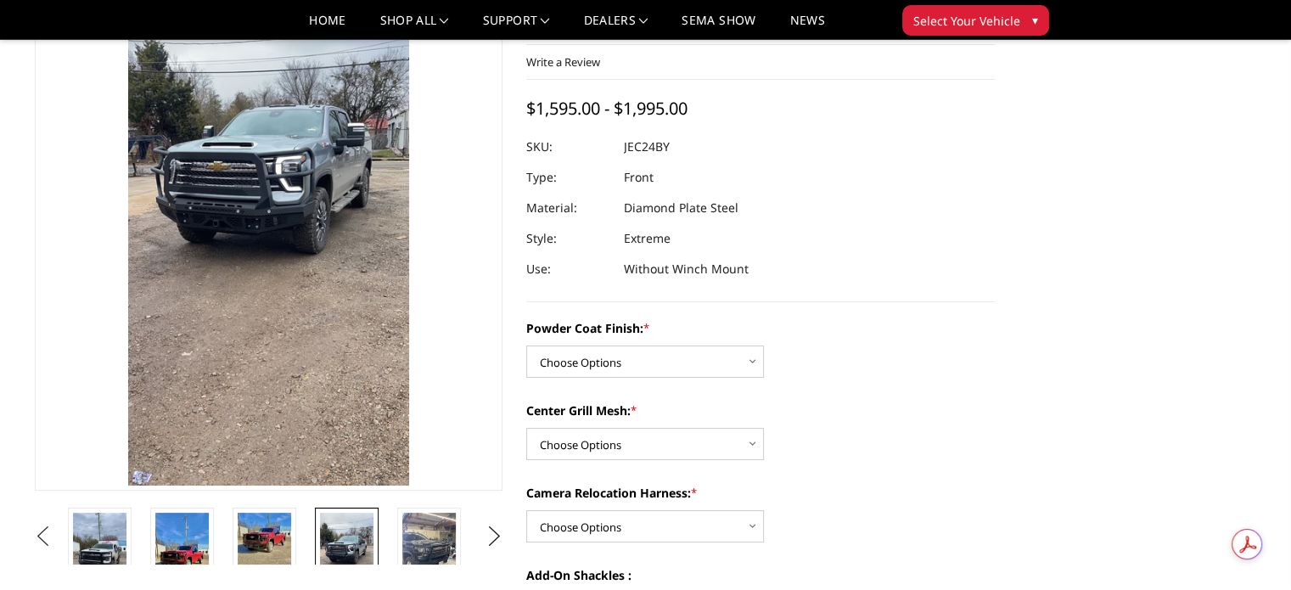
click at [48, 526] on button "Previous" at bounding box center [43, 536] width 25 height 25
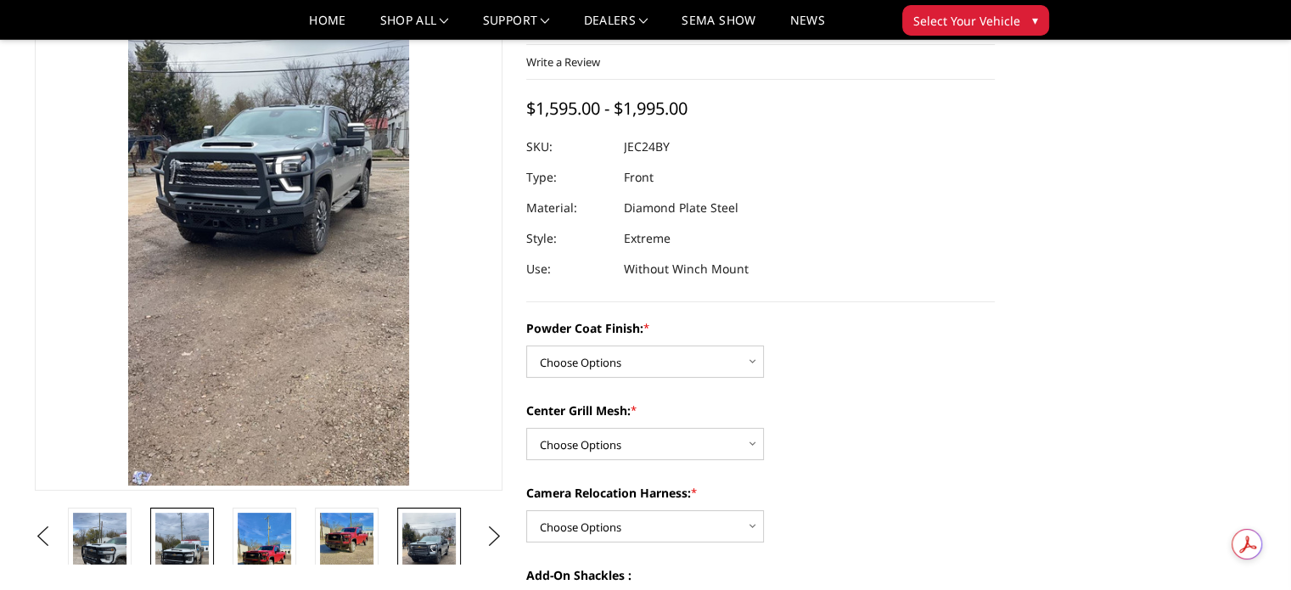
click at [171, 541] on img at bounding box center [181, 560] width 53 height 95
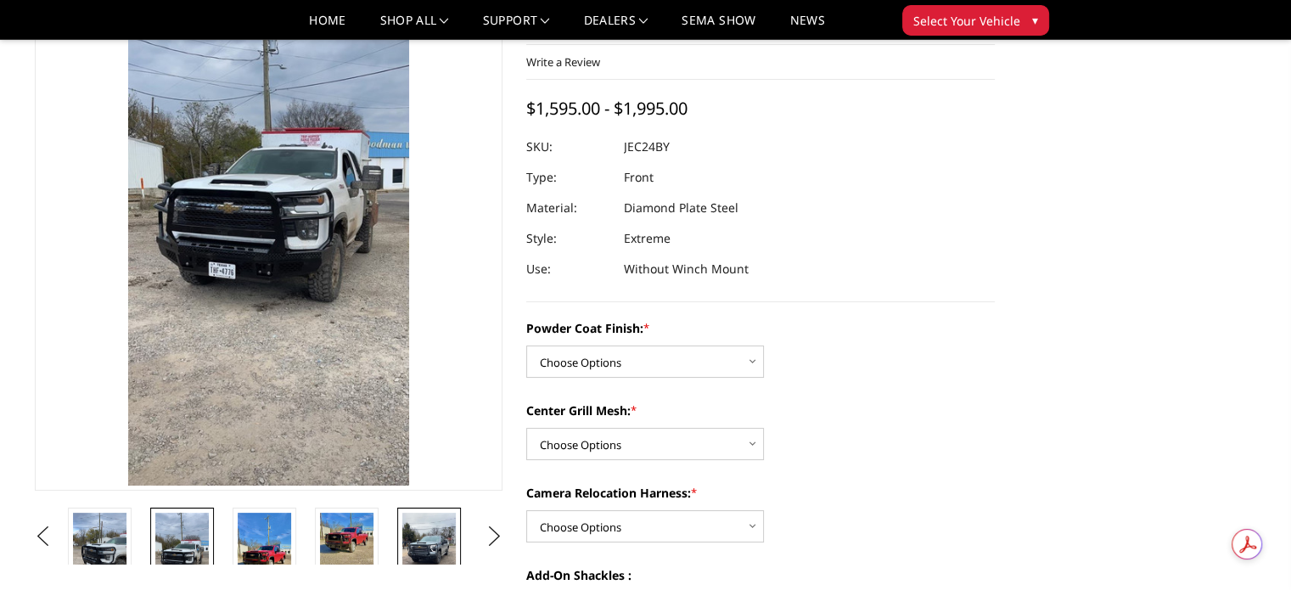
click at [426, 549] on img at bounding box center [428, 560] width 53 height 95
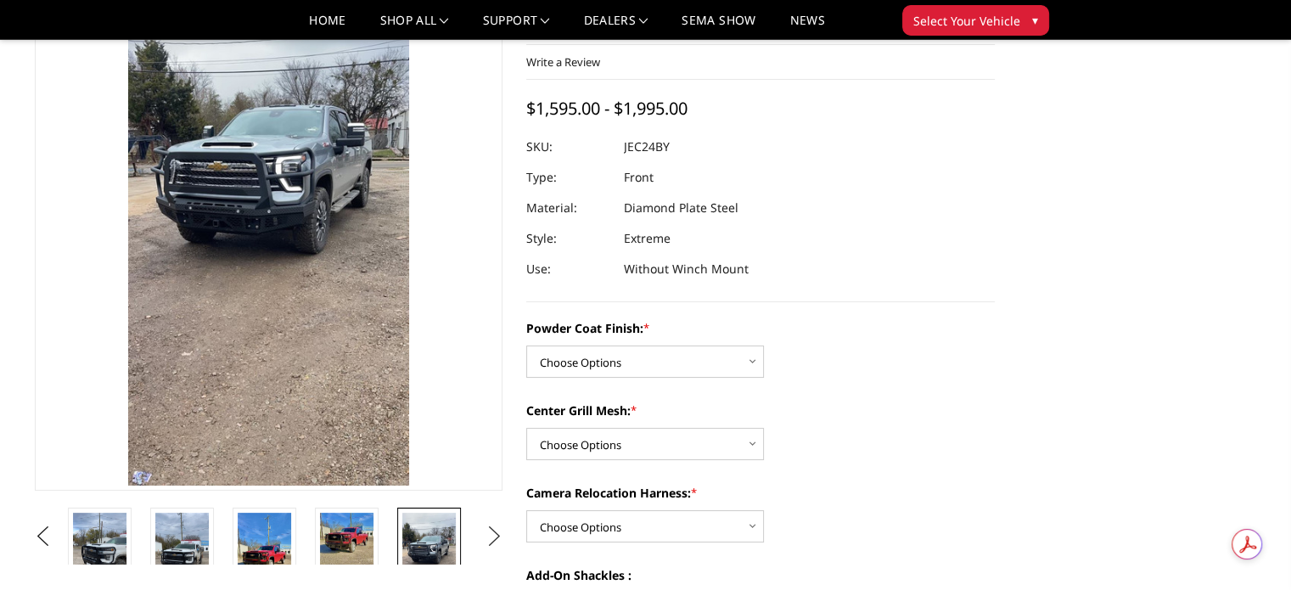
click at [496, 531] on button "Next" at bounding box center [493, 536] width 25 height 25
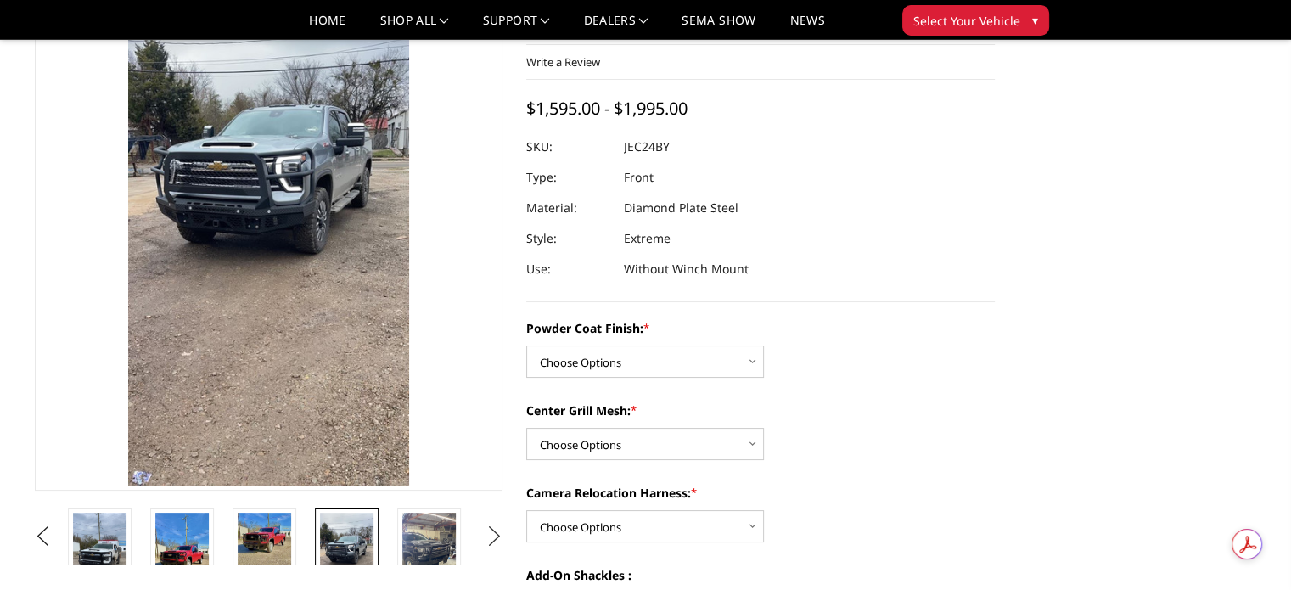
click at [496, 531] on button "Next" at bounding box center [493, 536] width 25 height 25
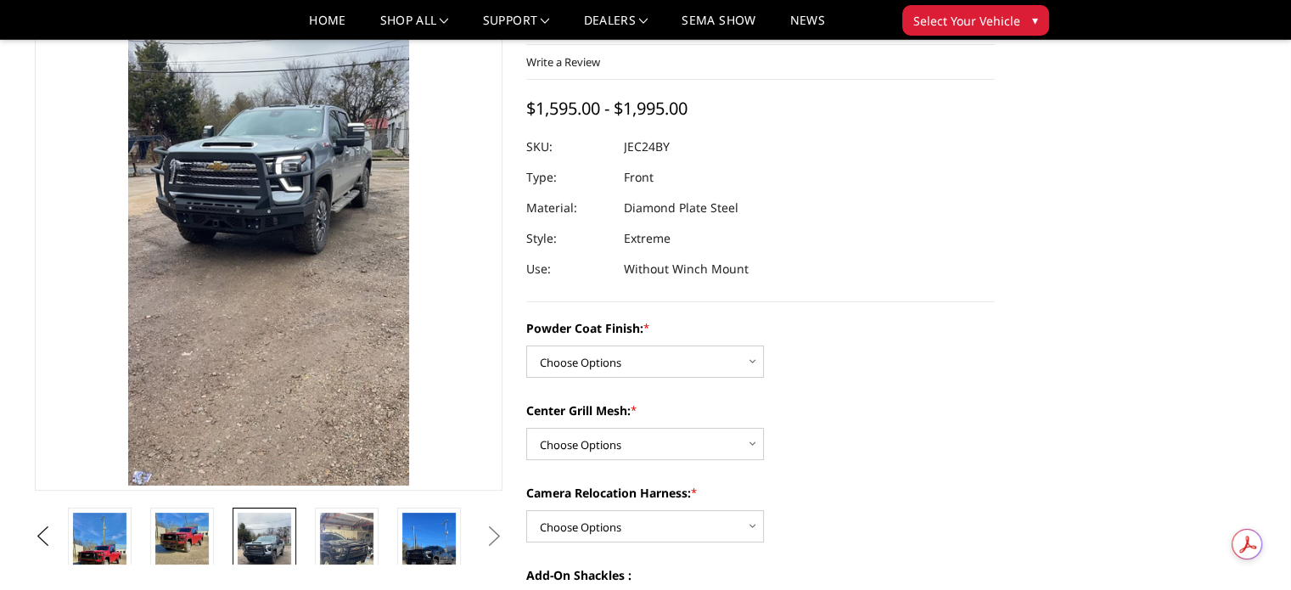
click at [496, 531] on button "Next" at bounding box center [493, 536] width 25 height 25
click at [350, 533] on img at bounding box center [346, 560] width 53 height 95
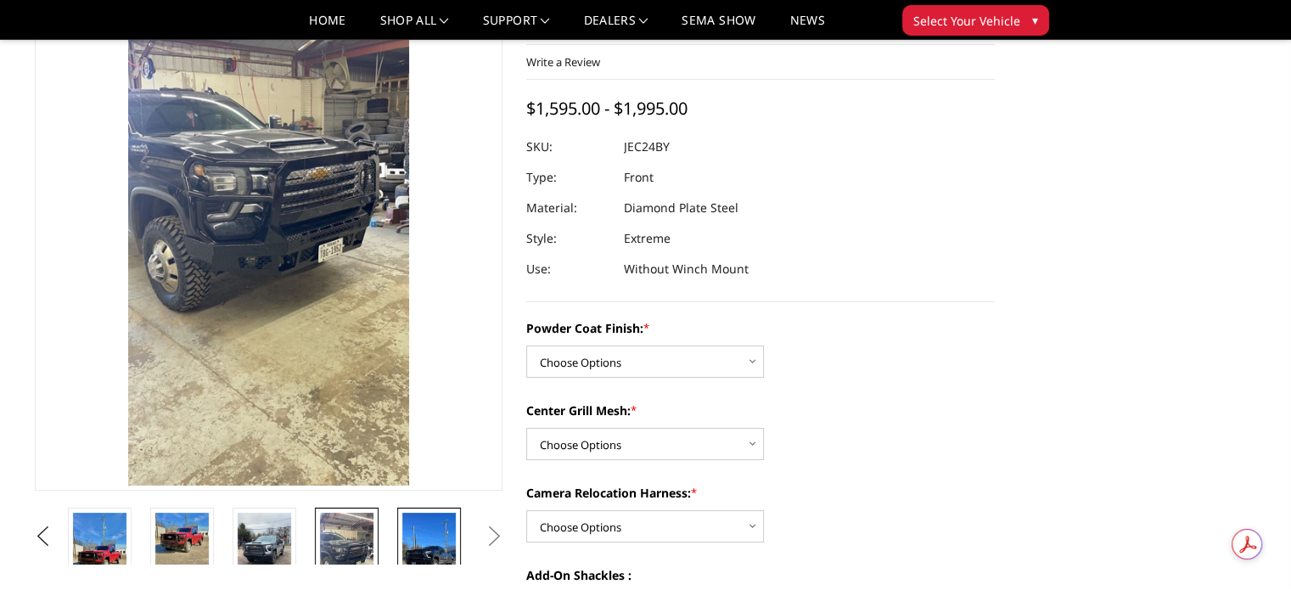
click at [441, 536] on img at bounding box center [428, 560] width 53 height 95
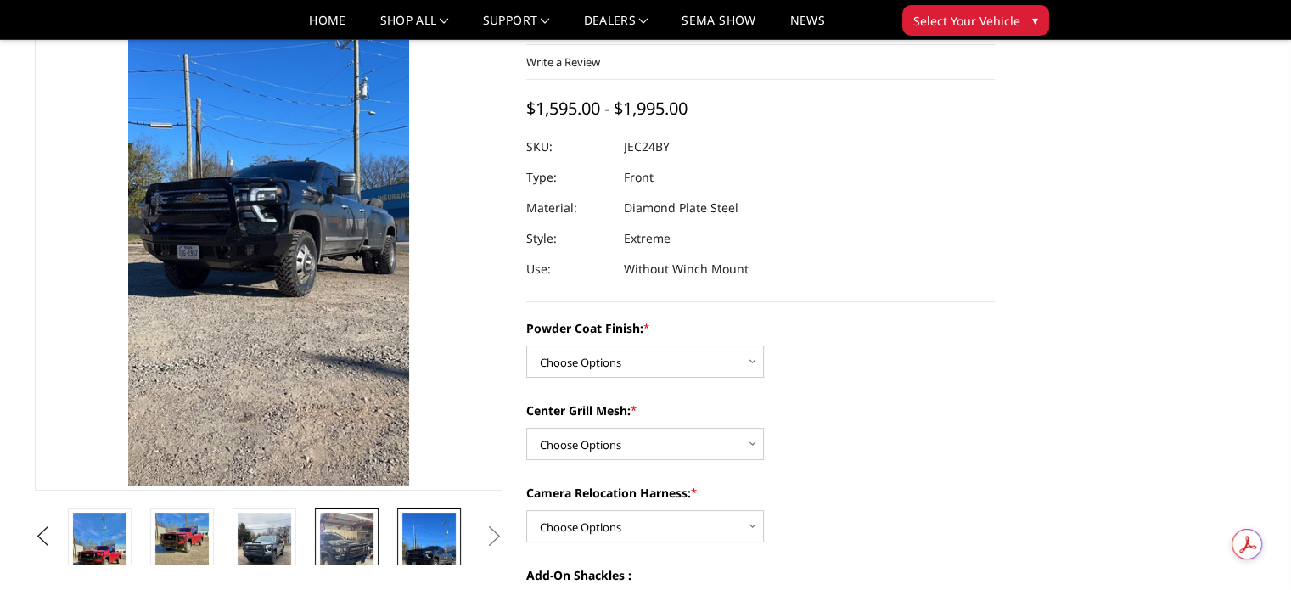
click at [336, 548] on img at bounding box center [346, 560] width 53 height 95
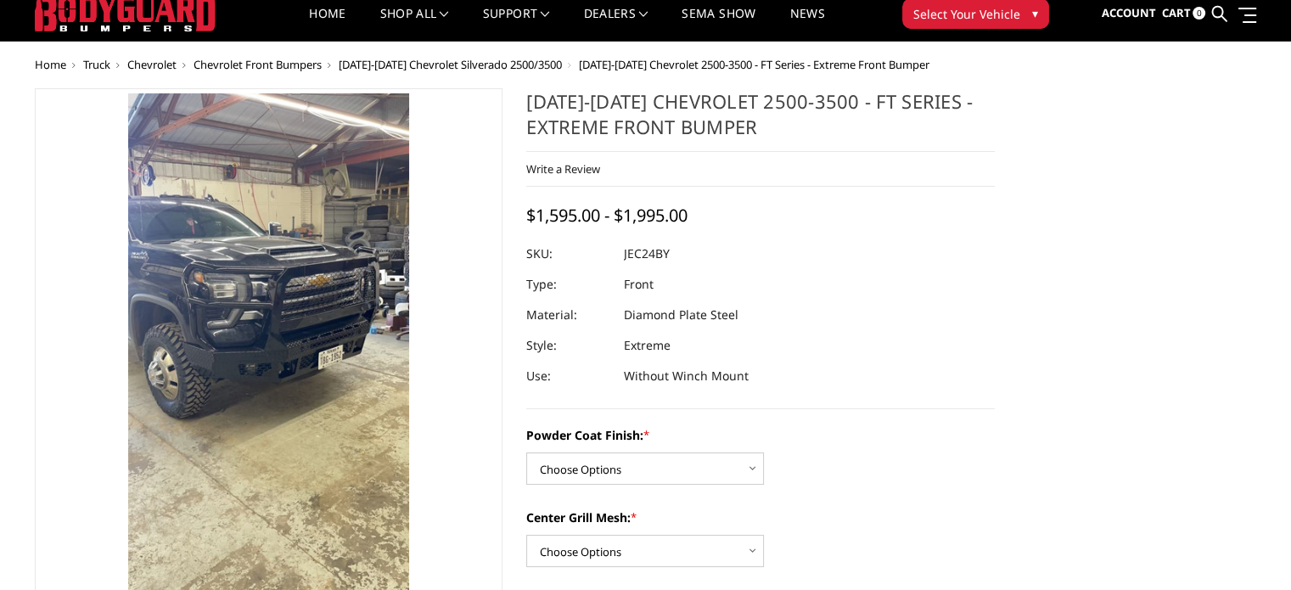
scroll to position [20, 0]
